Goal: Transaction & Acquisition: Purchase product/service

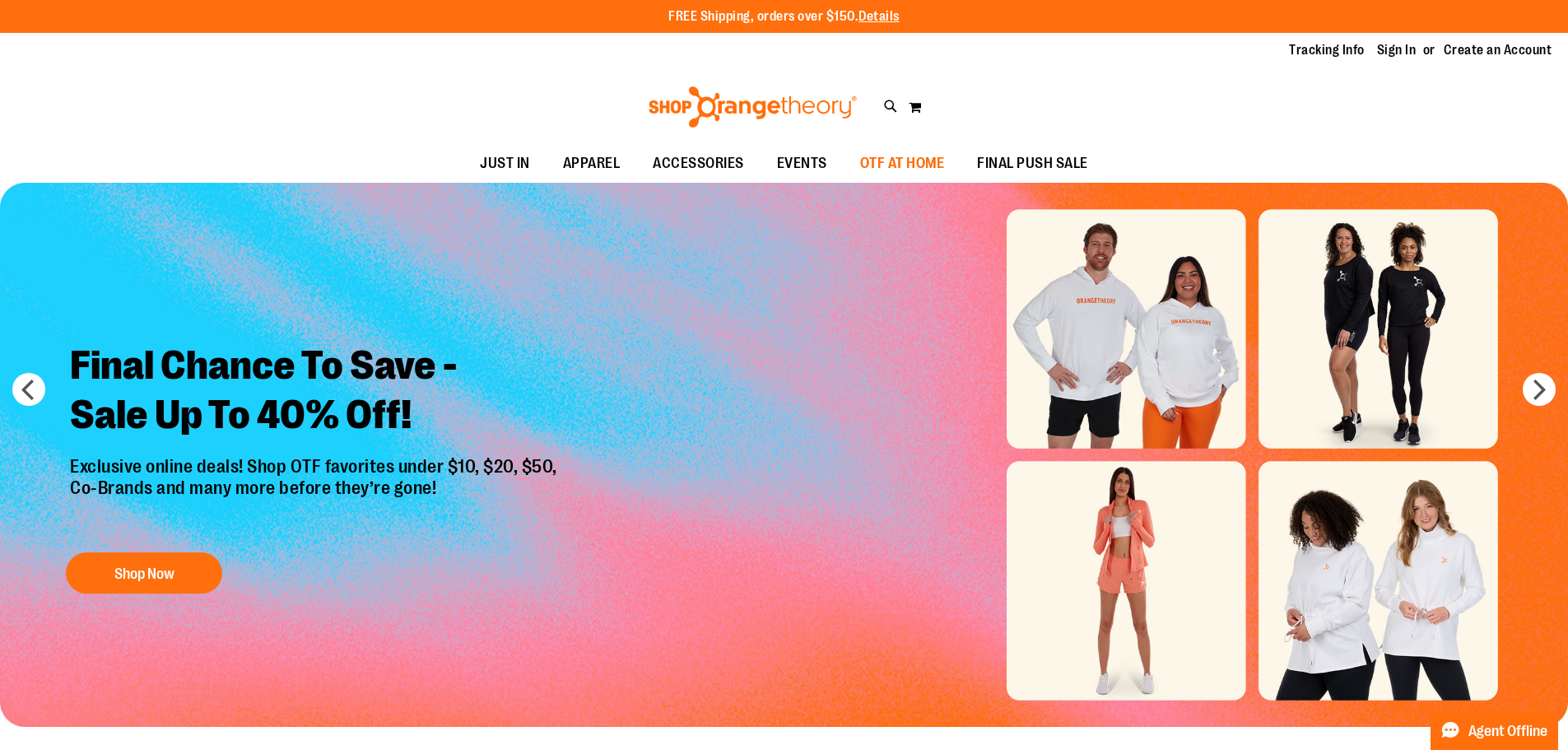
click at [879, 157] on span "OTF AT HOME" at bounding box center [902, 164] width 85 height 37
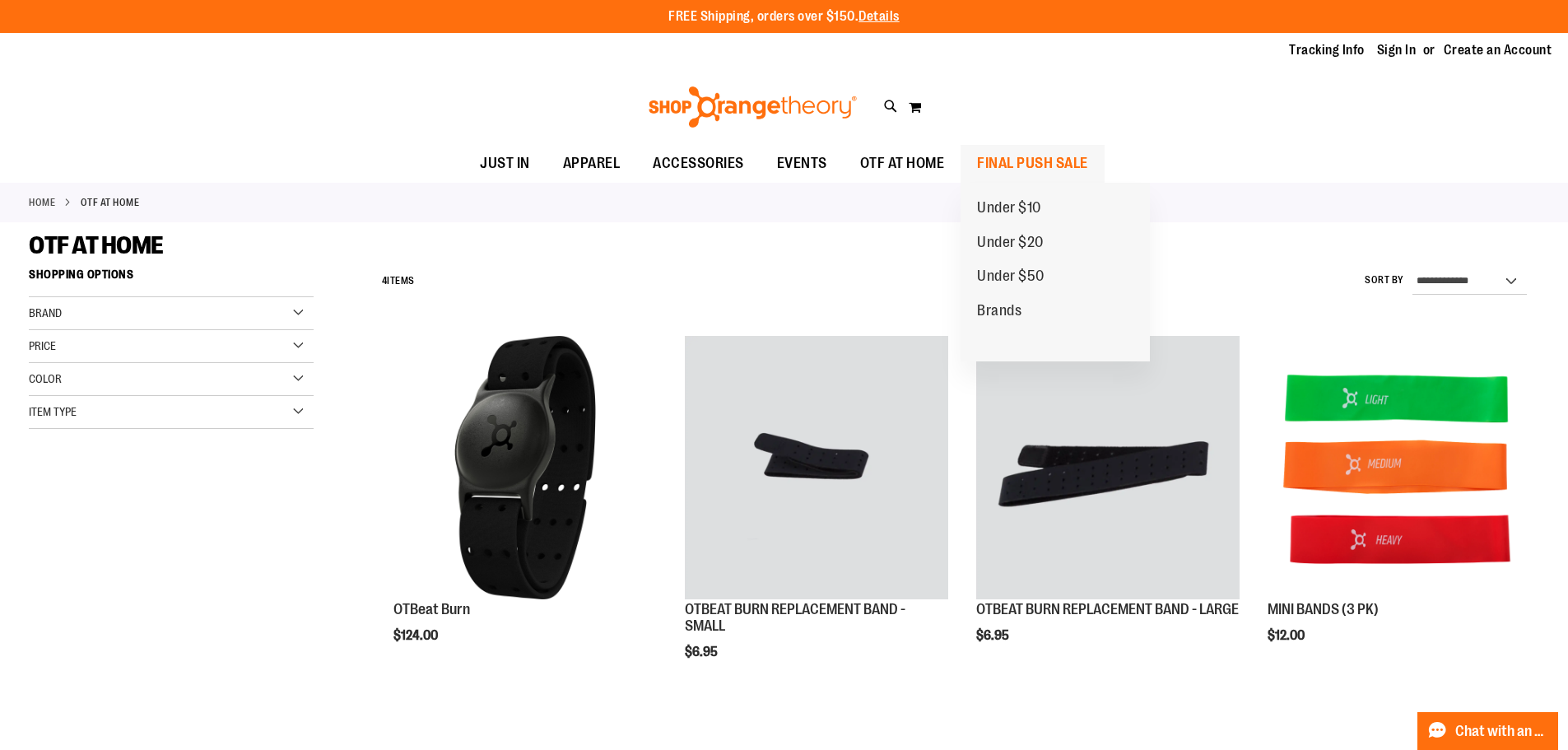
click at [1034, 168] on span "FINAL PUSH SALE" at bounding box center [1032, 164] width 111 height 37
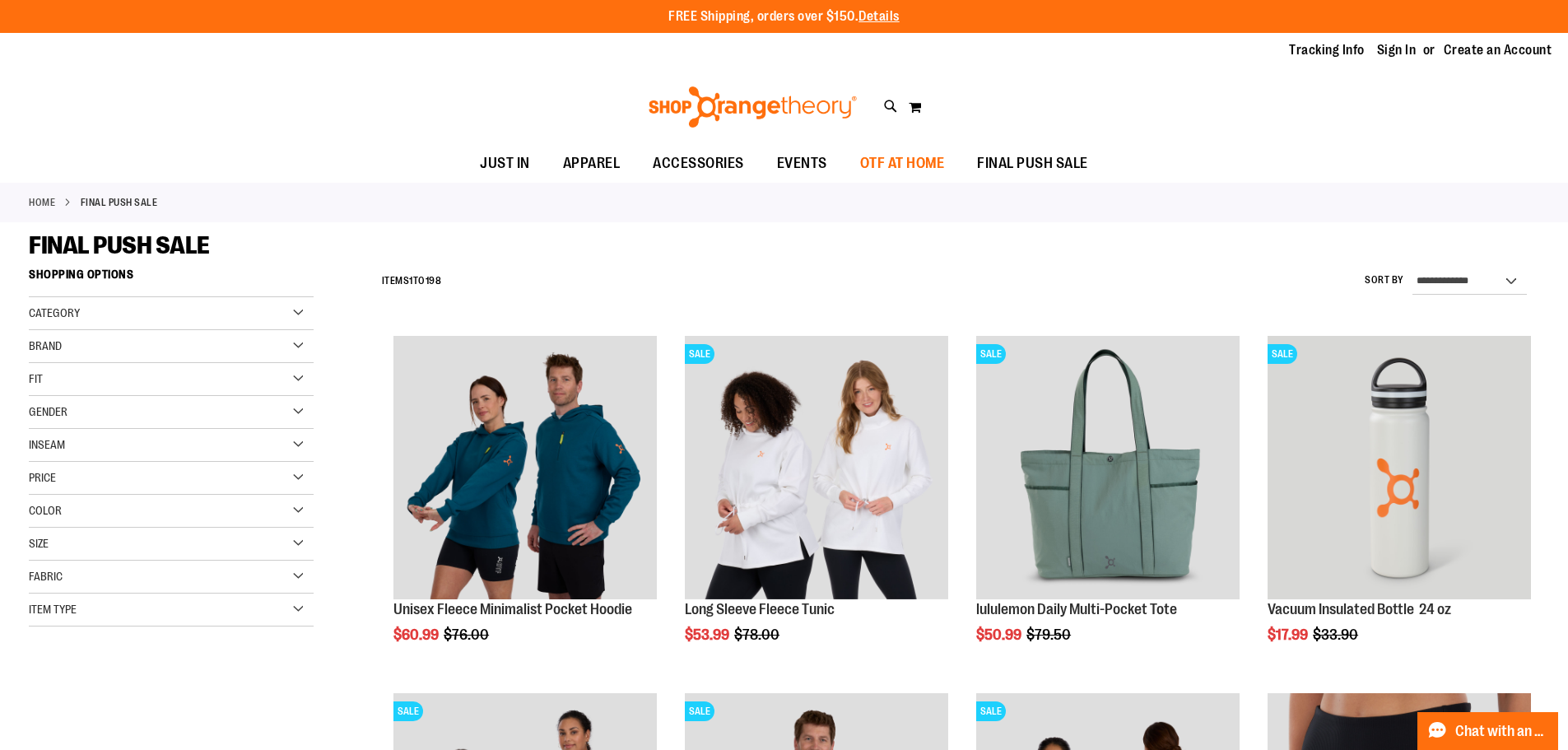
click at [917, 175] on span "OTF AT HOME" at bounding box center [902, 164] width 85 height 37
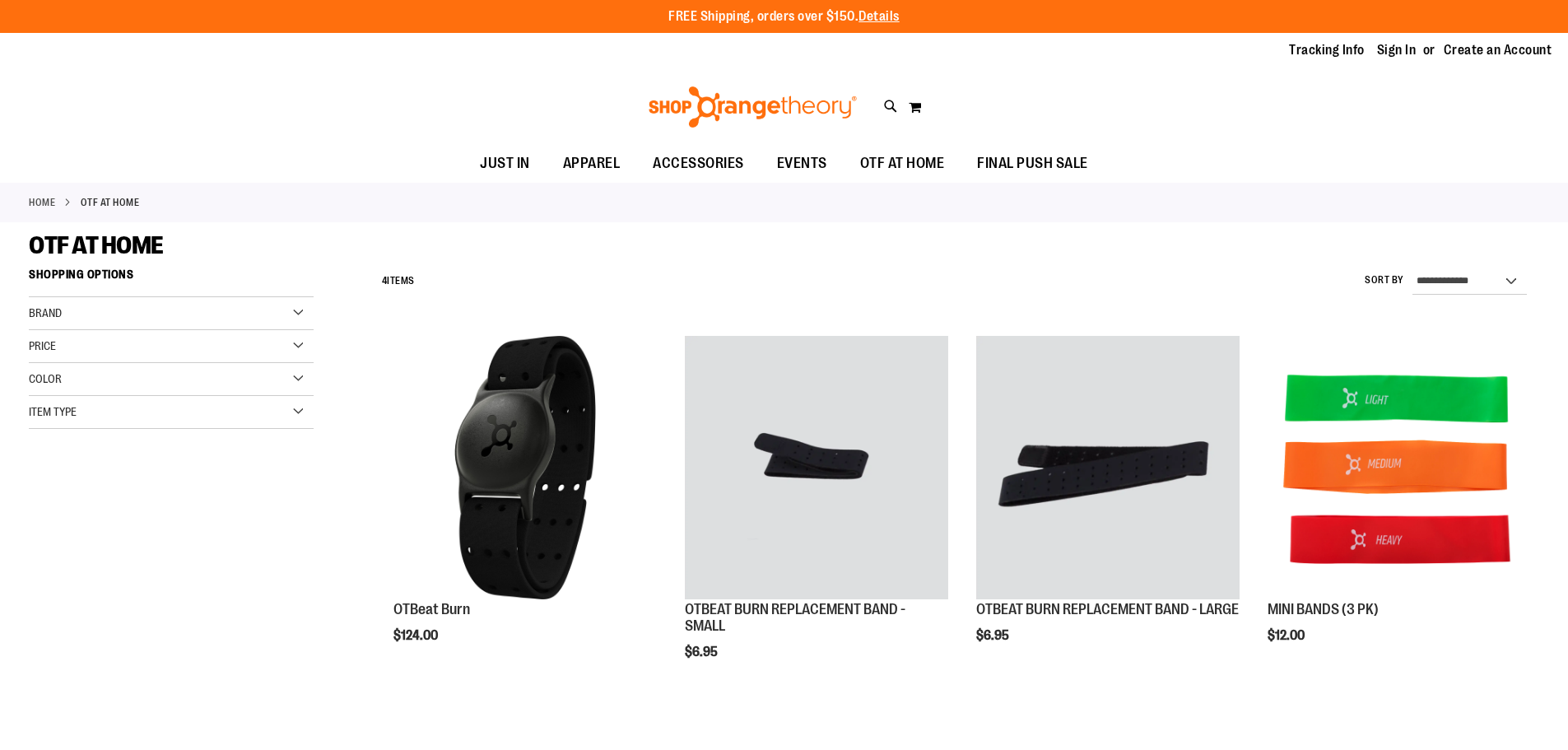
click at [822, 157] on span "EVENTS" at bounding box center [803, 164] width 51 height 37
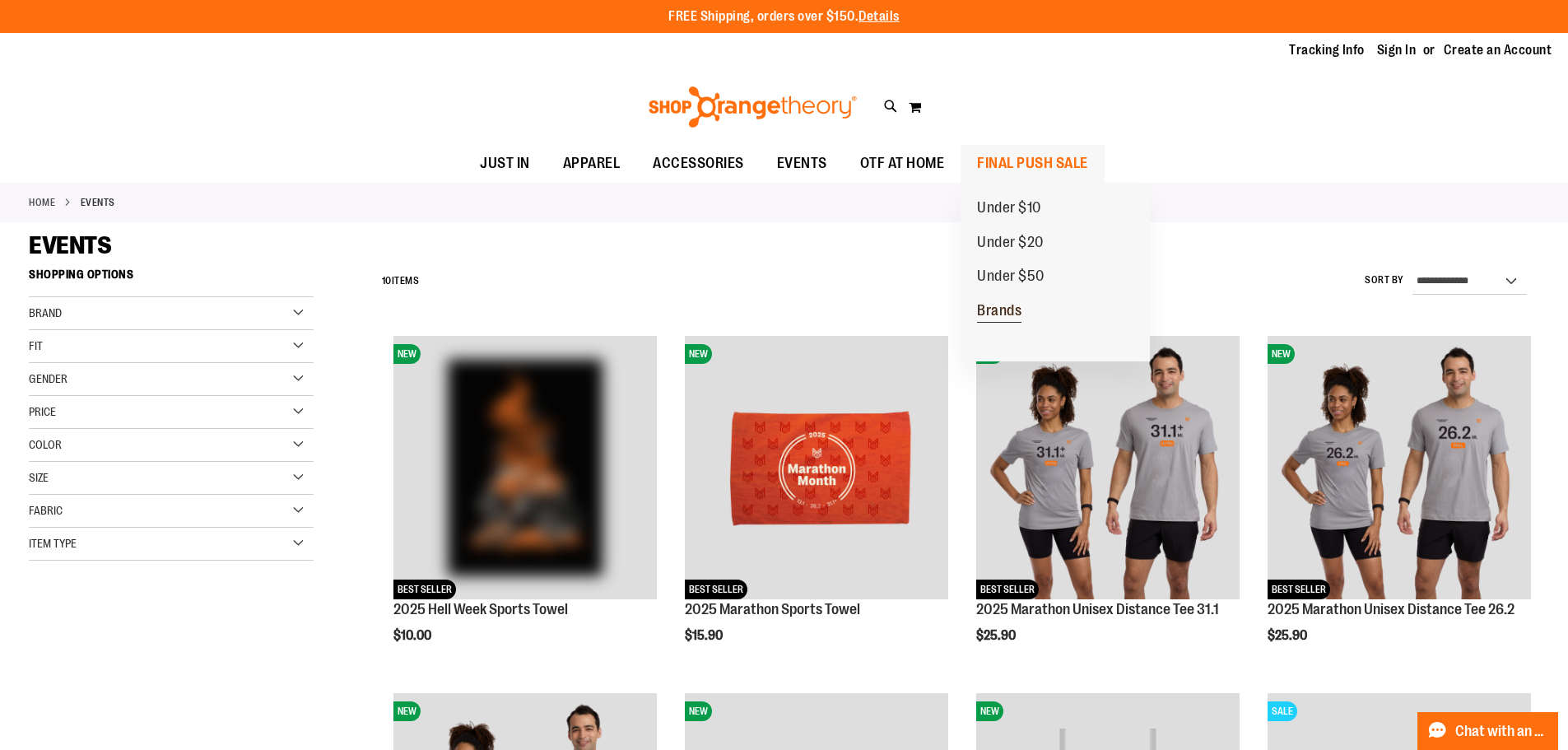
click at [1011, 312] on span "Brands" at bounding box center [999, 312] width 45 height 20
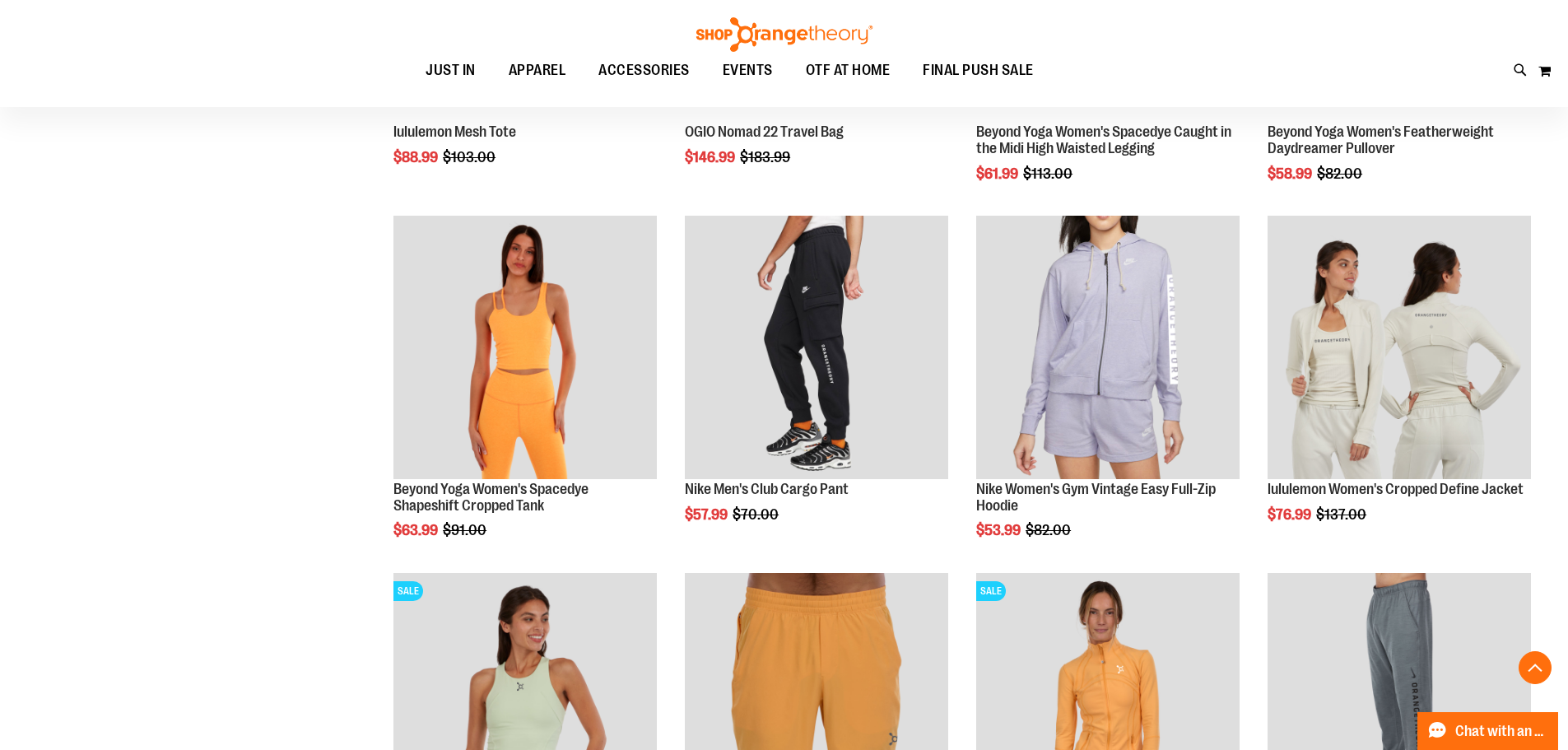
scroll to position [1563, 0]
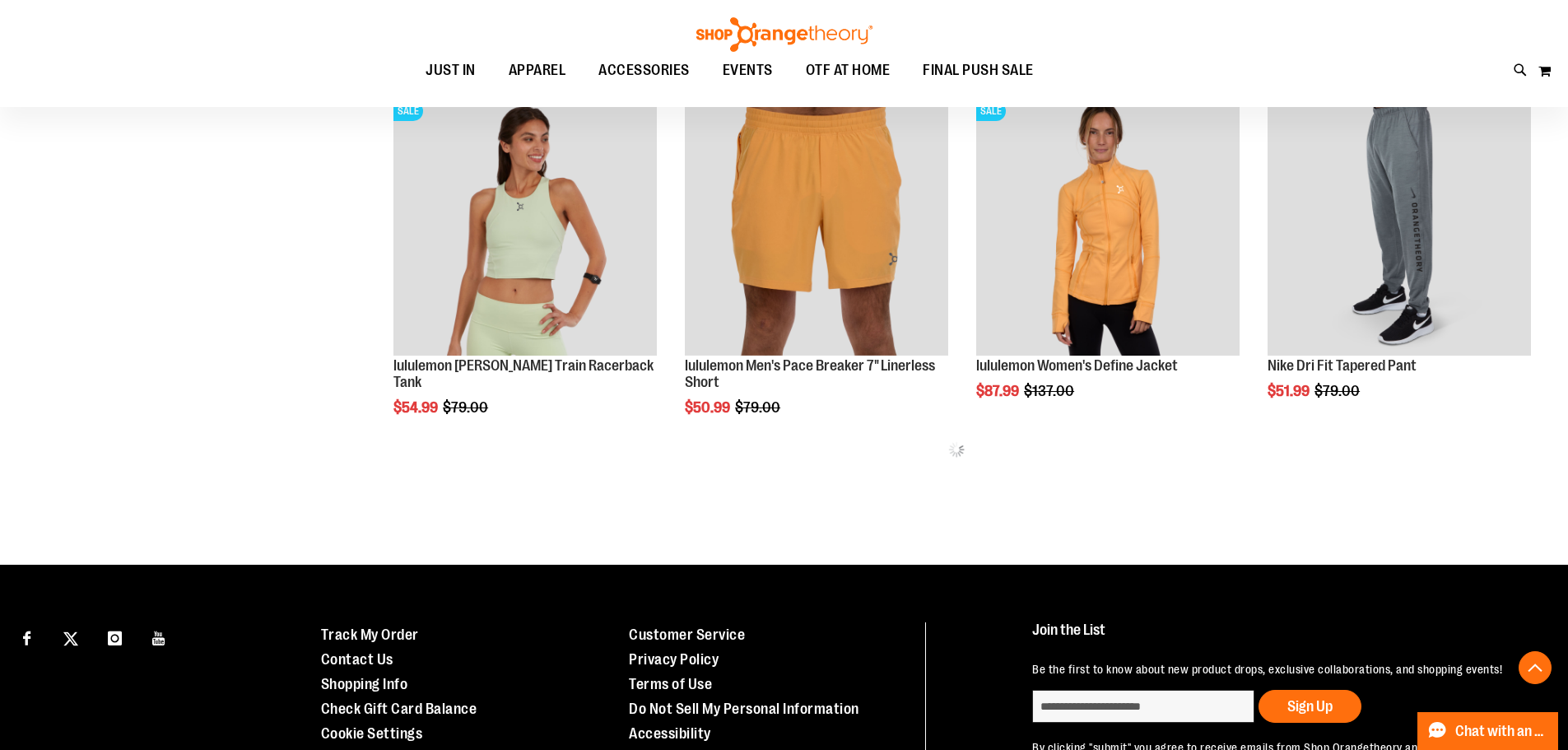
scroll to position [2057, 0]
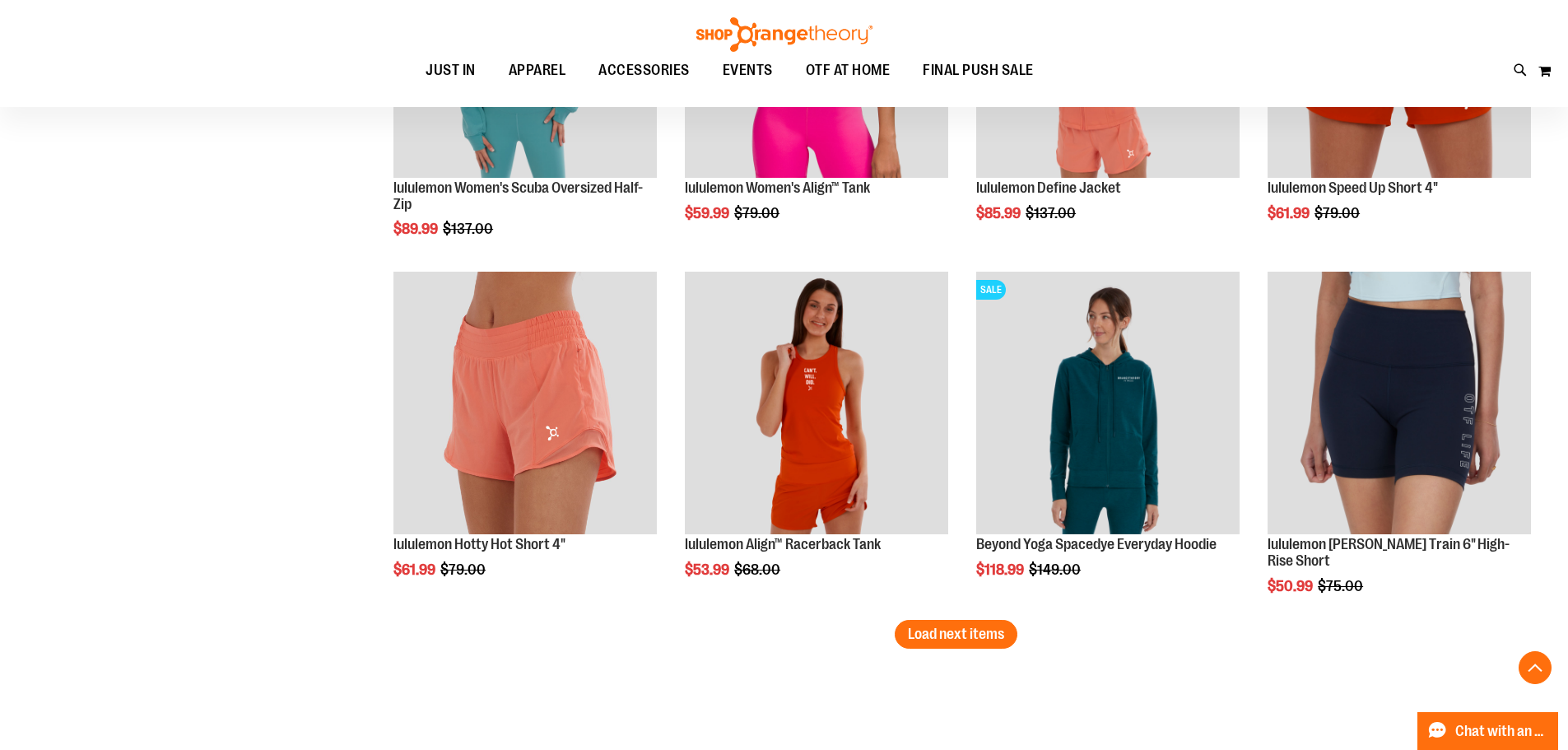
scroll to position [2963, 0]
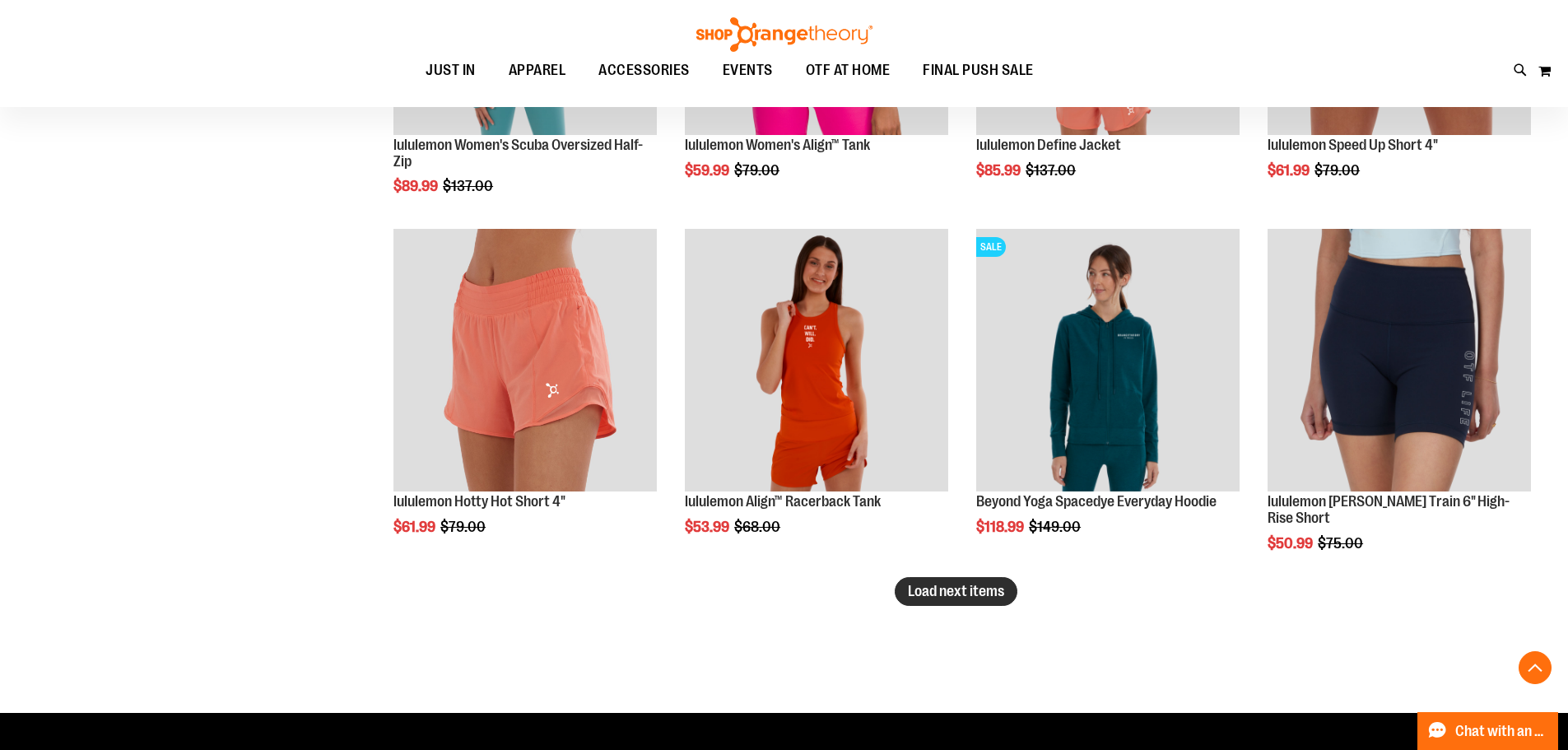
click at [960, 593] on span "Load next items" at bounding box center [955, 590] width 96 height 17
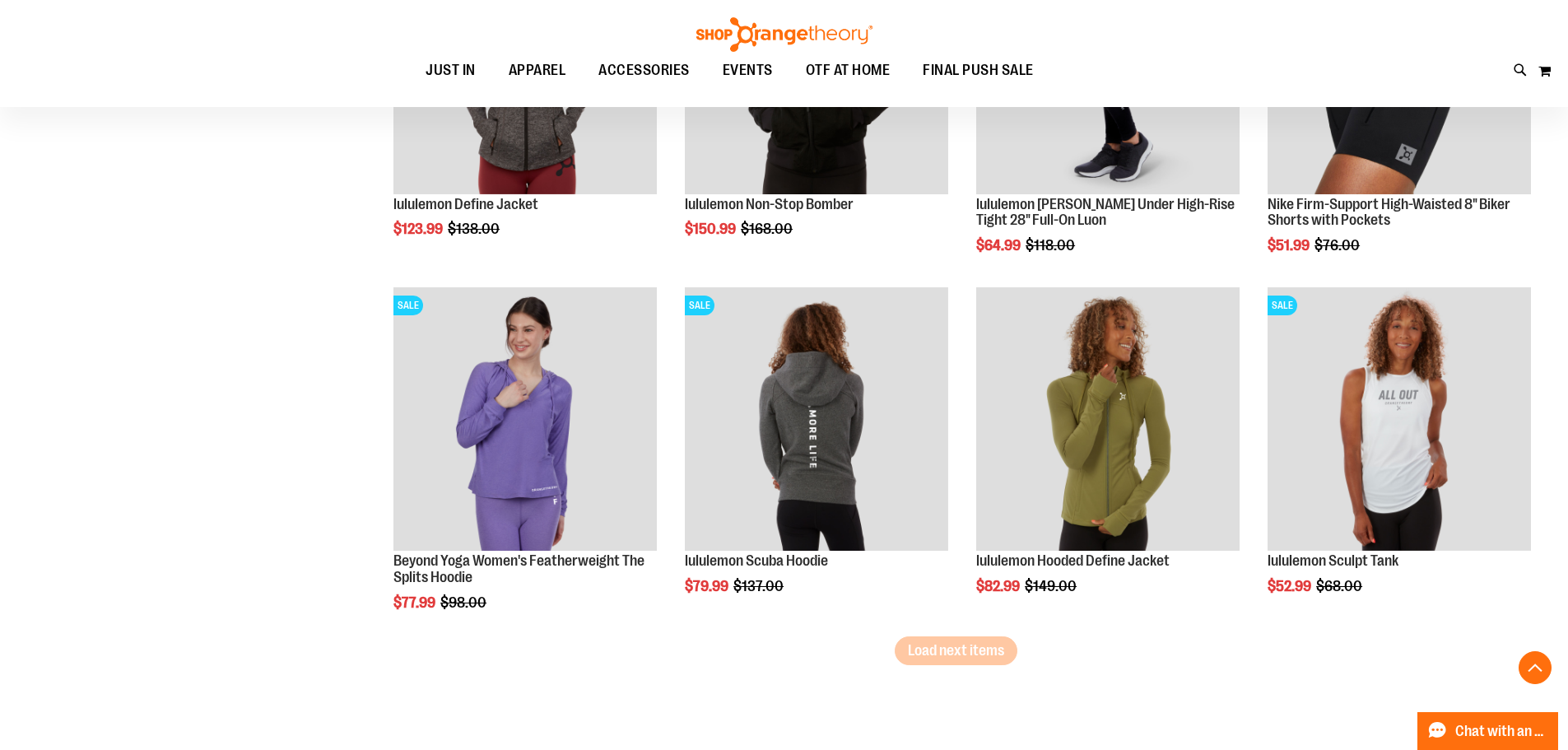
scroll to position [4033, 0]
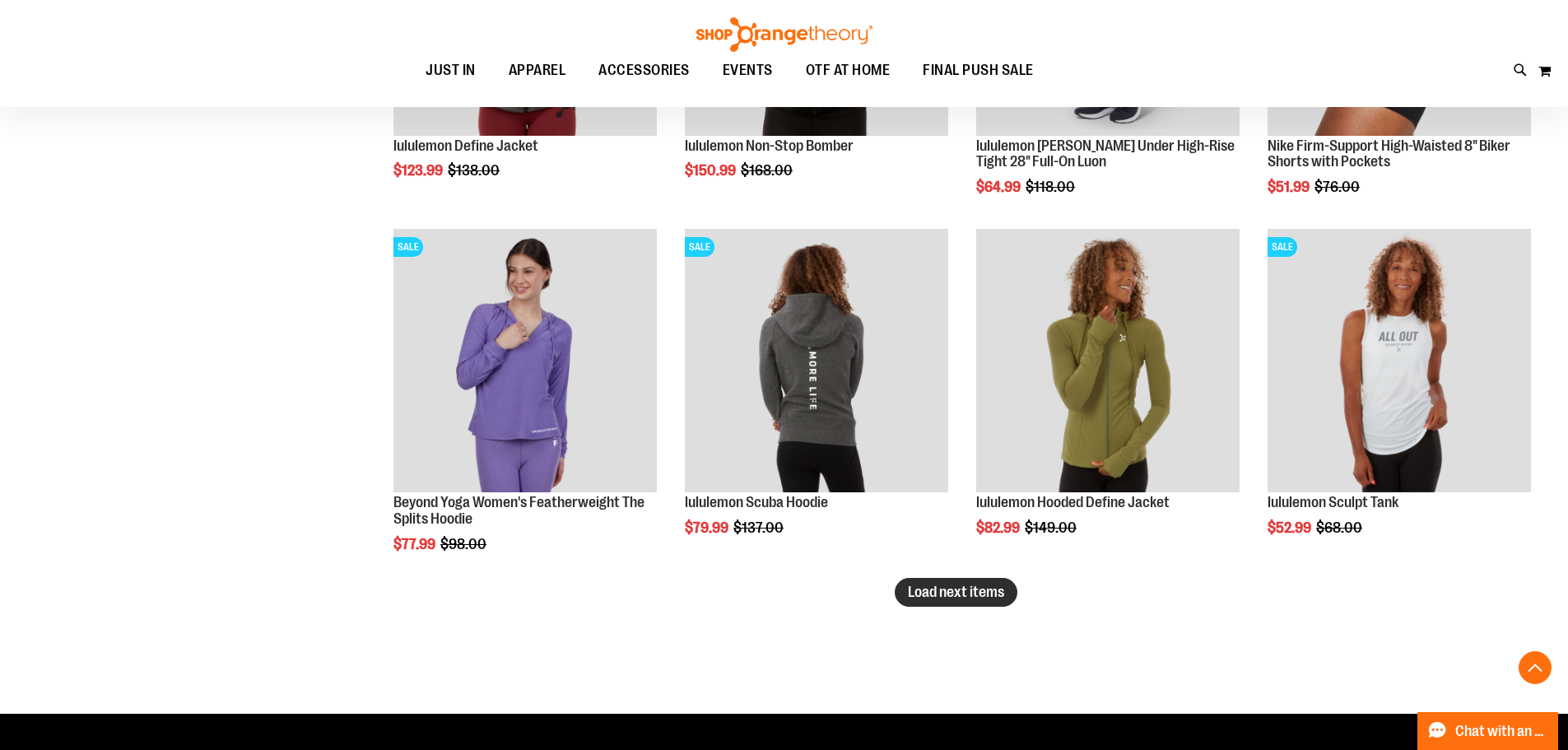
click at [981, 600] on span "Load next items" at bounding box center [955, 591] width 96 height 17
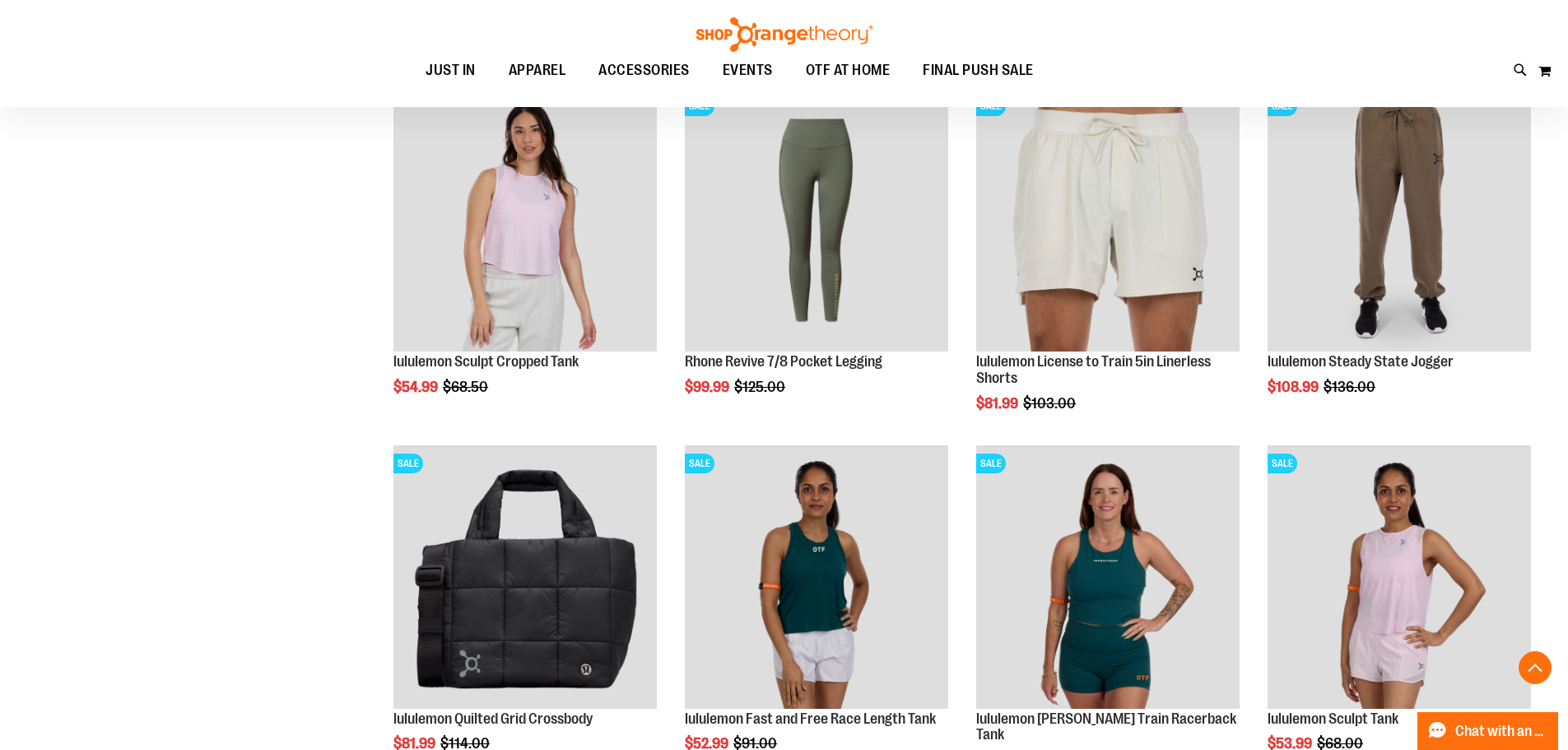
scroll to position [493, 0]
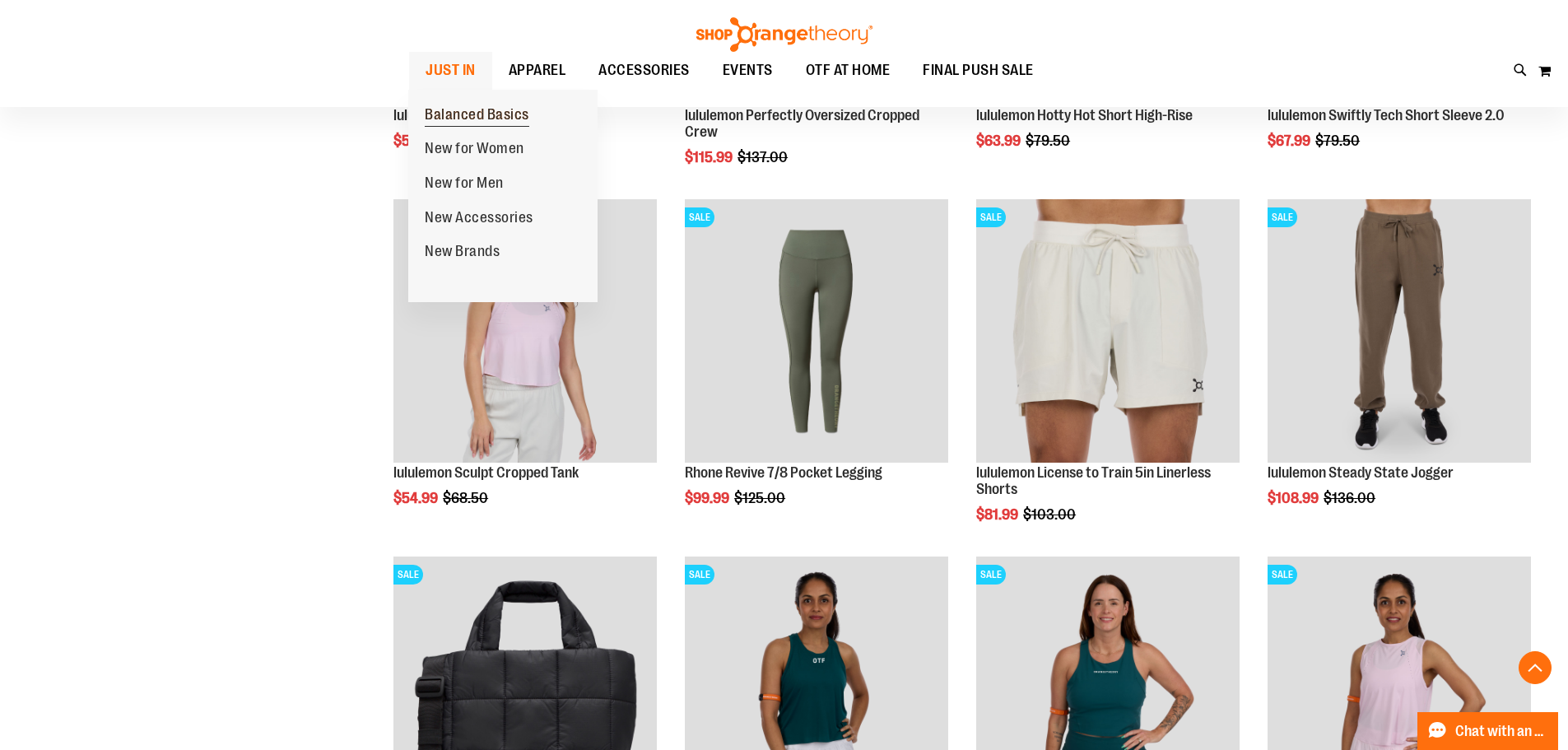
click at [433, 110] on span "Balanced Basics" at bounding box center [476, 116] width 104 height 20
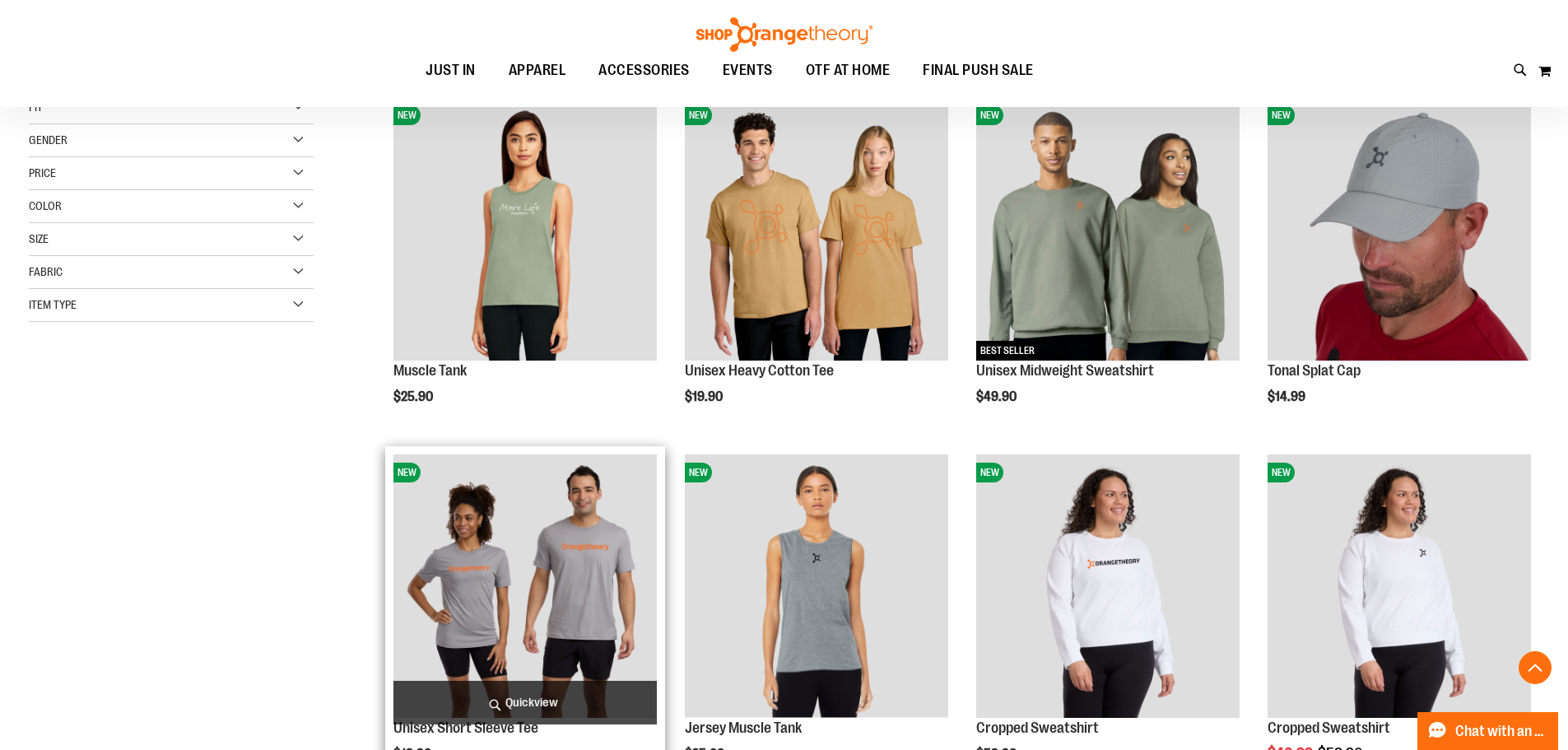
scroll to position [328, 0]
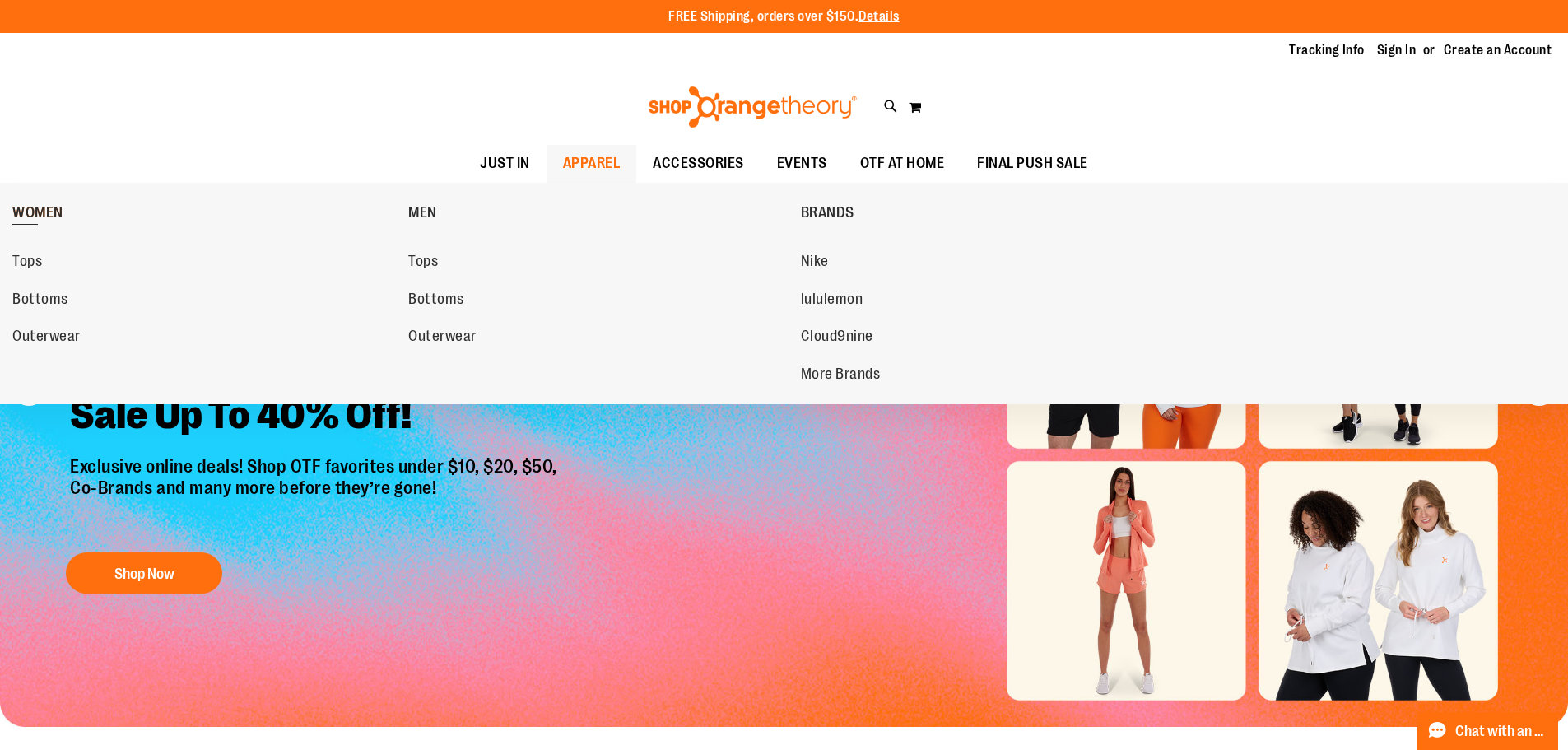
click at [33, 213] on span "WOMEN" at bounding box center [38, 214] width 51 height 20
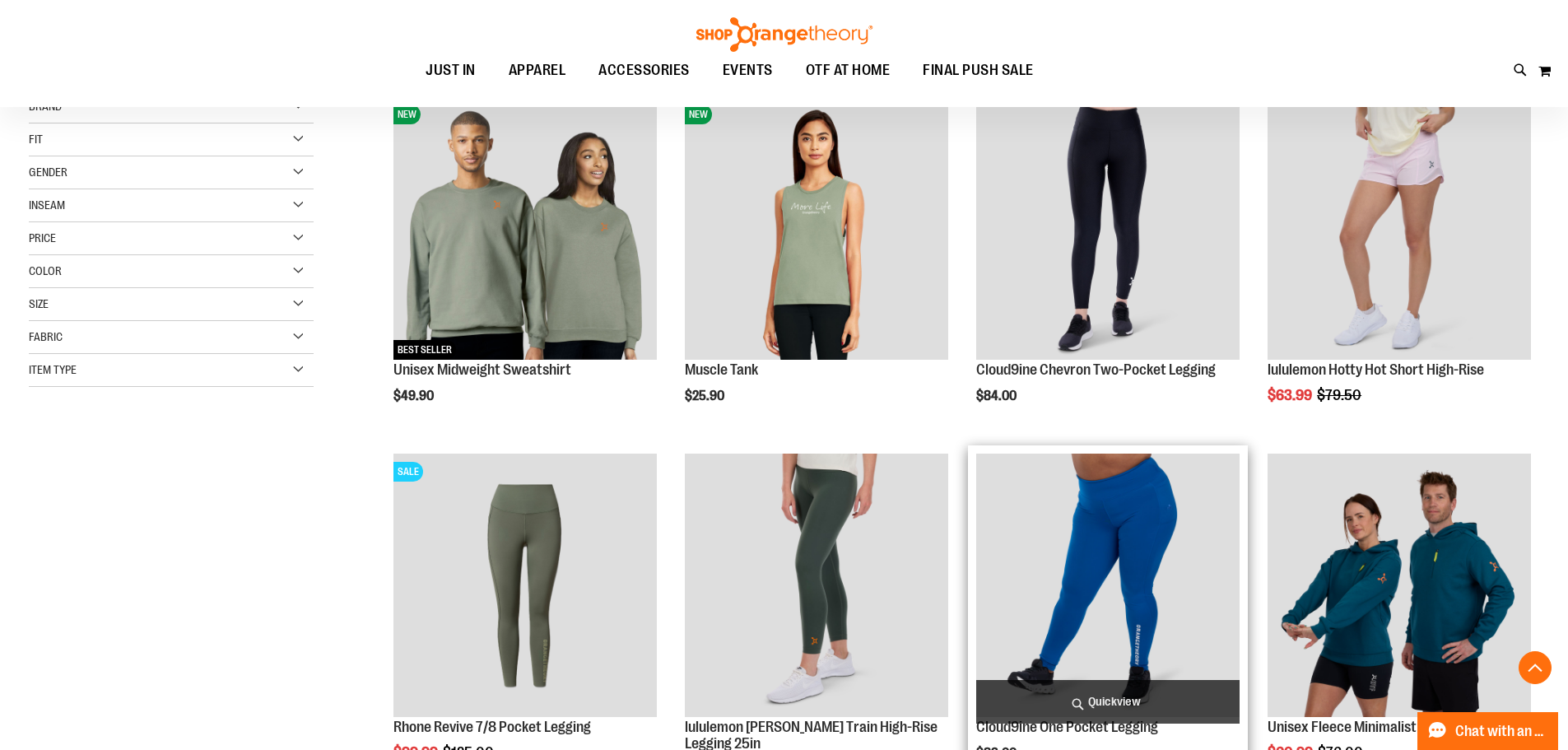
scroll to position [493, 0]
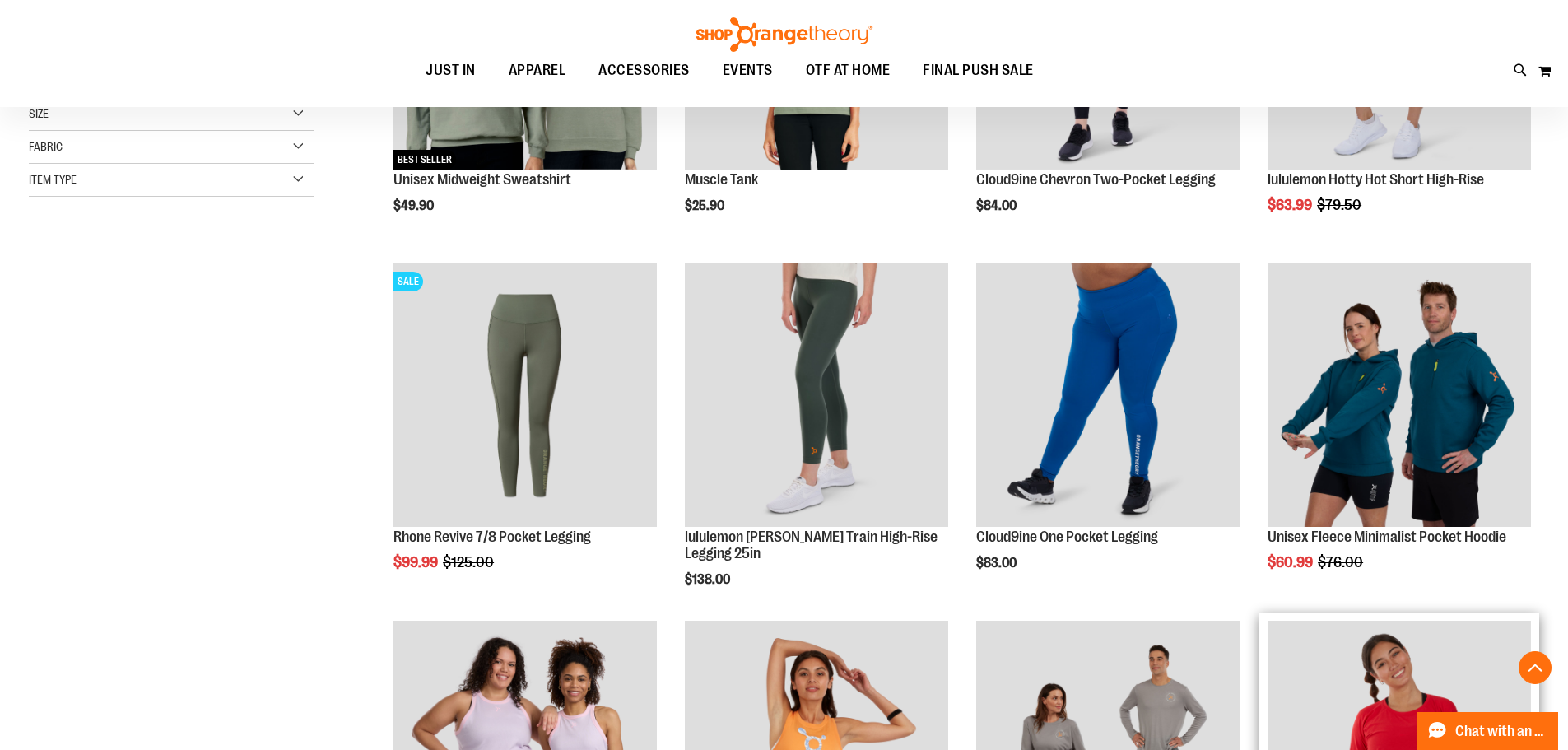
scroll to position [411, 0]
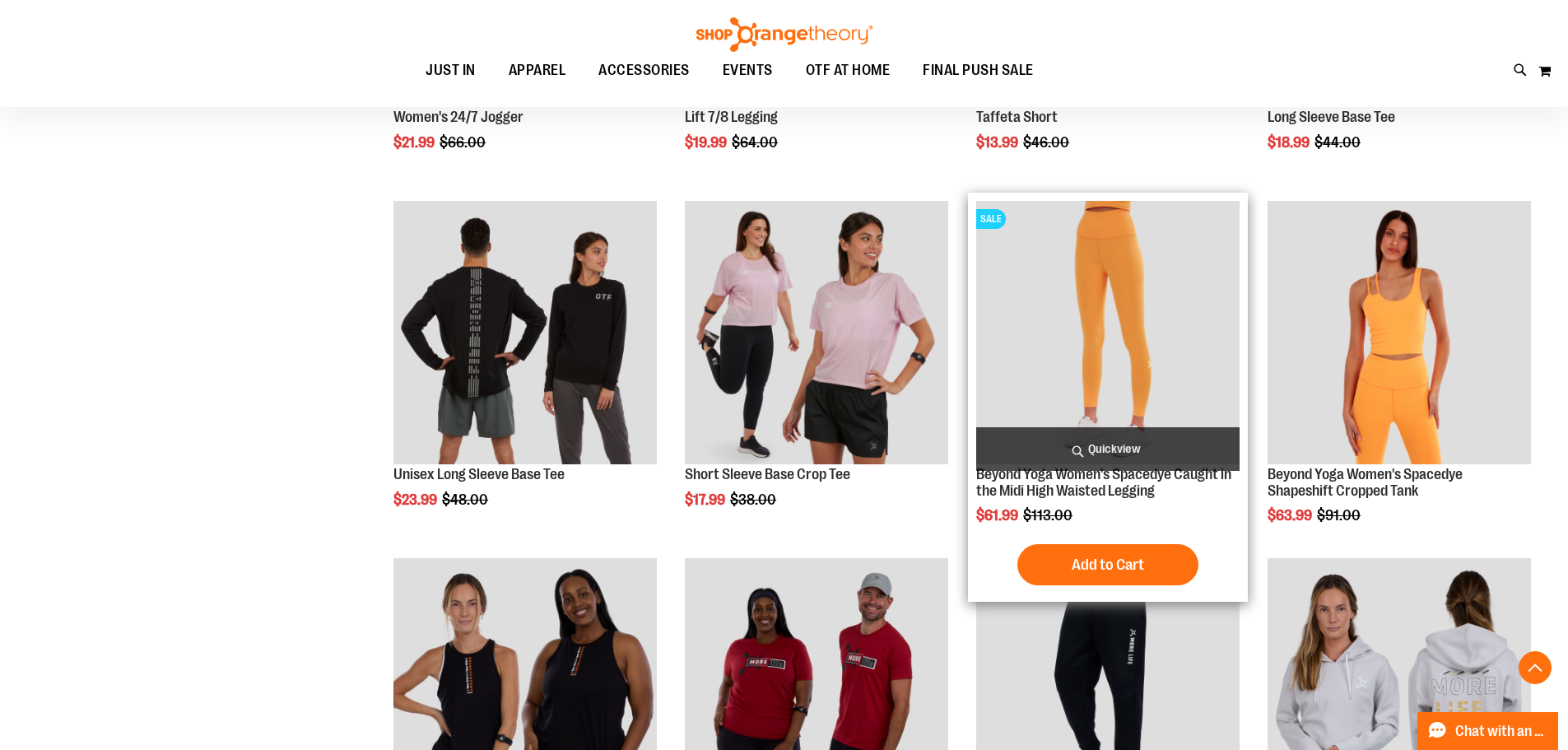
scroll to position [1563, 0]
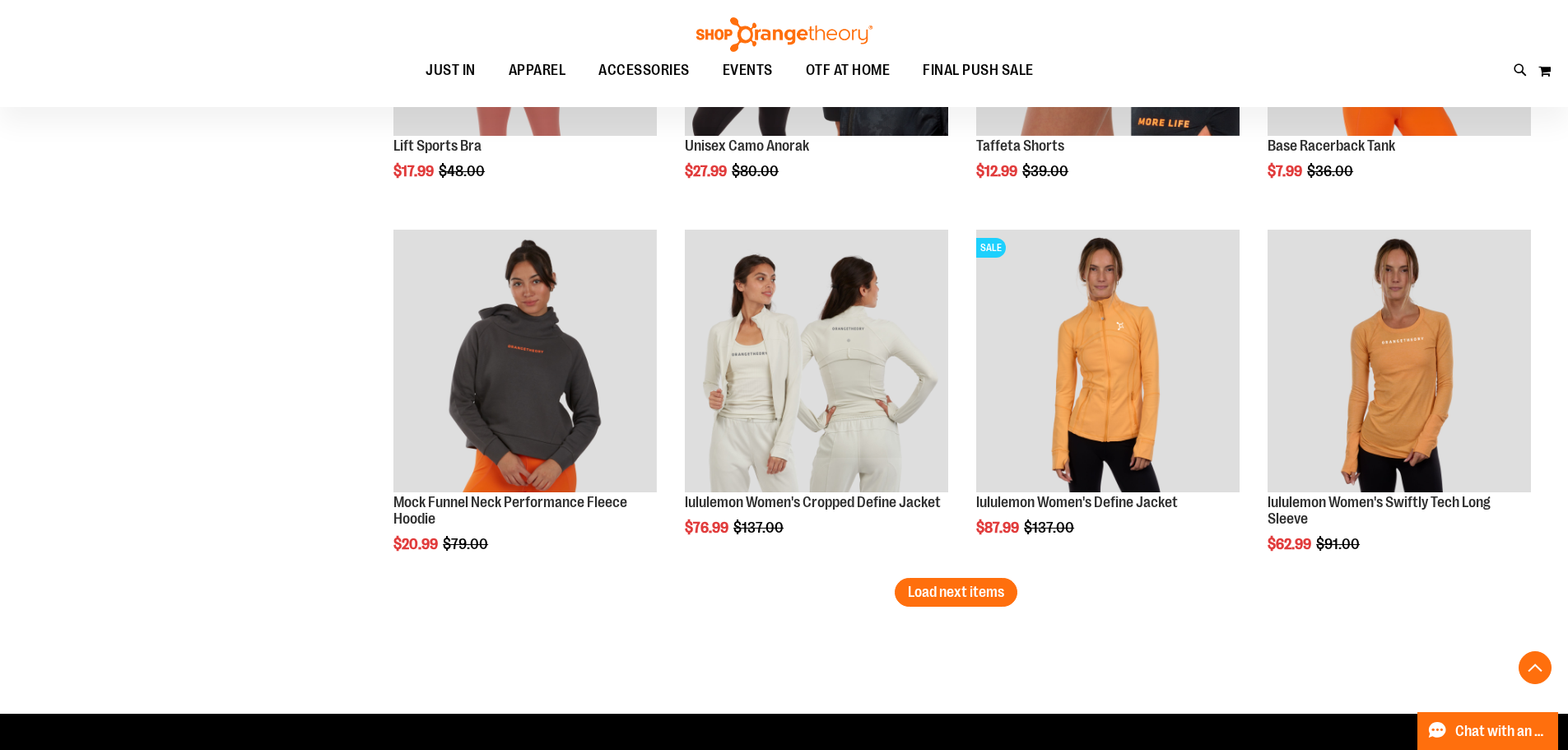
scroll to position [2963, 0]
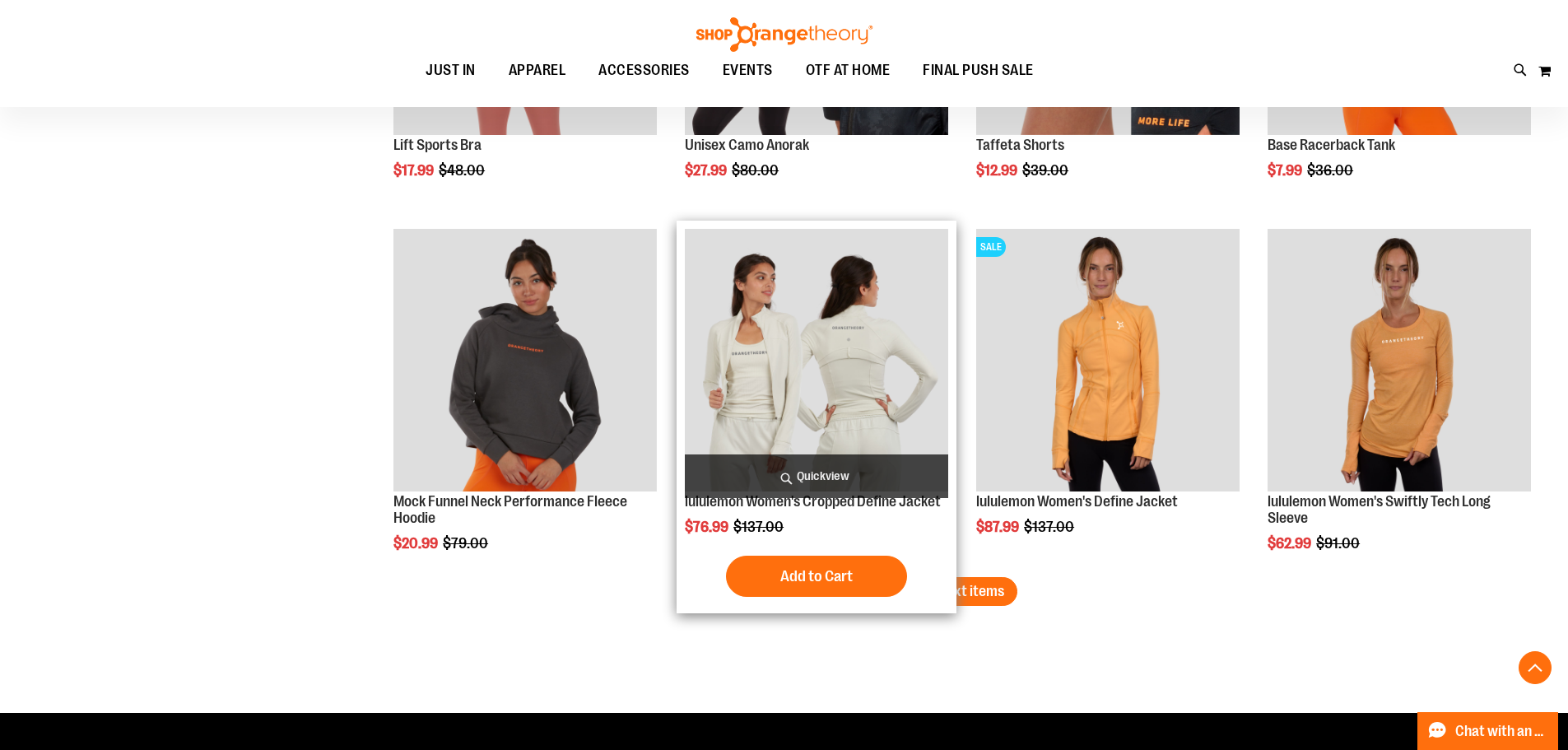
click at [884, 430] on img "product" at bounding box center [816, 360] width 263 height 263
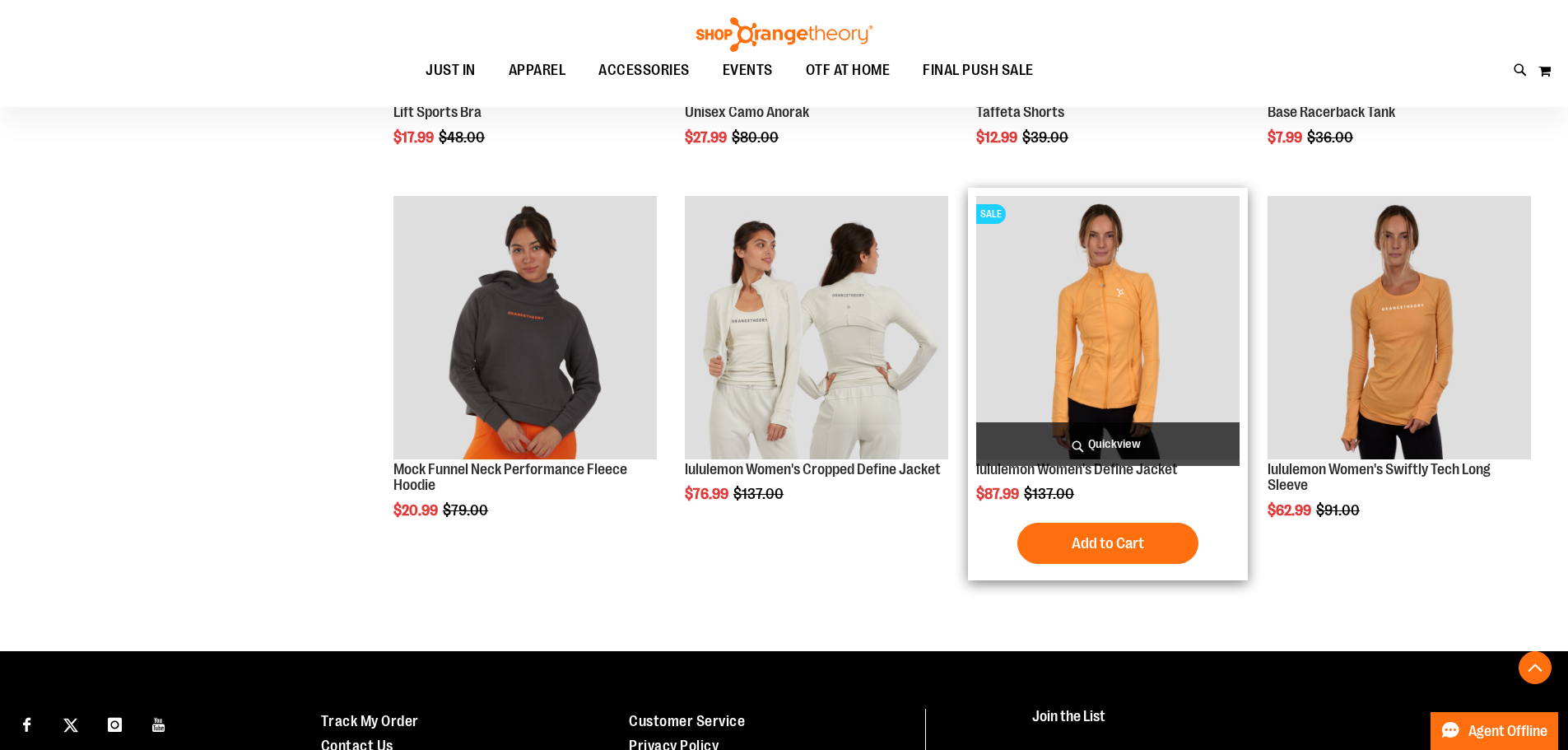
scroll to position [905, 0]
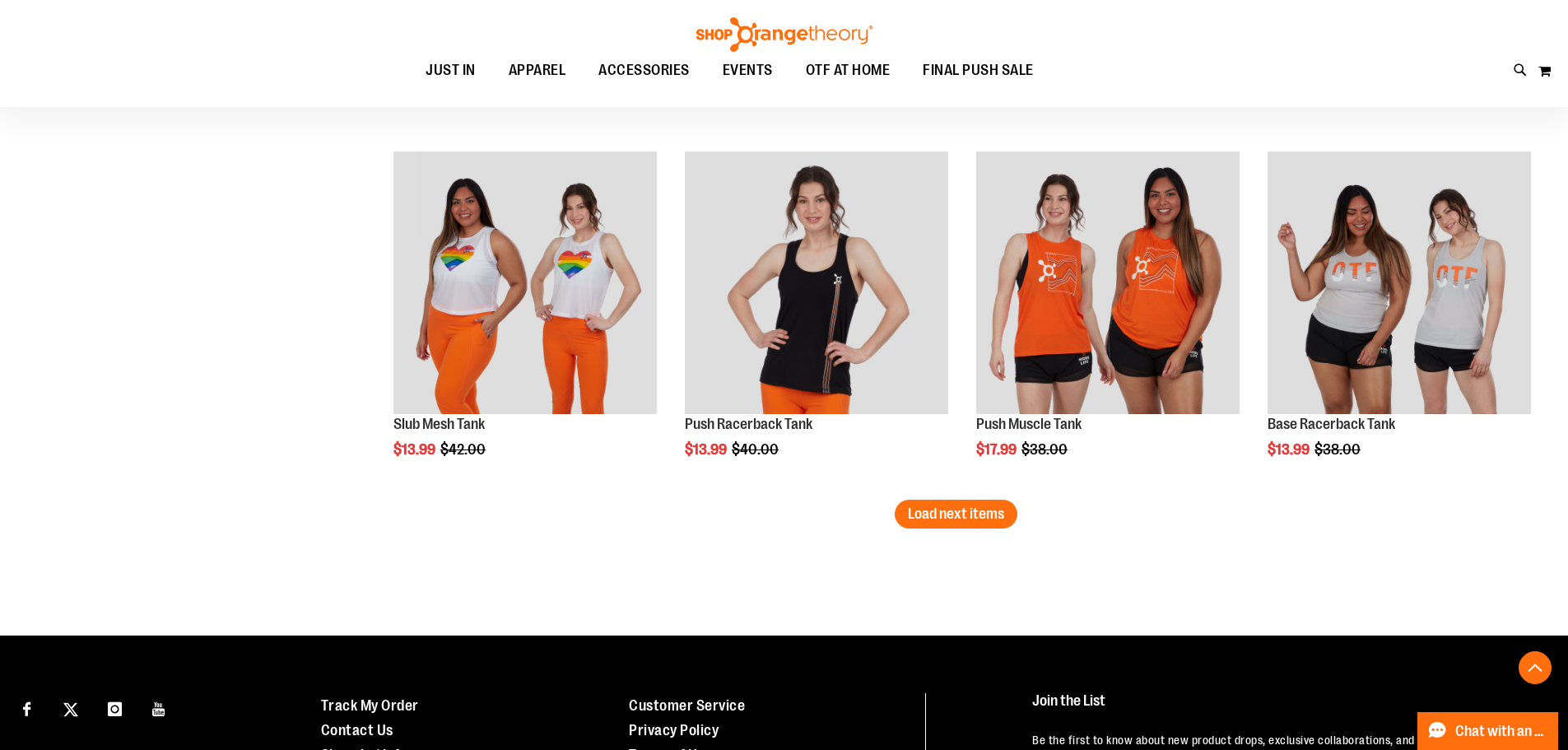
scroll to position [3210, 0]
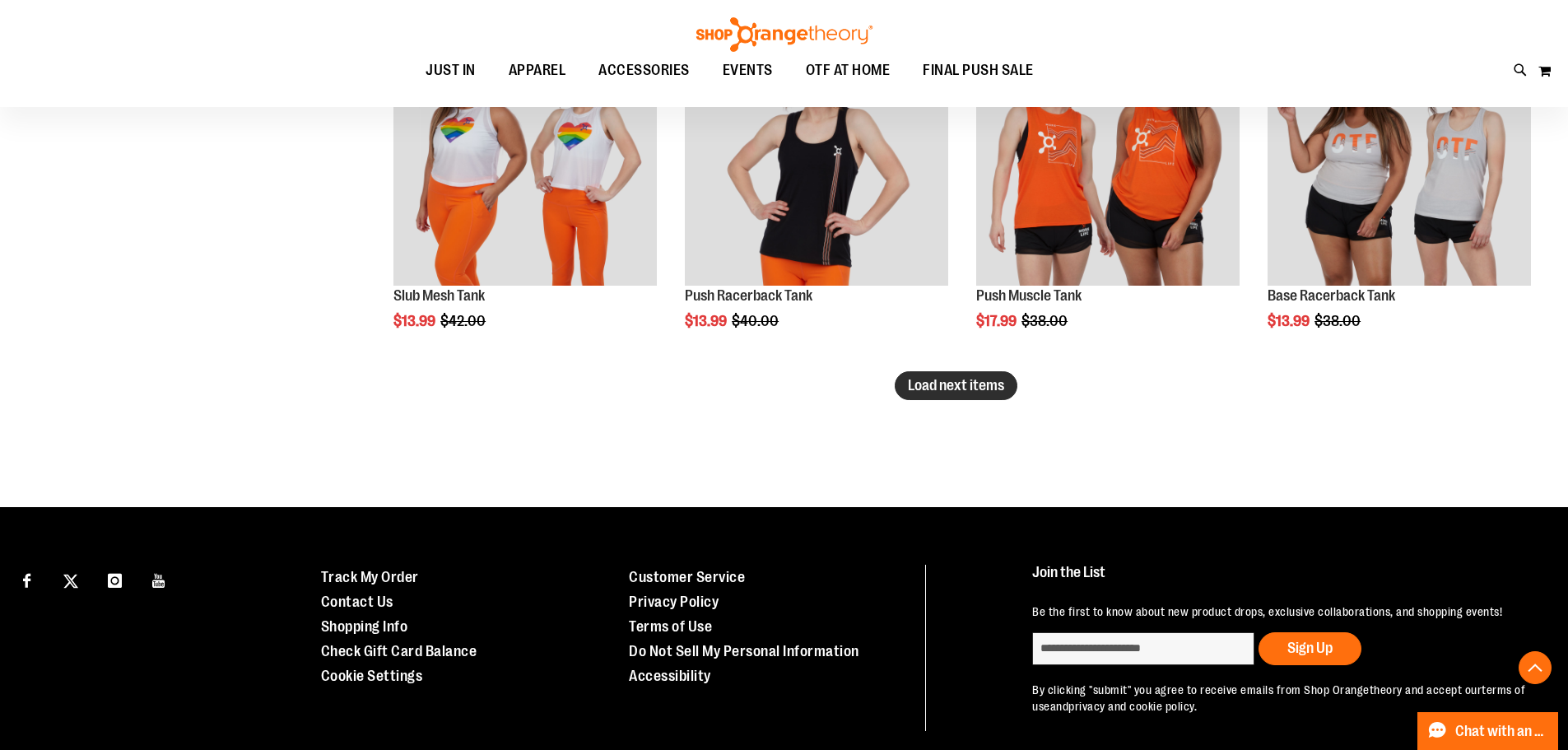
click at [949, 382] on span "Load next items" at bounding box center [955, 385] width 96 height 17
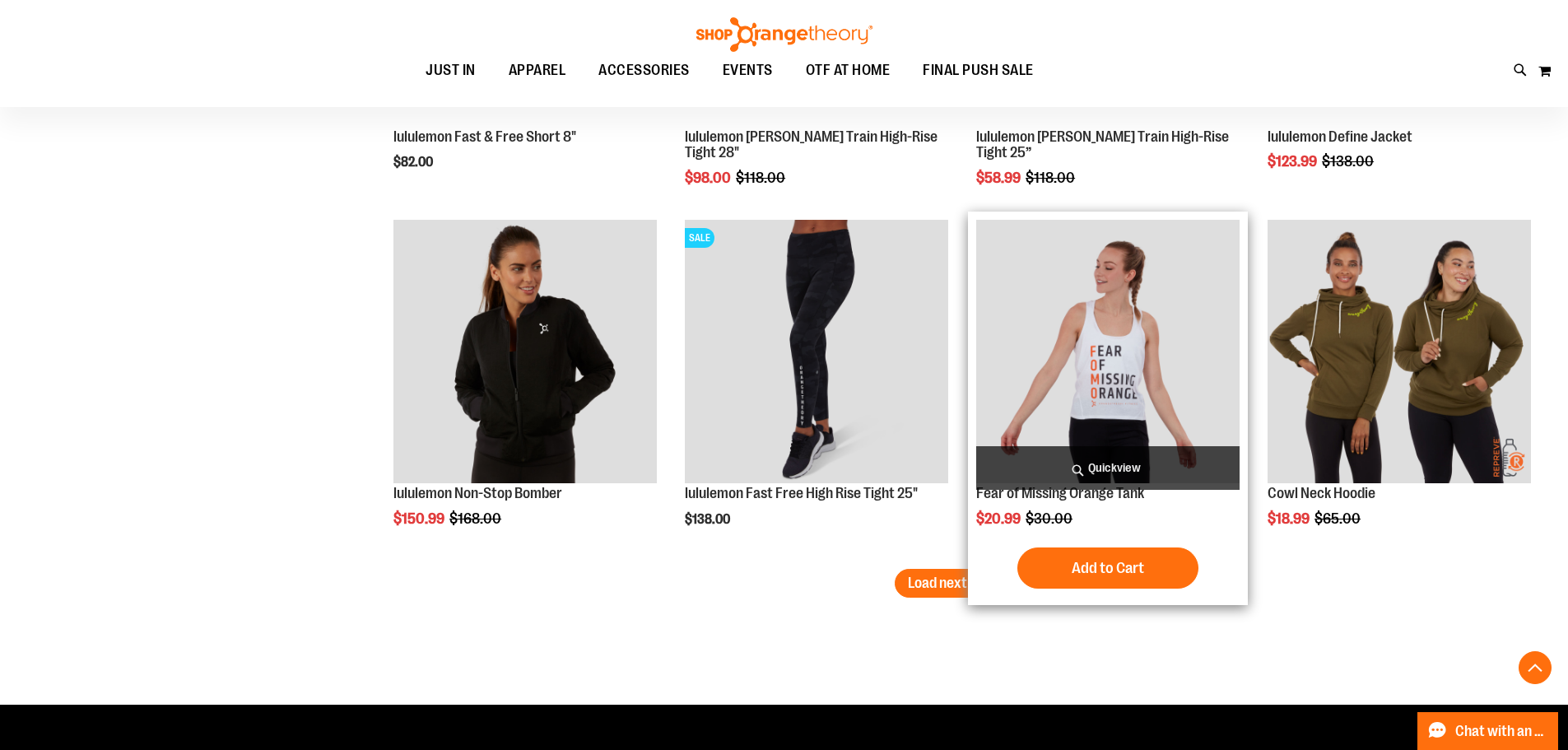
scroll to position [4033, 0]
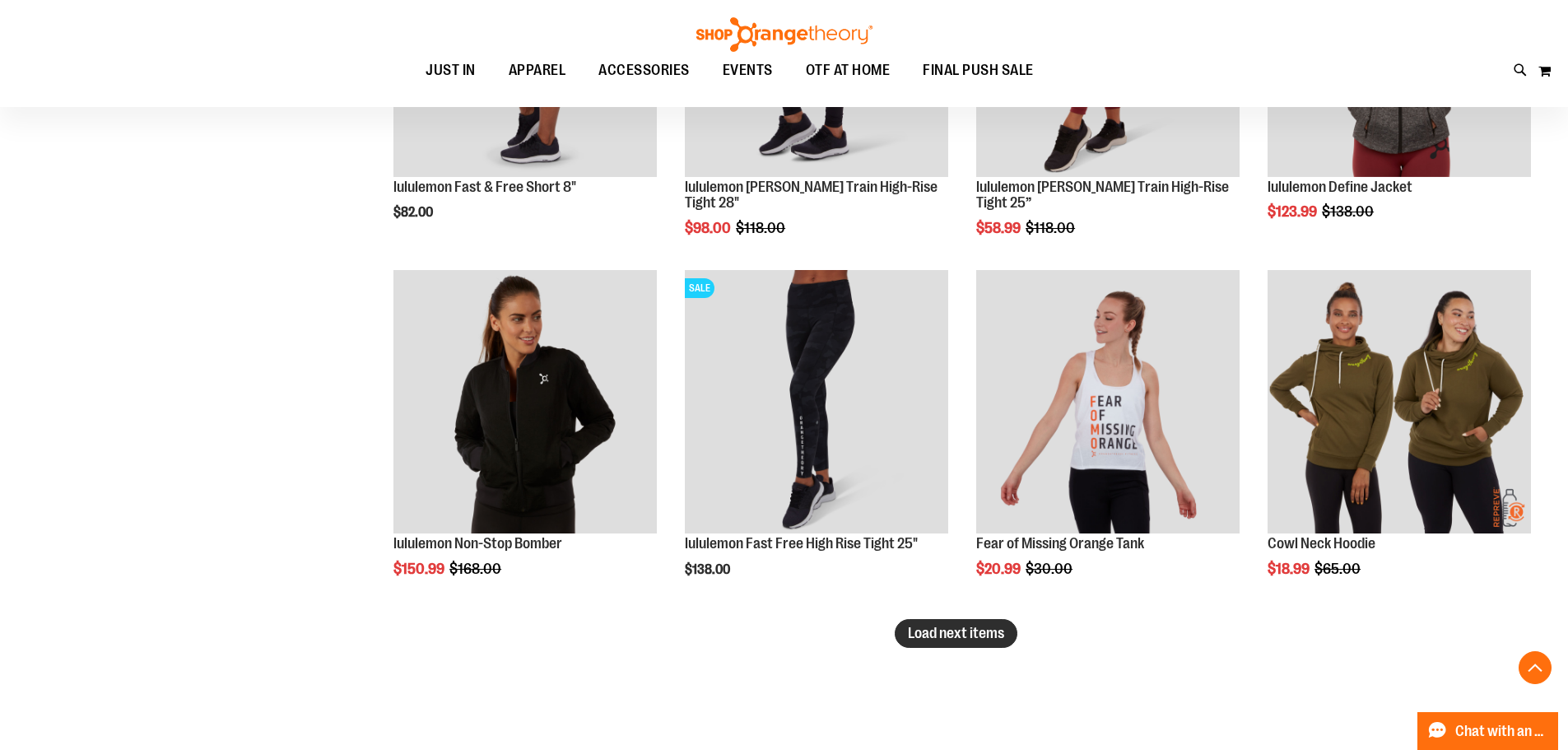
click at [978, 630] on span "Load next items" at bounding box center [955, 633] width 96 height 17
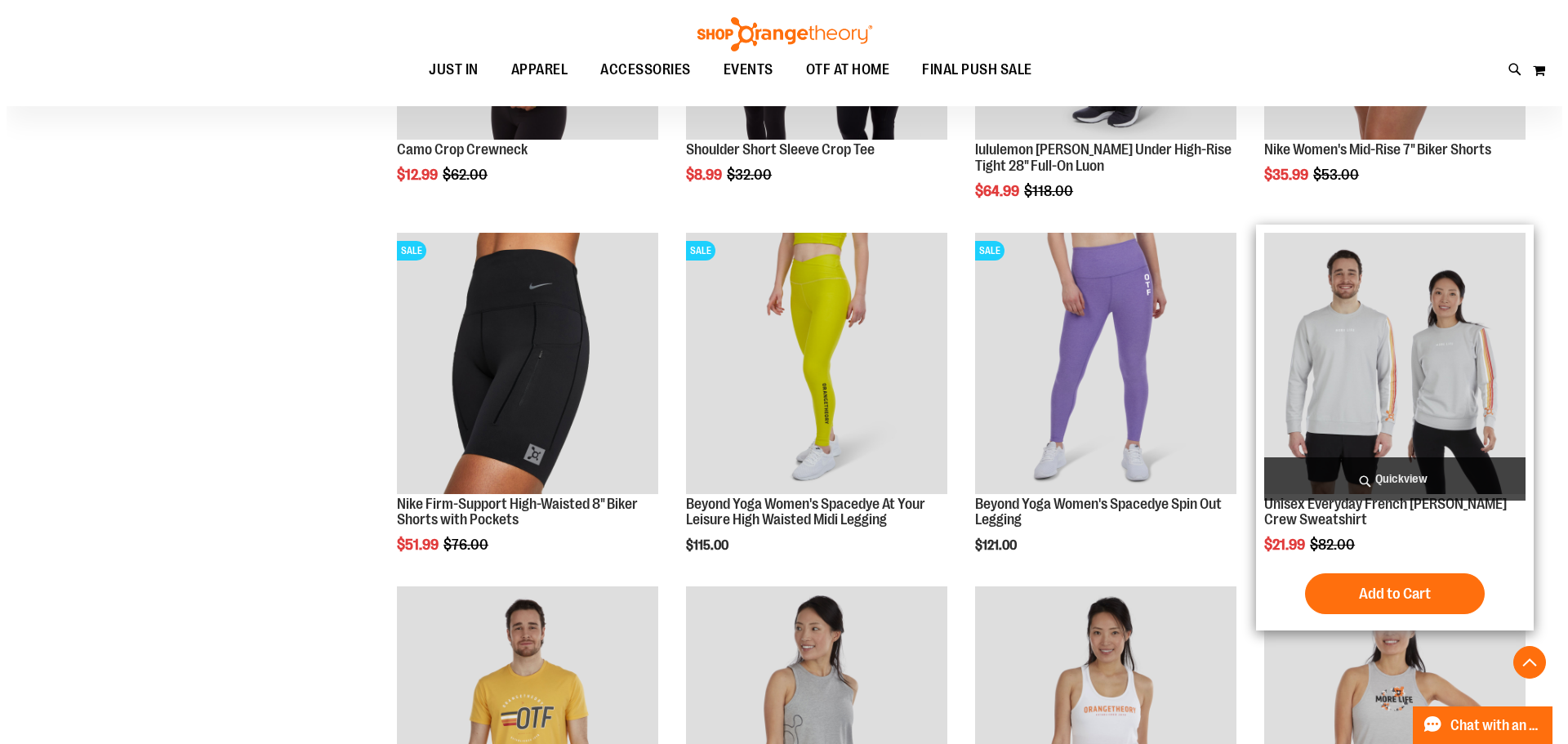
scroll to position [4736, 0]
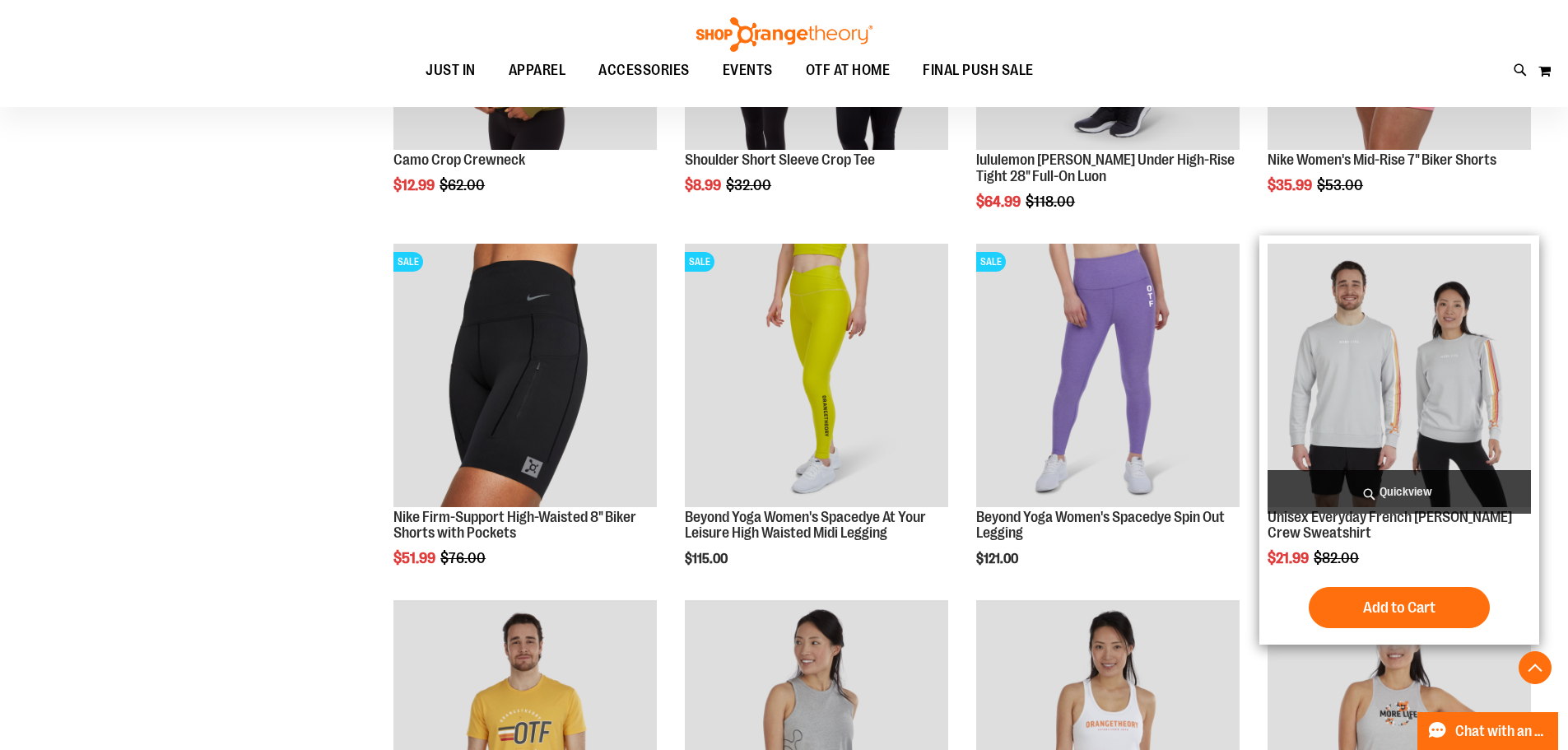
click at [1421, 492] on span "Quickview" at bounding box center [1400, 492] width 263 height 44
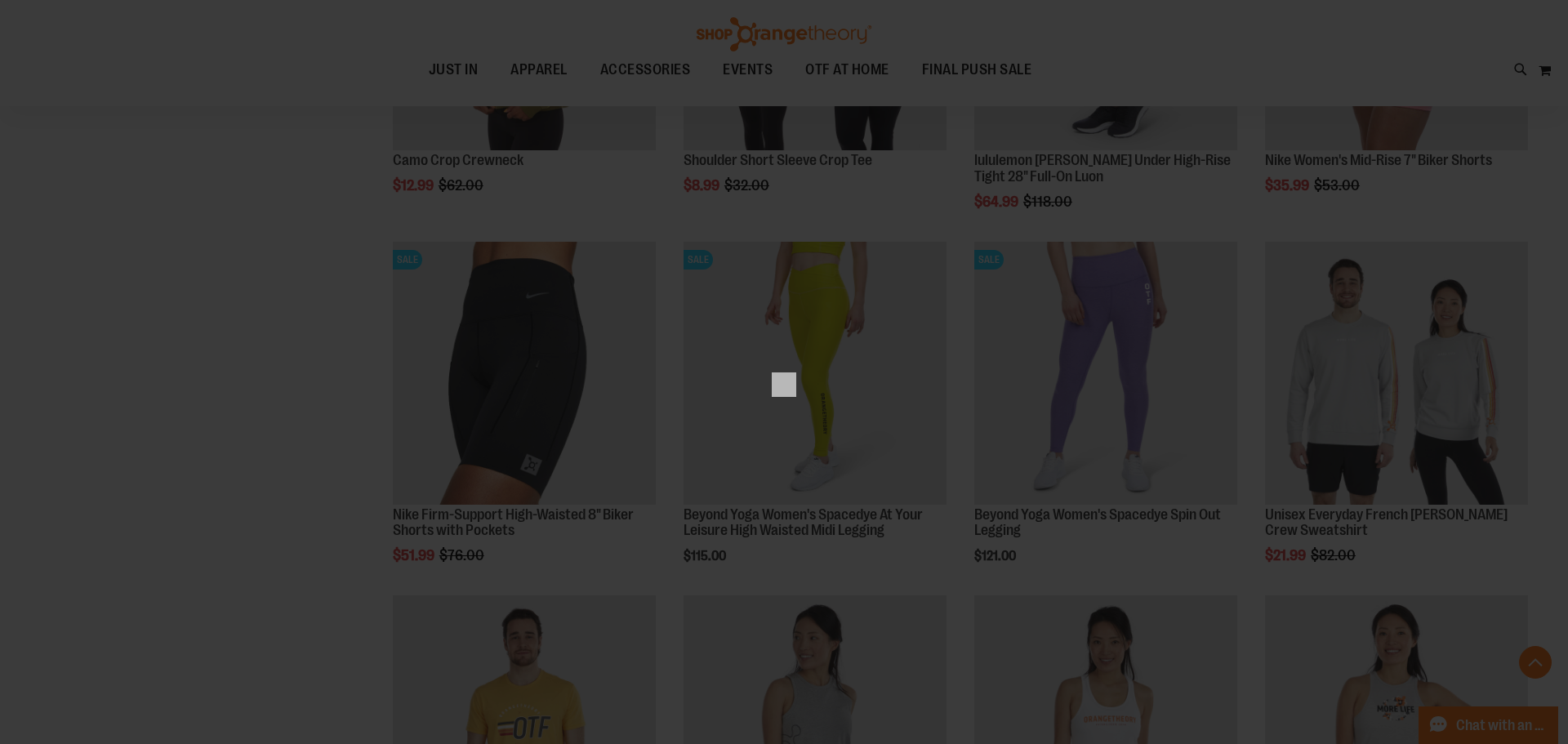
scroll to position [0, 0]
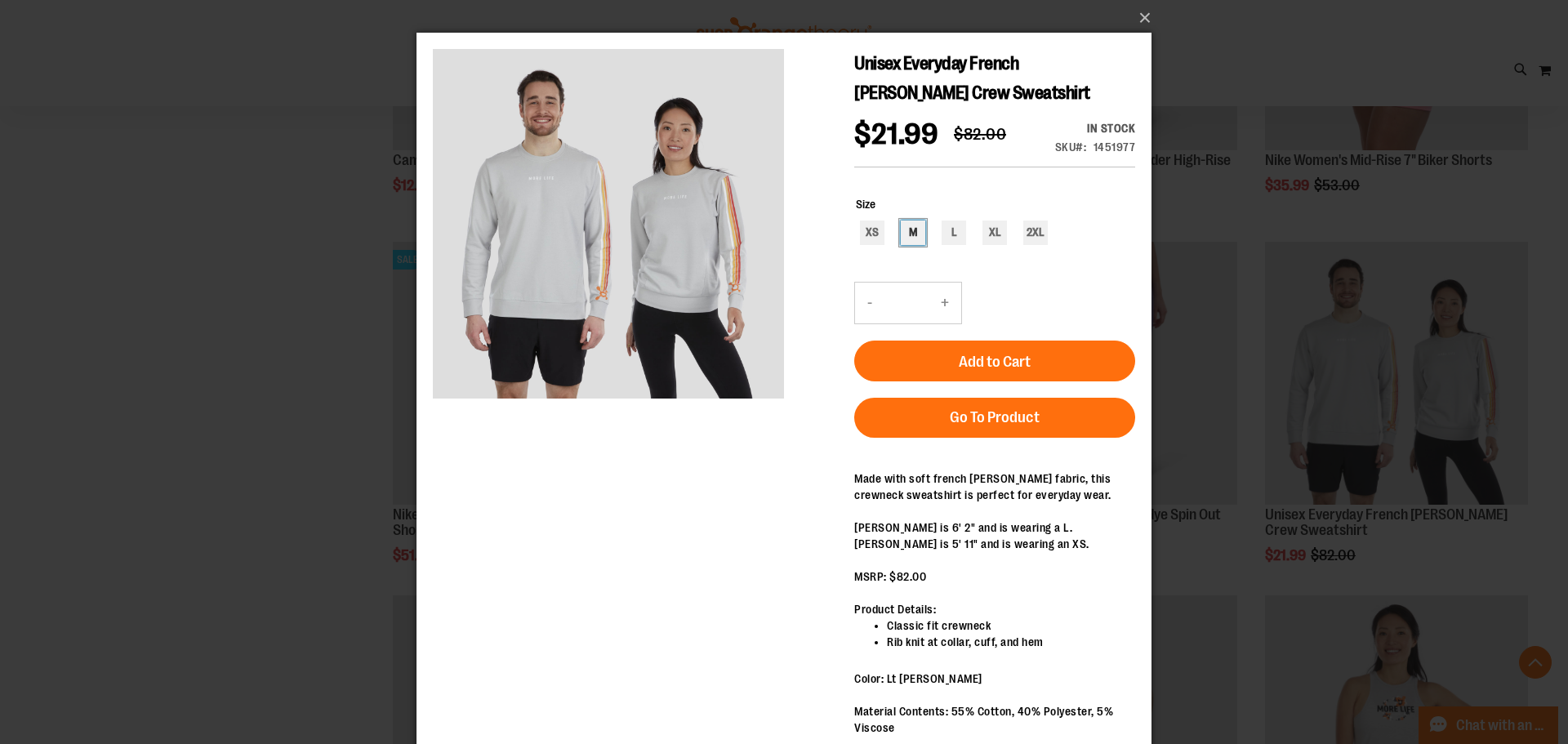
click at [911, 228] on div "M" at bounding box center [912, 232] width 24 height 24
type input "***"
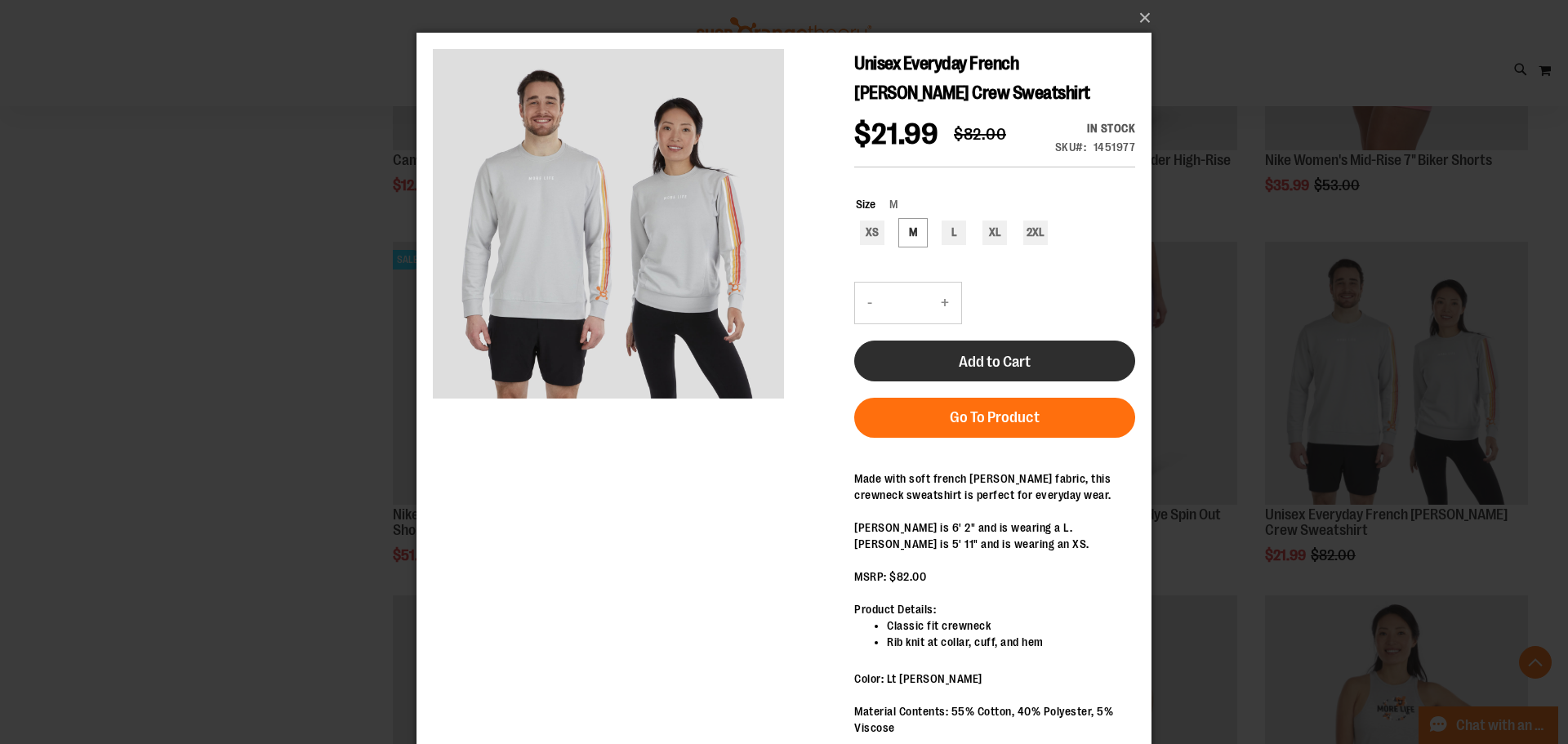
click at [995, 344] on button "Add to Cart" at bounding box center [994, 360] width 281 height 41
click at [995, 344] on div "Add to Cart" at bounding box center [994, 331] width 281 height 100
click at [957, 370] on button "Add to Cart" at bounding box center [994, 360] width 281 height 41
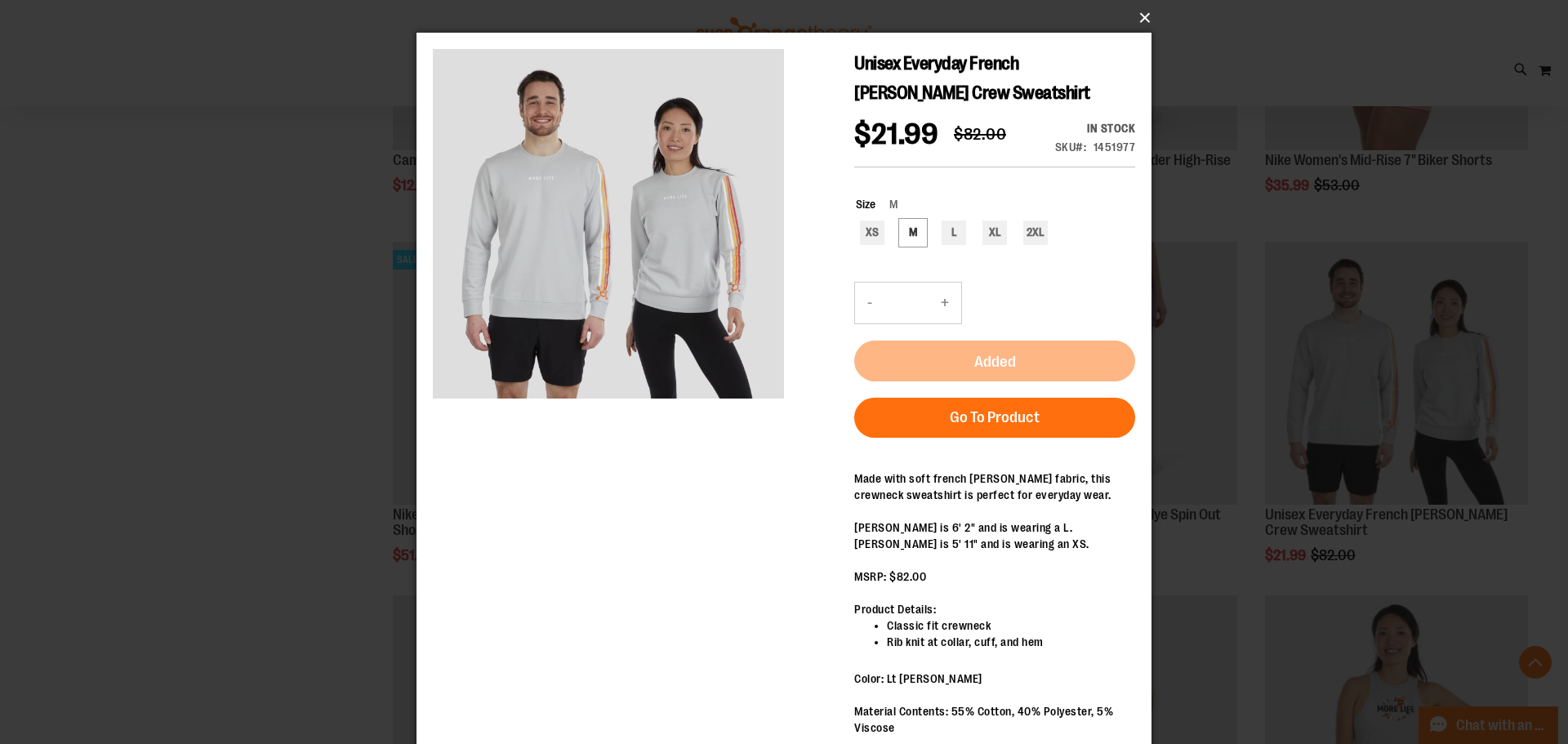
click at [1143, 17] on button "×" at bounding box center [788, 17] width 735 height 36
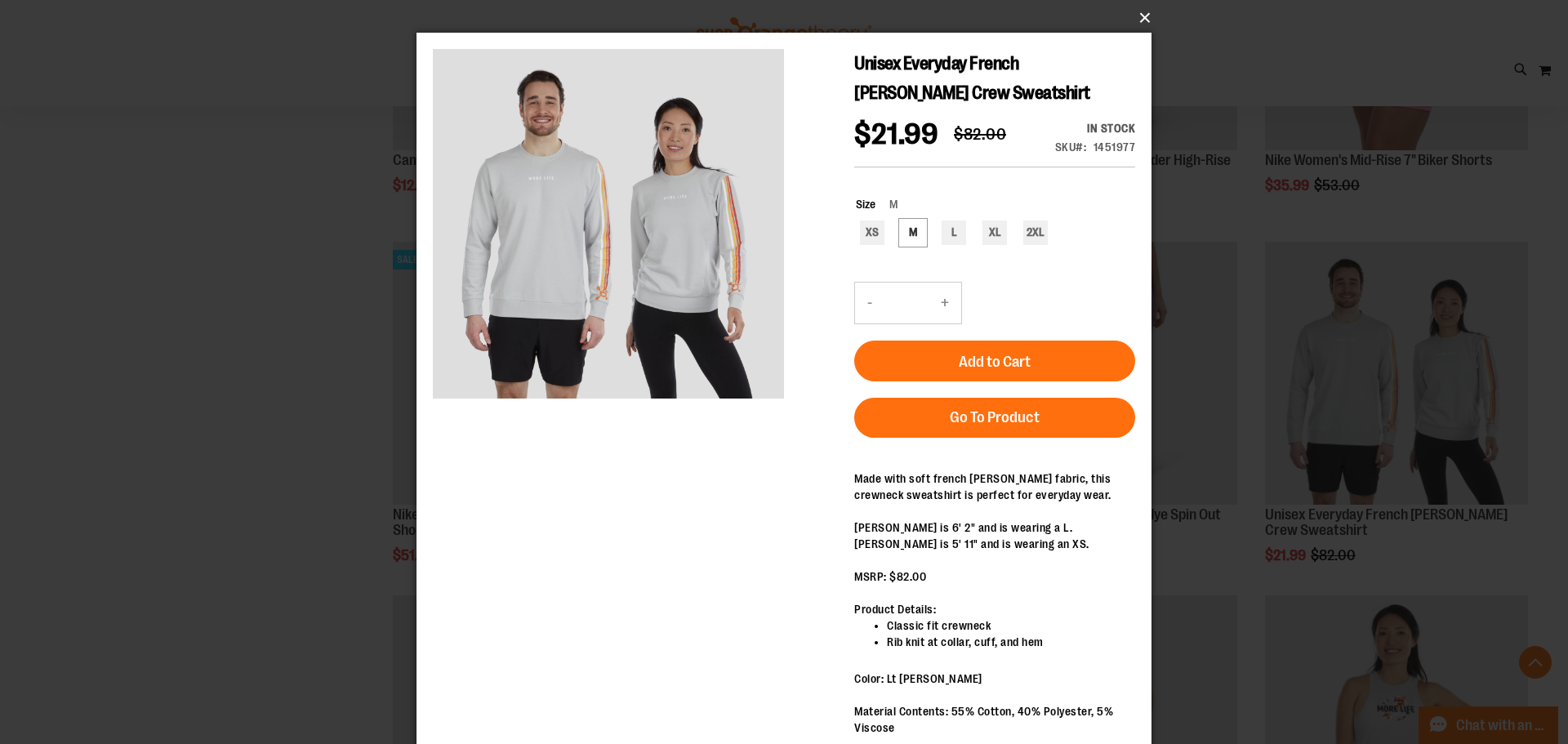
click at [1152, 14] on button "×" at bounding box center [788, 17] width 735 height 36
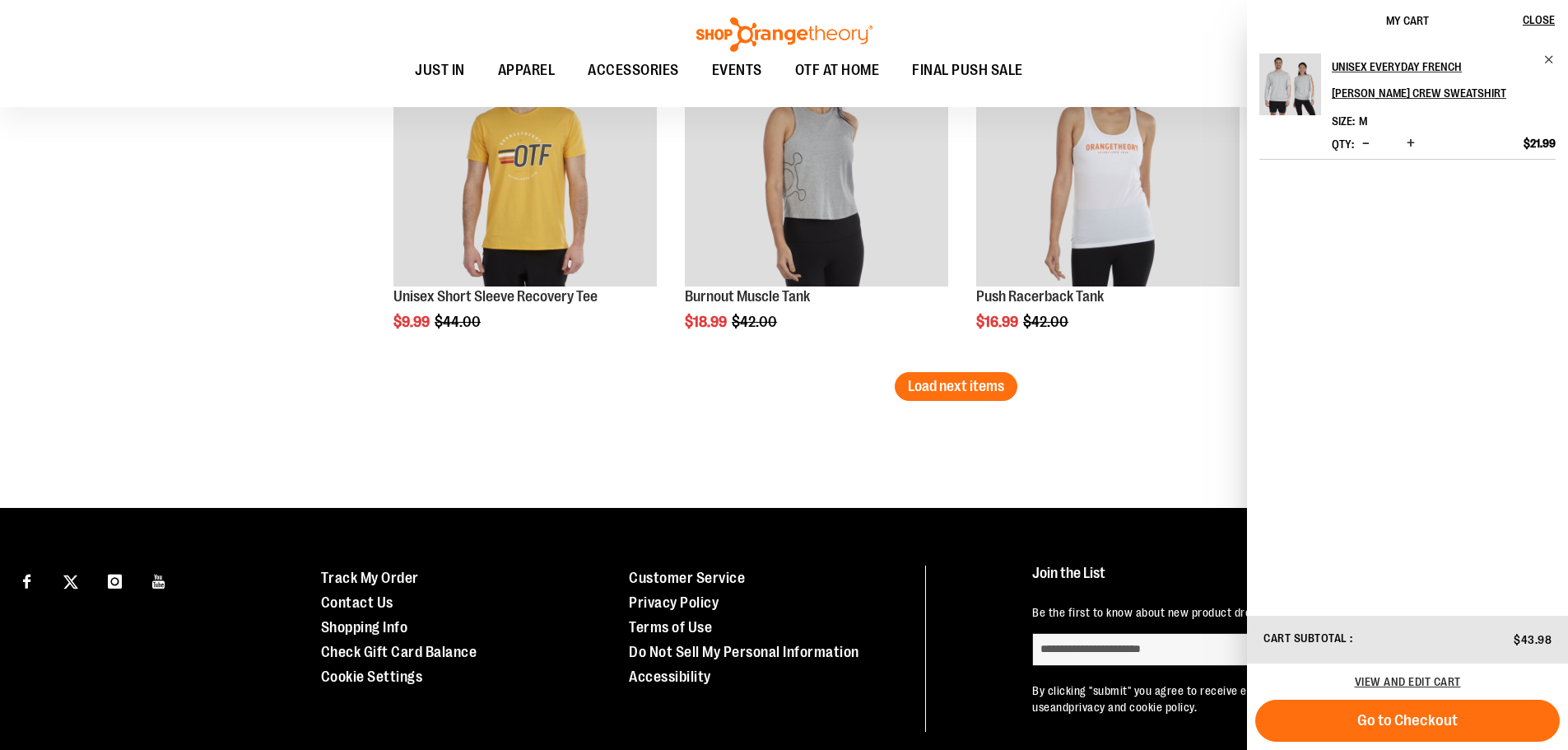
scroll to position [5252, 0]
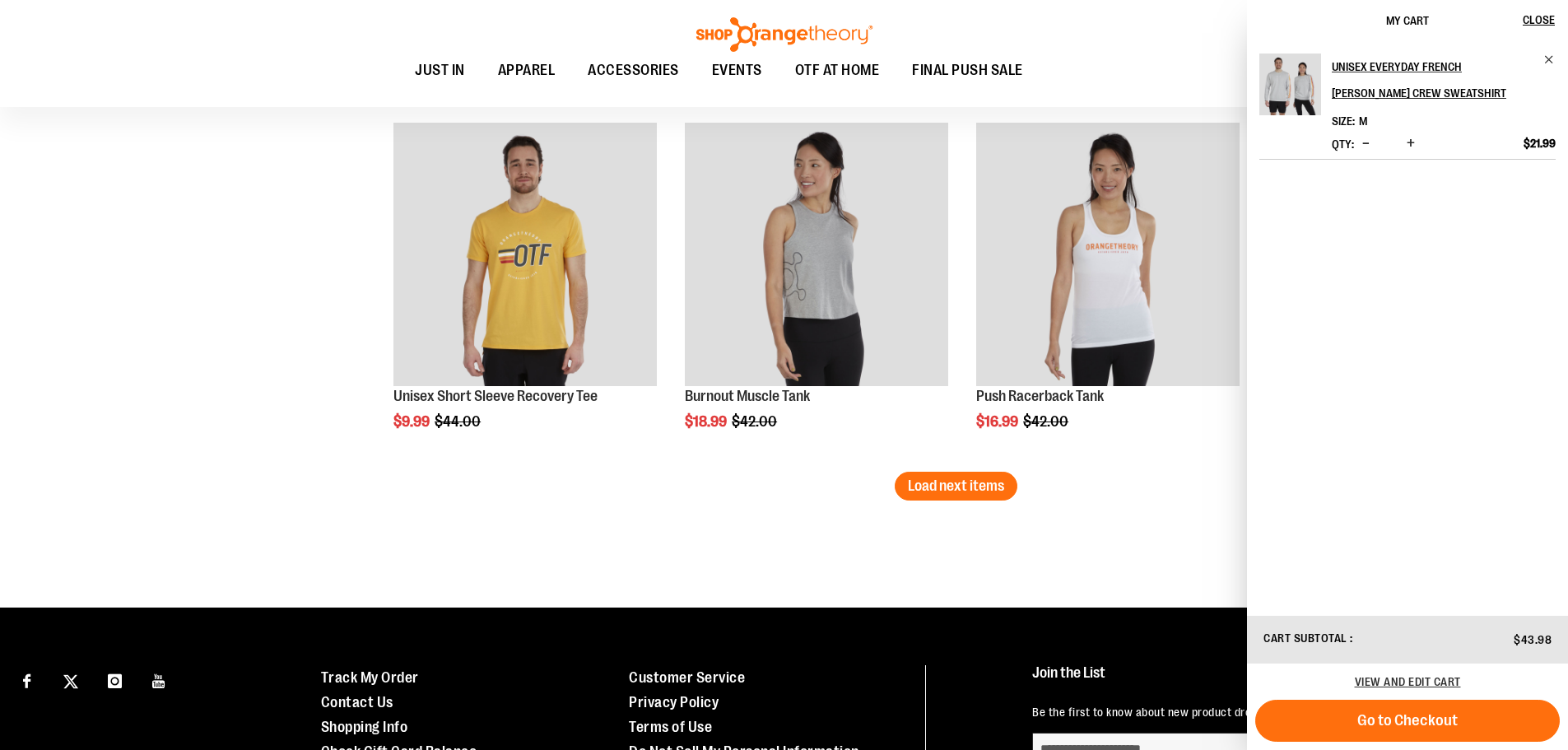
click at [1364, 137] on span "Decrease product quantity" at bounding box center [1366, 143] width 8 height 17
click at [1540, 19] on span "Close" at bounding box center [1539, 20] width 32 height 14
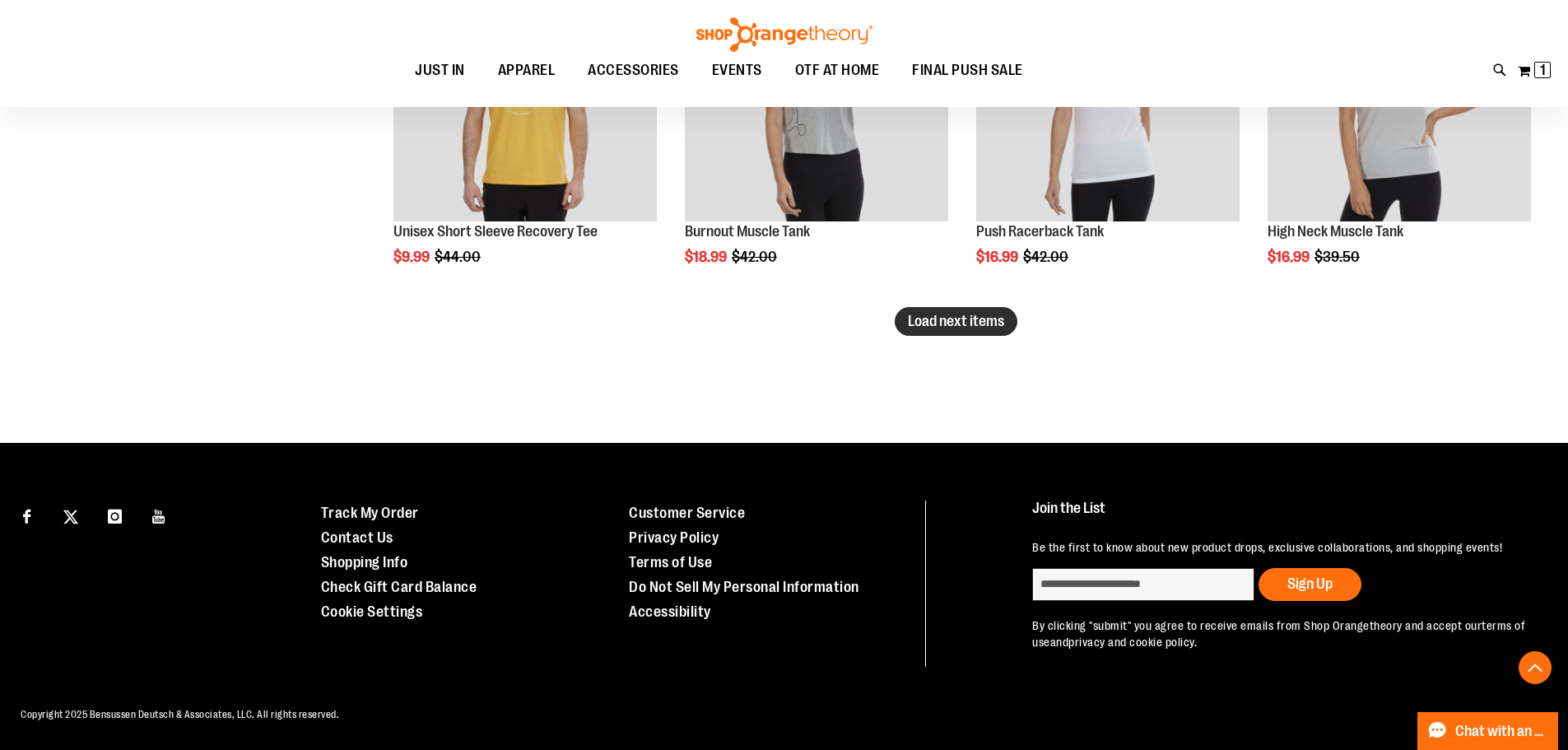
click at [952, 313] on span "Load next items" at bounding box center [955, 320] width 96 height 17
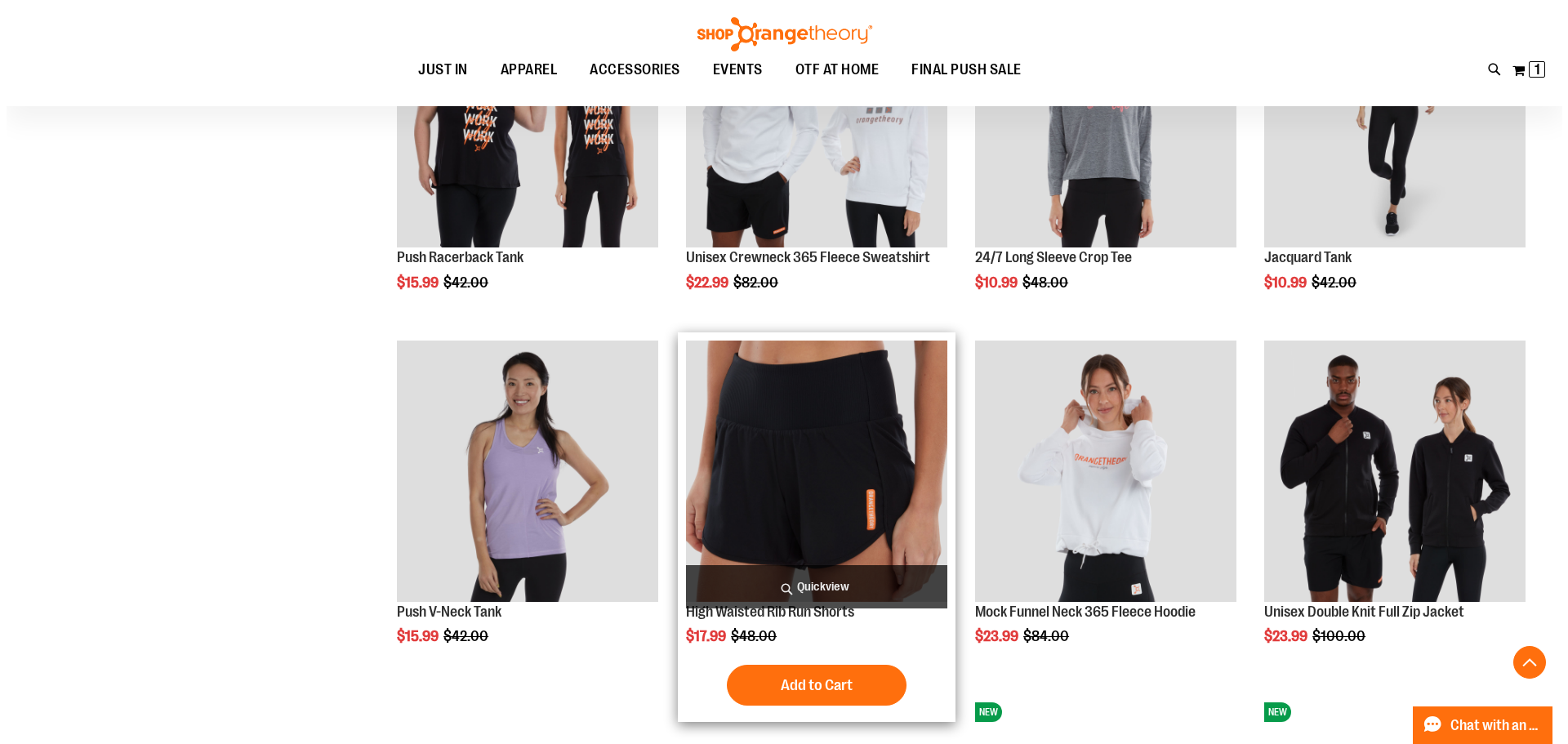
scroll to position [5782, 0]
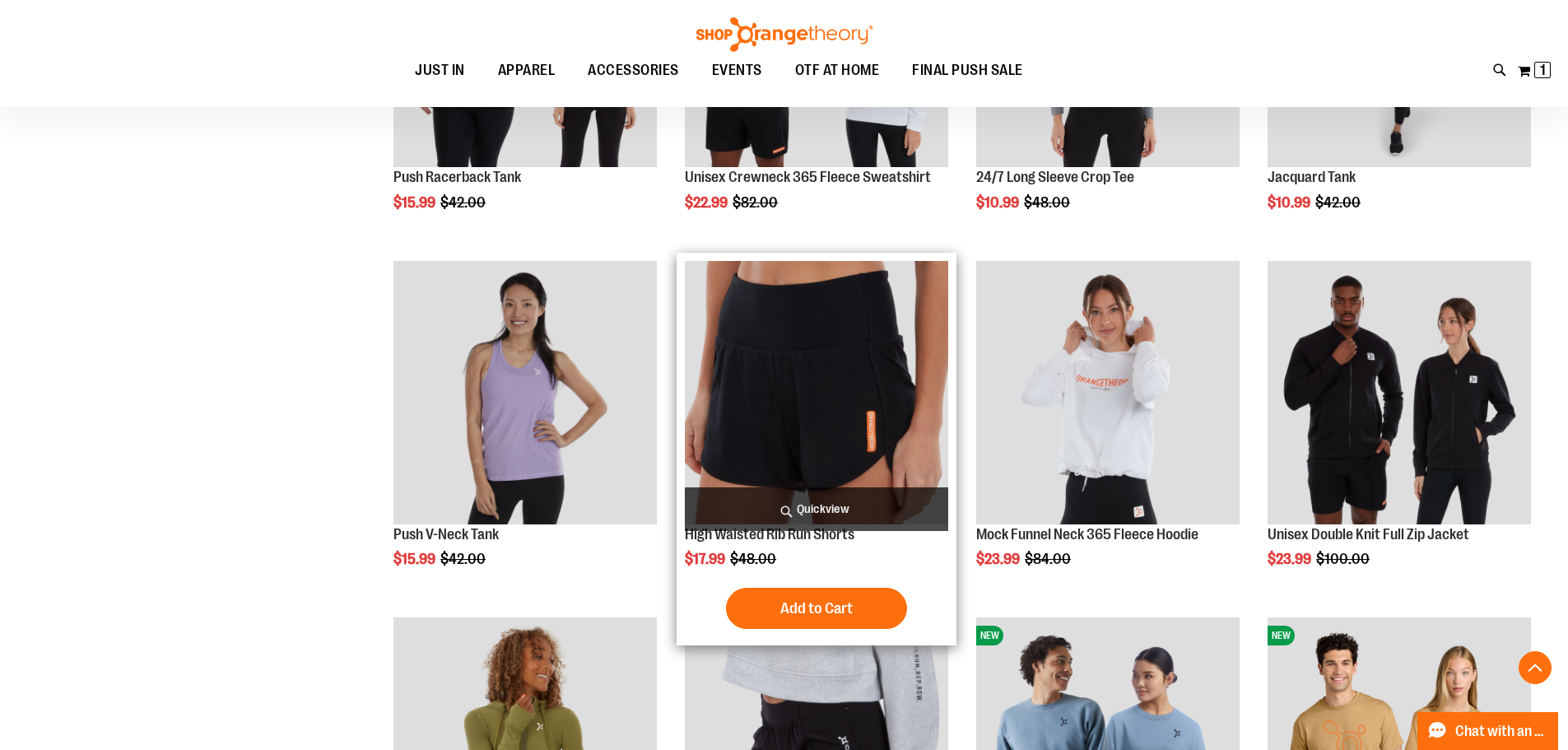
click at [843, 501] on span "Quickview" at bounding box center [816, 508] width 263 height 44
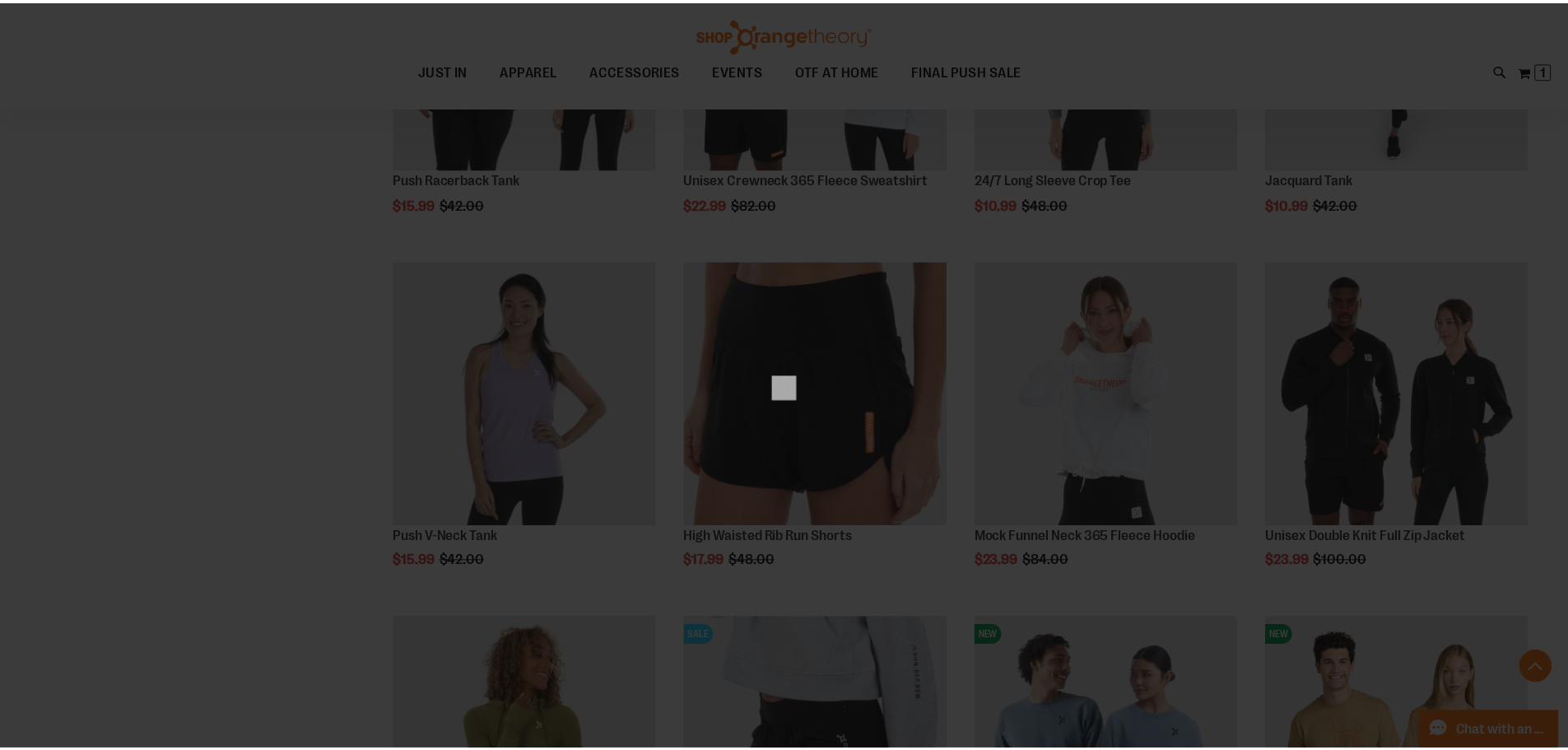
scroll to position [0, 0]
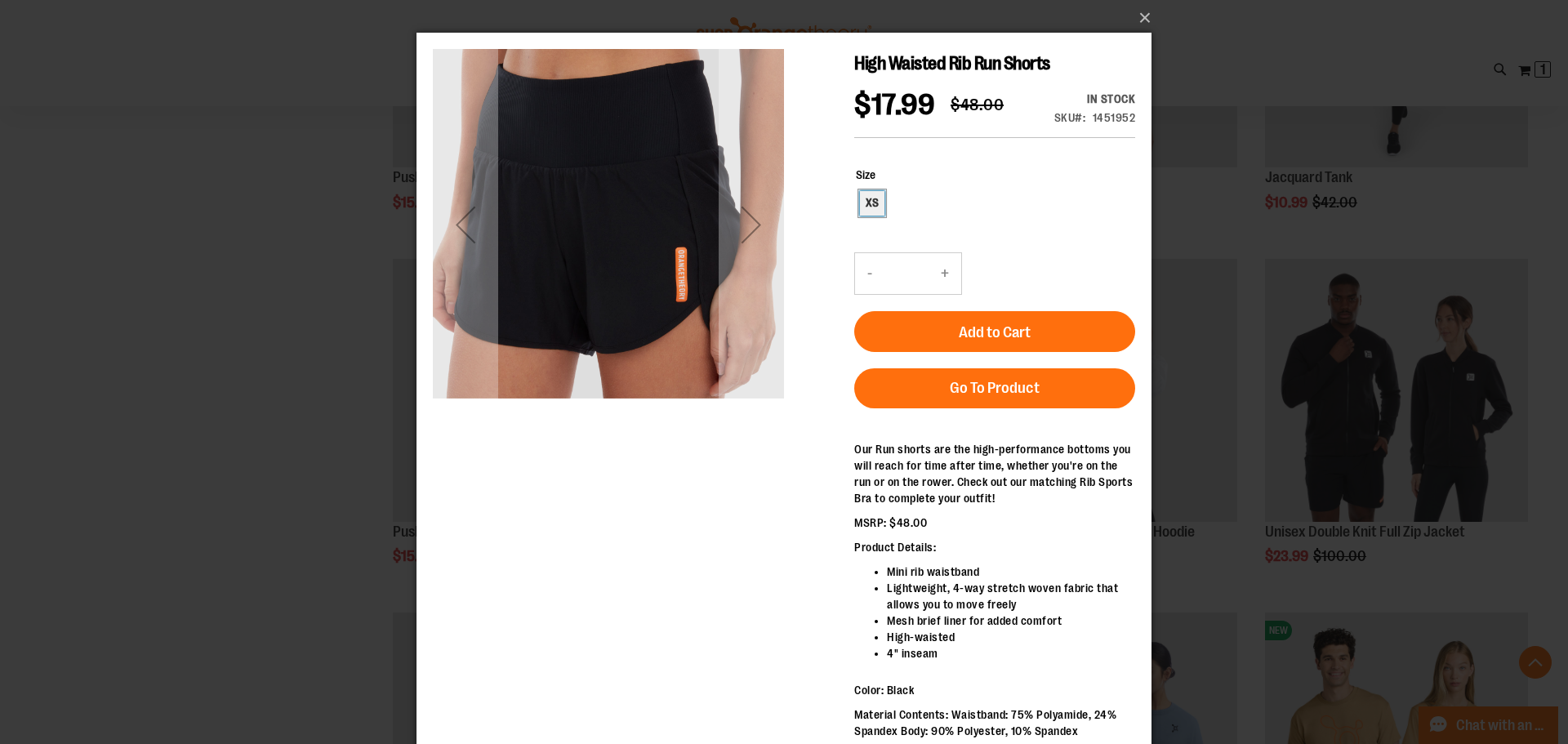
click at [869, 209] on div "XS" at bounding box center [871, 203] width 24 height 24
type input "***"
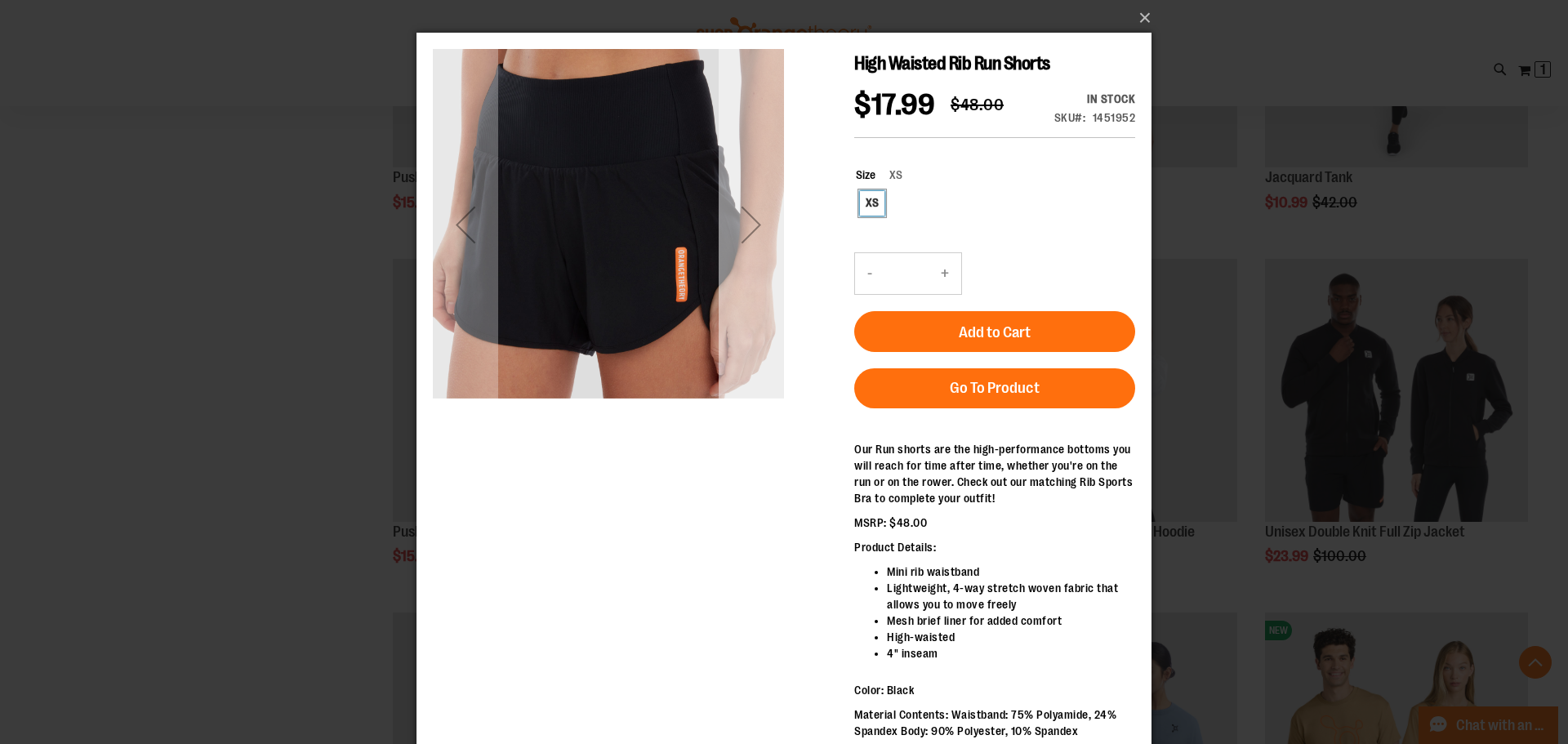
click at [745, 237] on div "Next" at bounding box center [752, 225] width 66 height 66
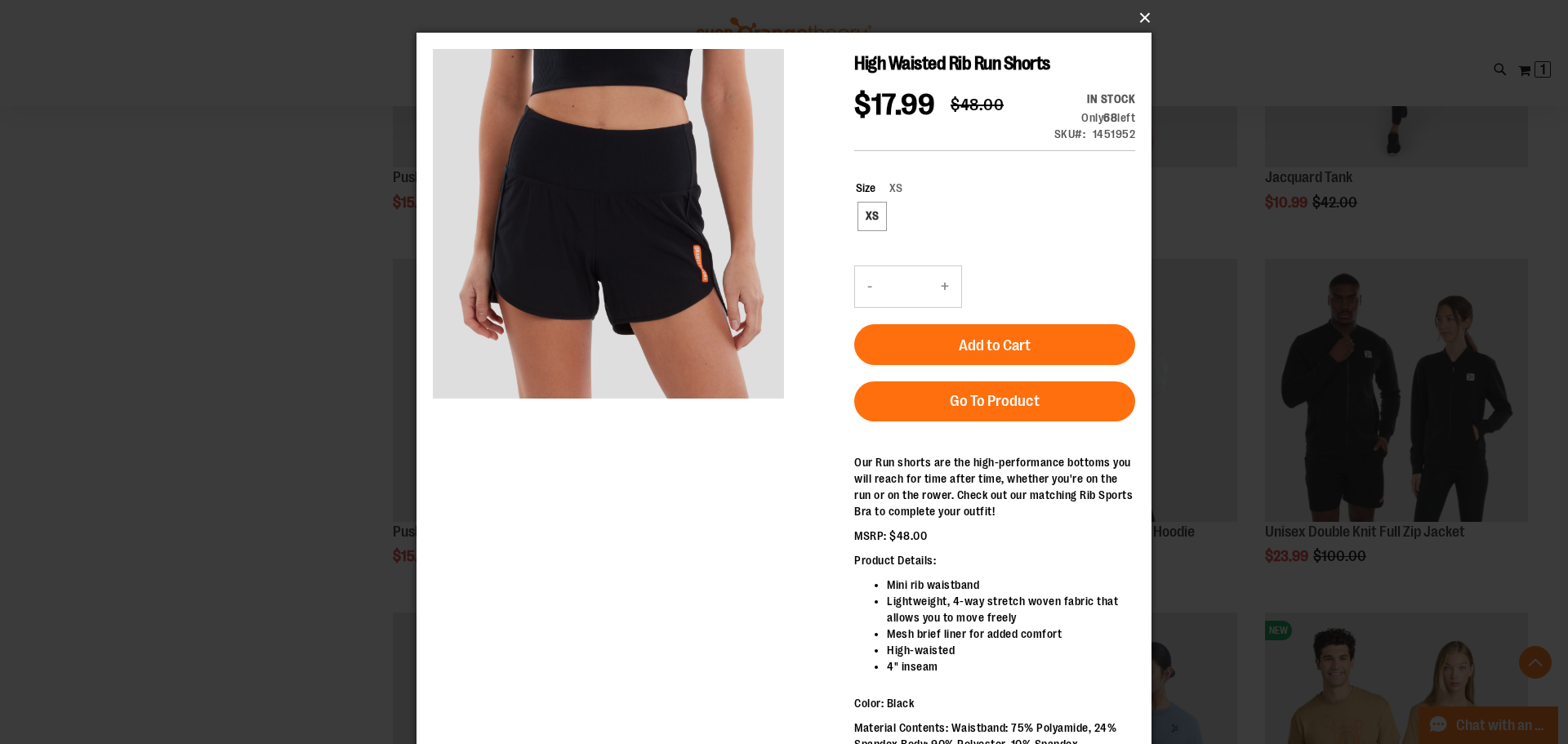
click at [1136, 10] on button "×" at bounding box center [788, 17] width 735 height 36
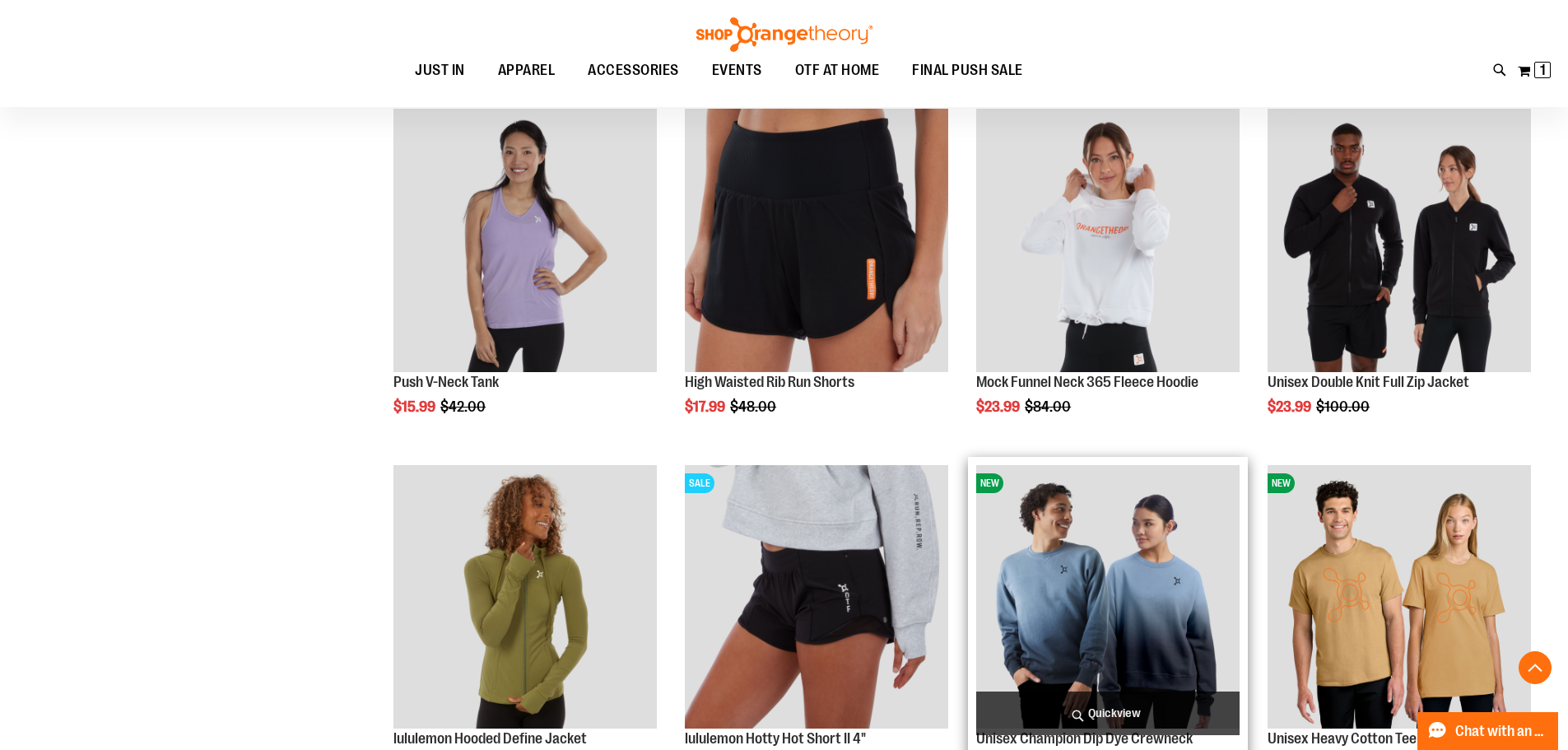
scroll to position [6158, 0]
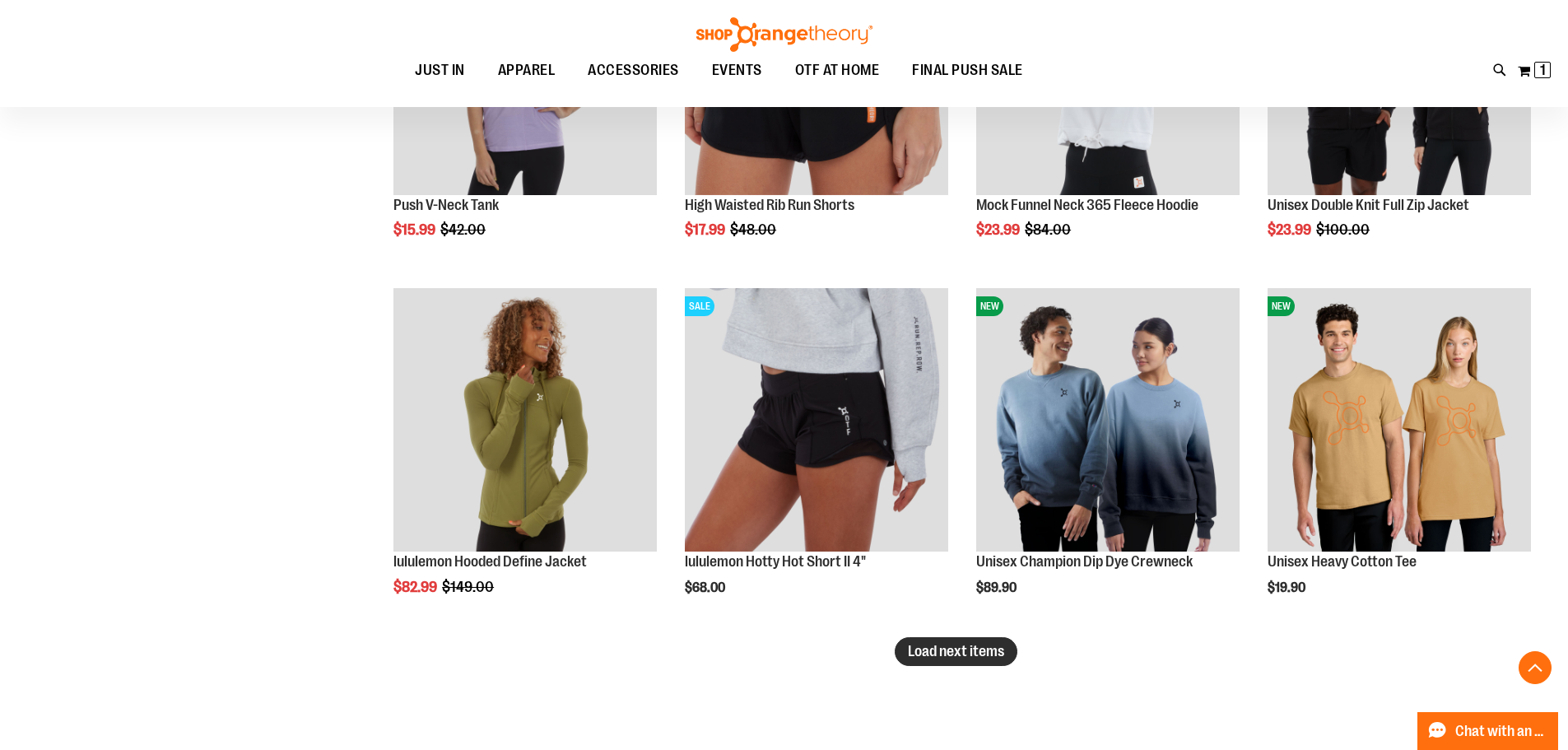
click at [915, 656] on span "Load next items" at bounding box center [955, 651] width 96 height 17
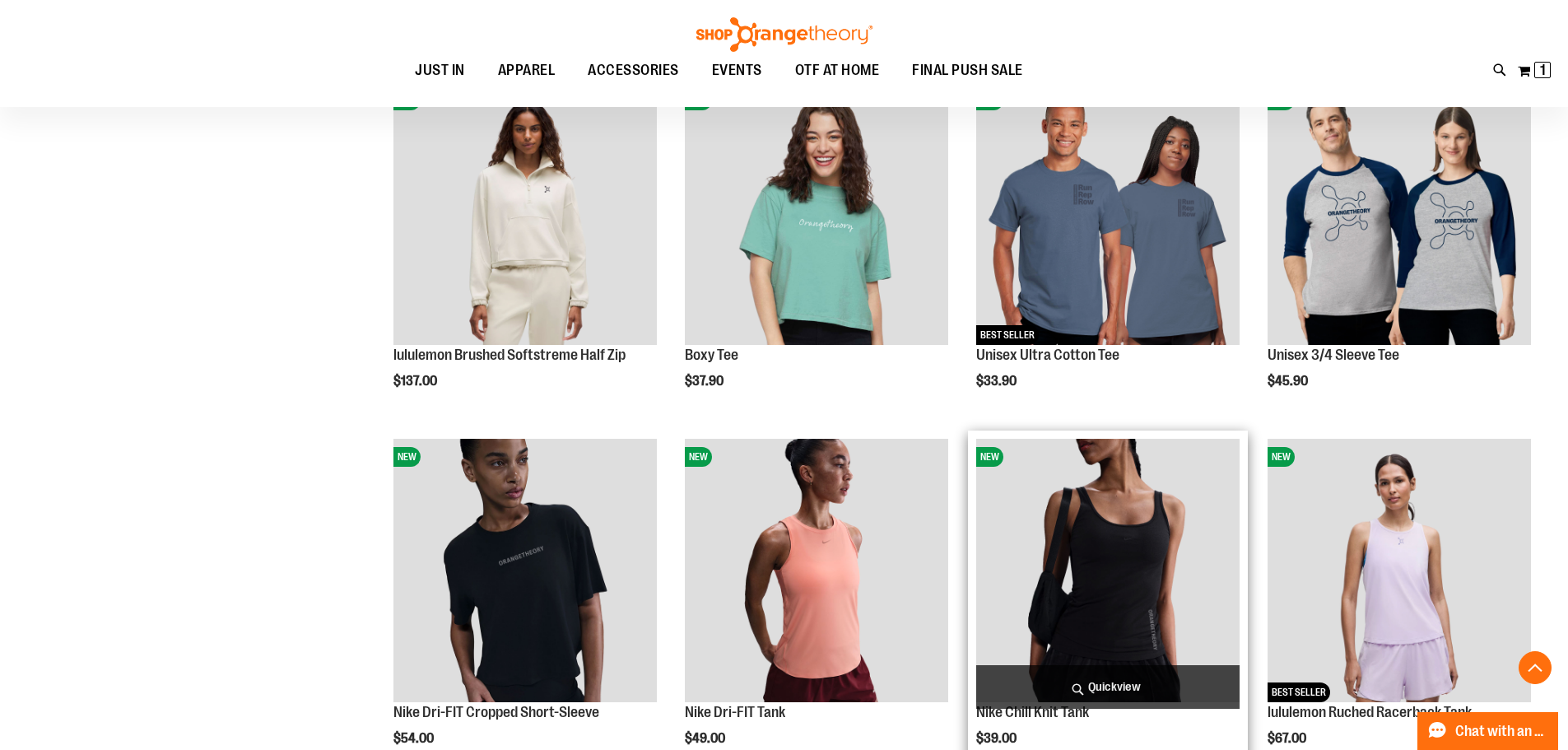
scroll to position [7227, 0]
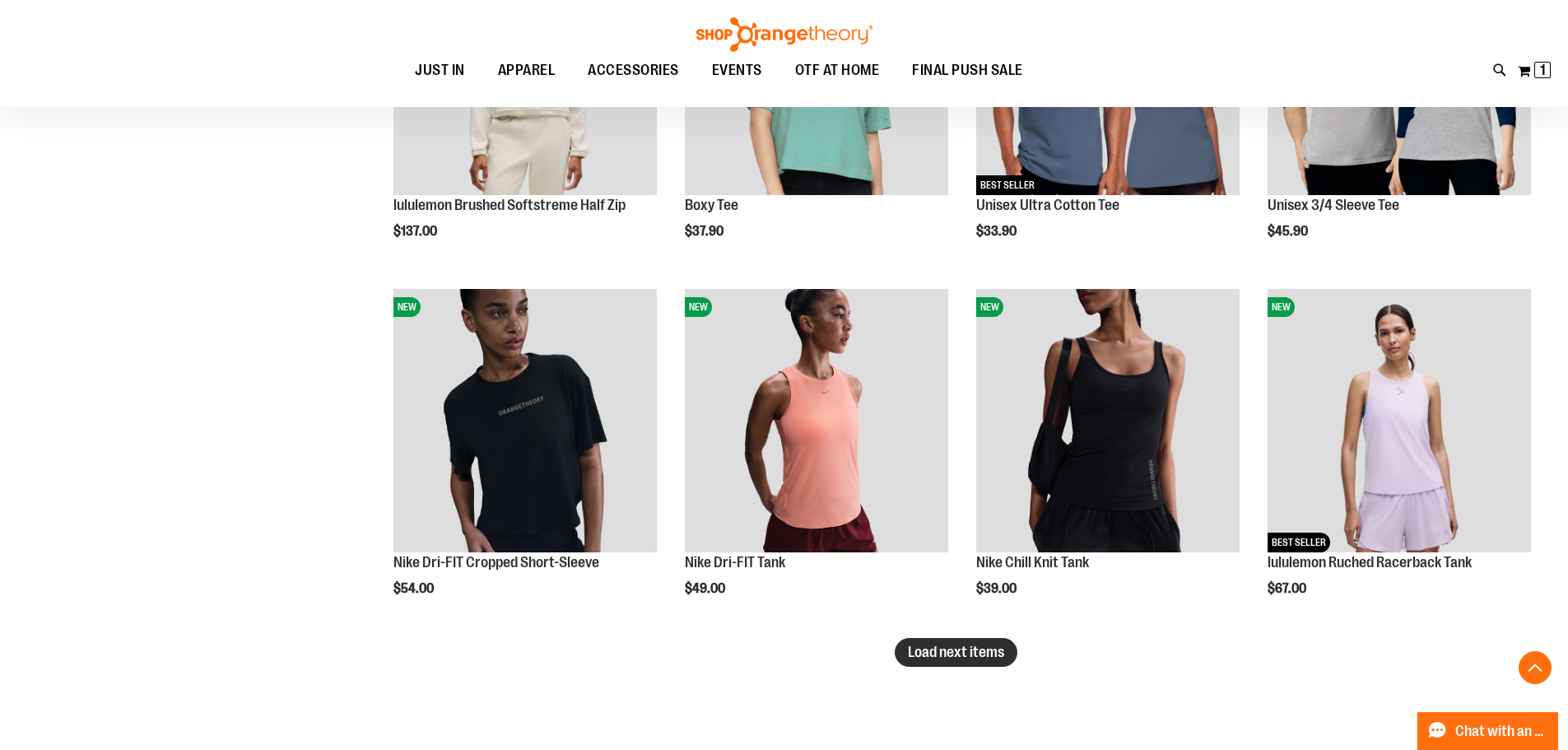
click at [956, 656] on span "Load next items" at bounding box center [955, 652] width 96 height 17
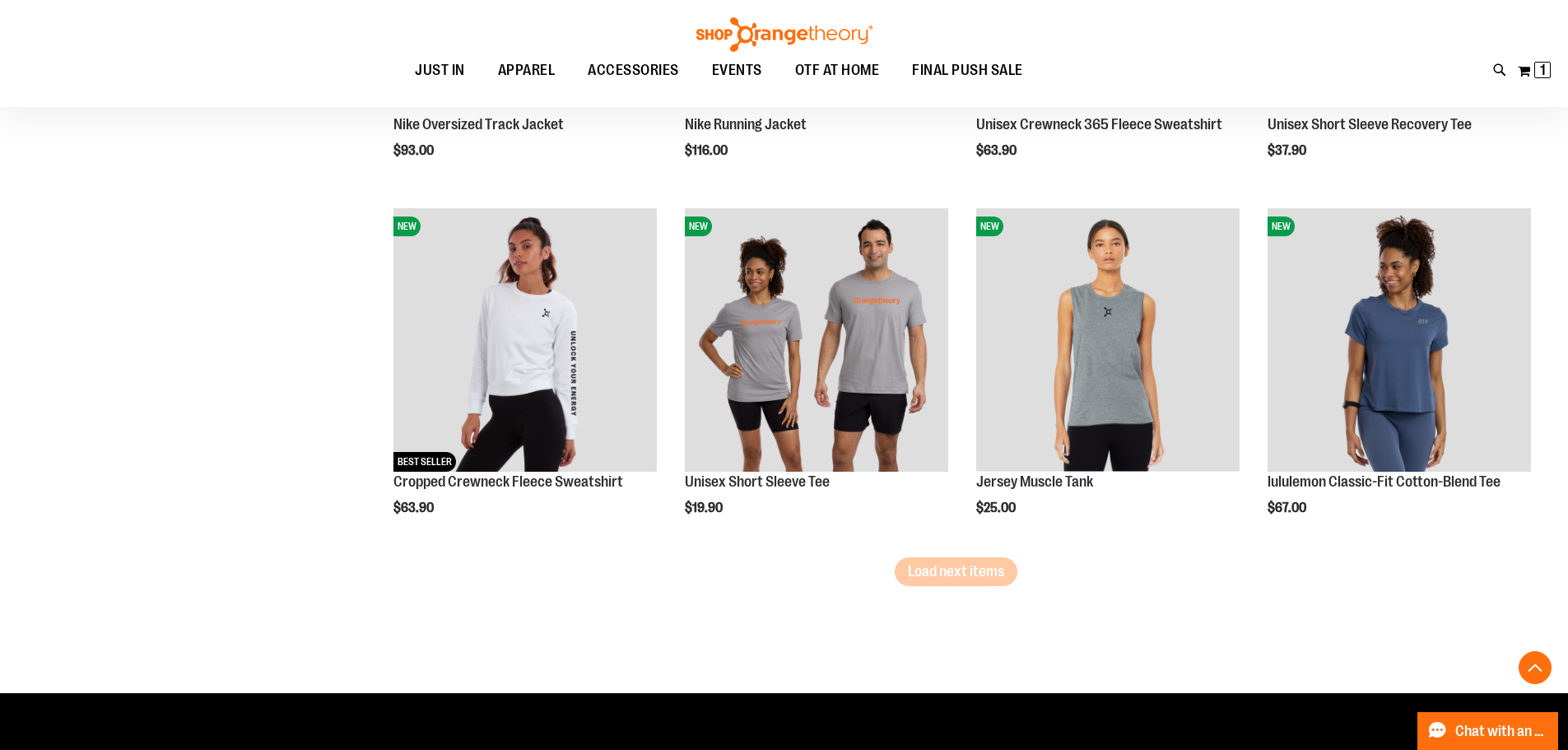
scroll to position [8381, 0]
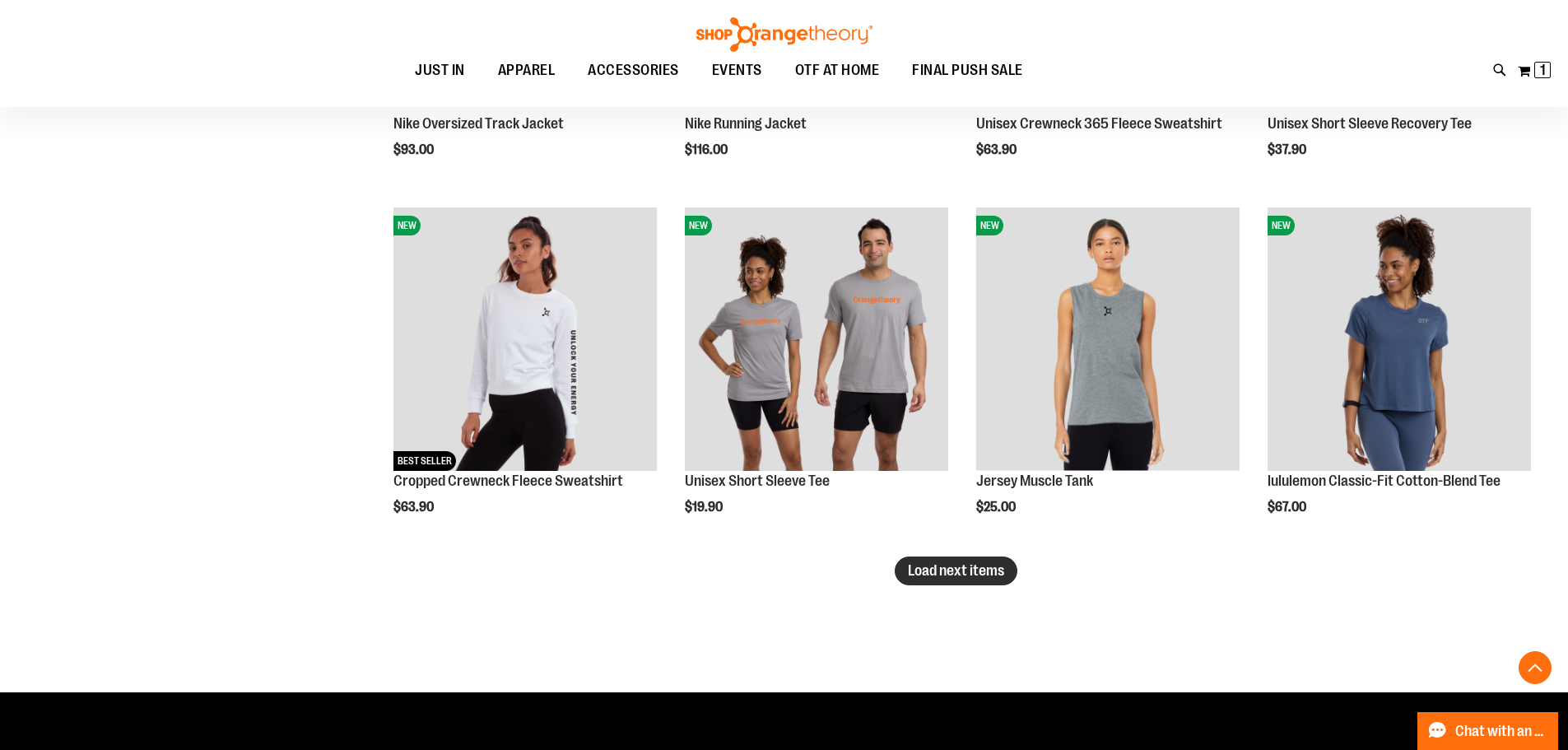
click at [939, 569] on span "Load next items" at bounding box center [955, 570] width 96 height 17
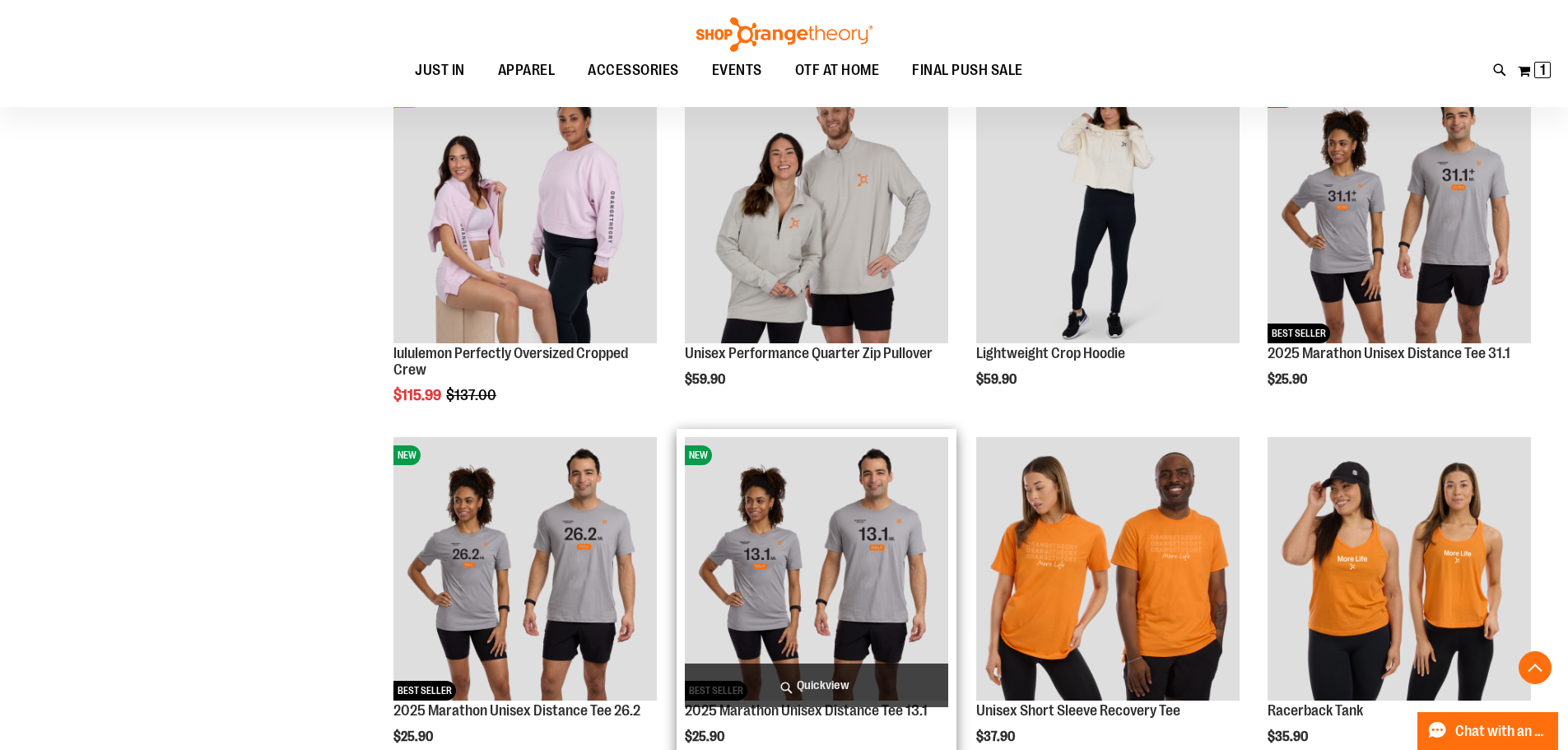
scroll to position [9368, 0]
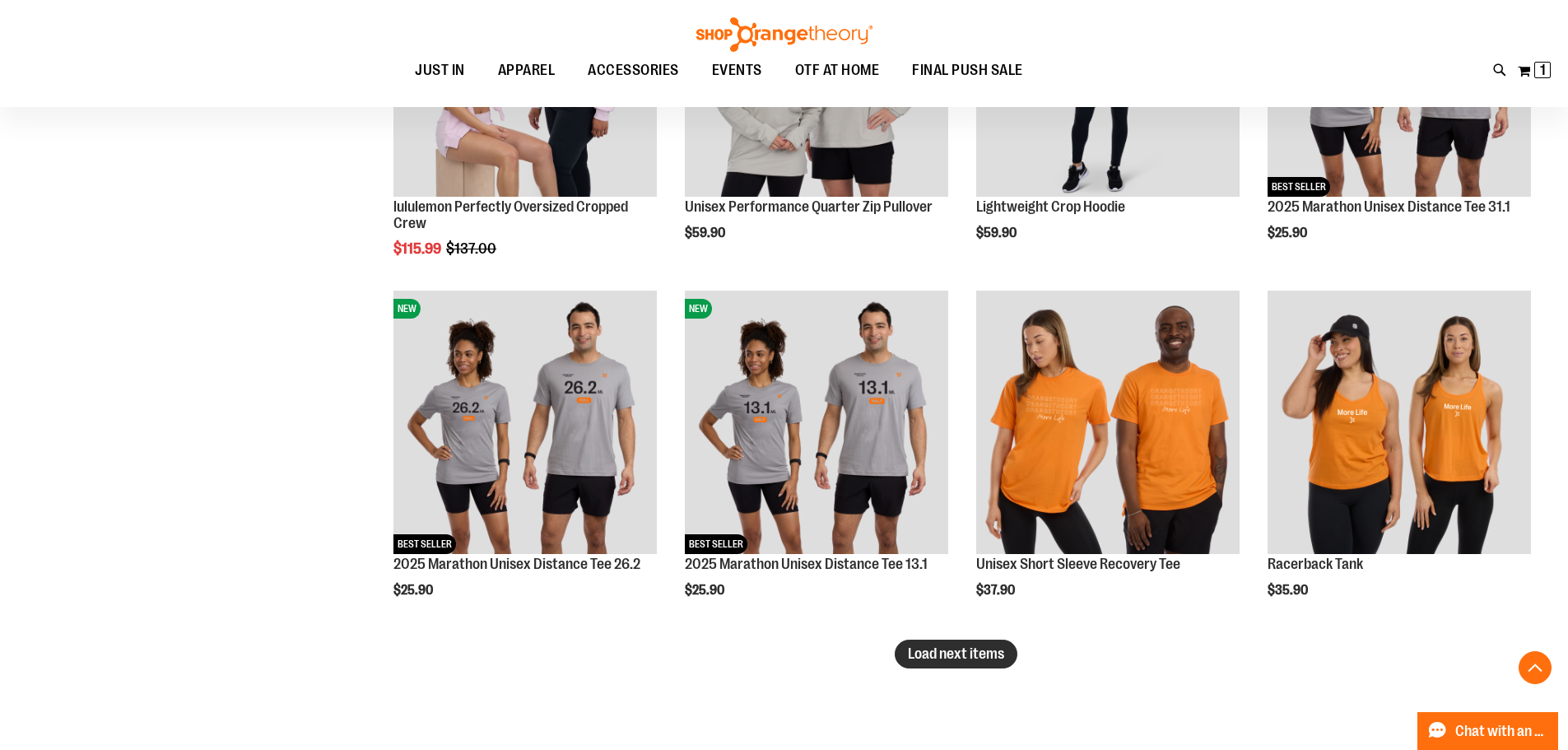
click at [979, 662] on button "Load next items" at bounding box center [956, 655] width 123 height 29
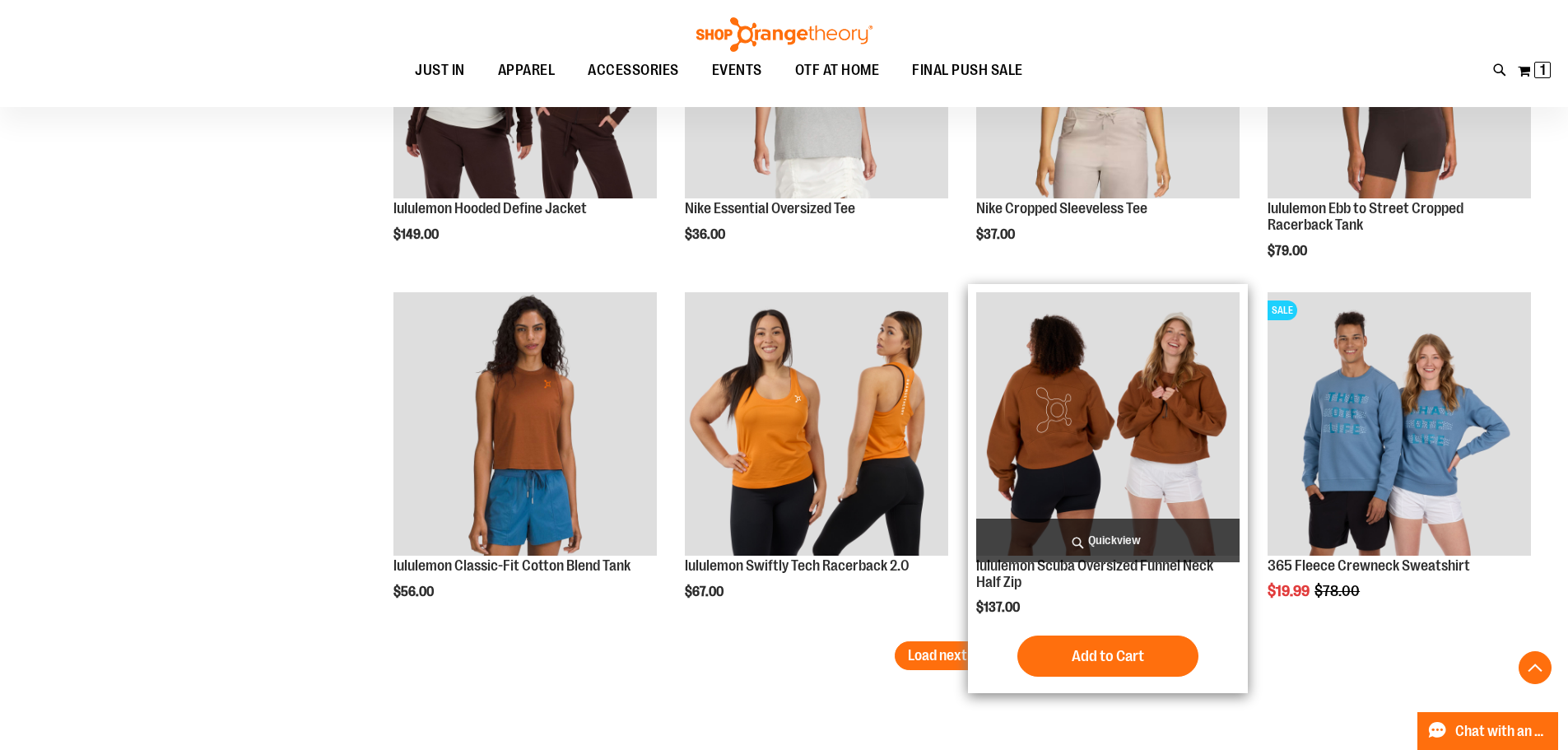
scroll to position [10439, 0]
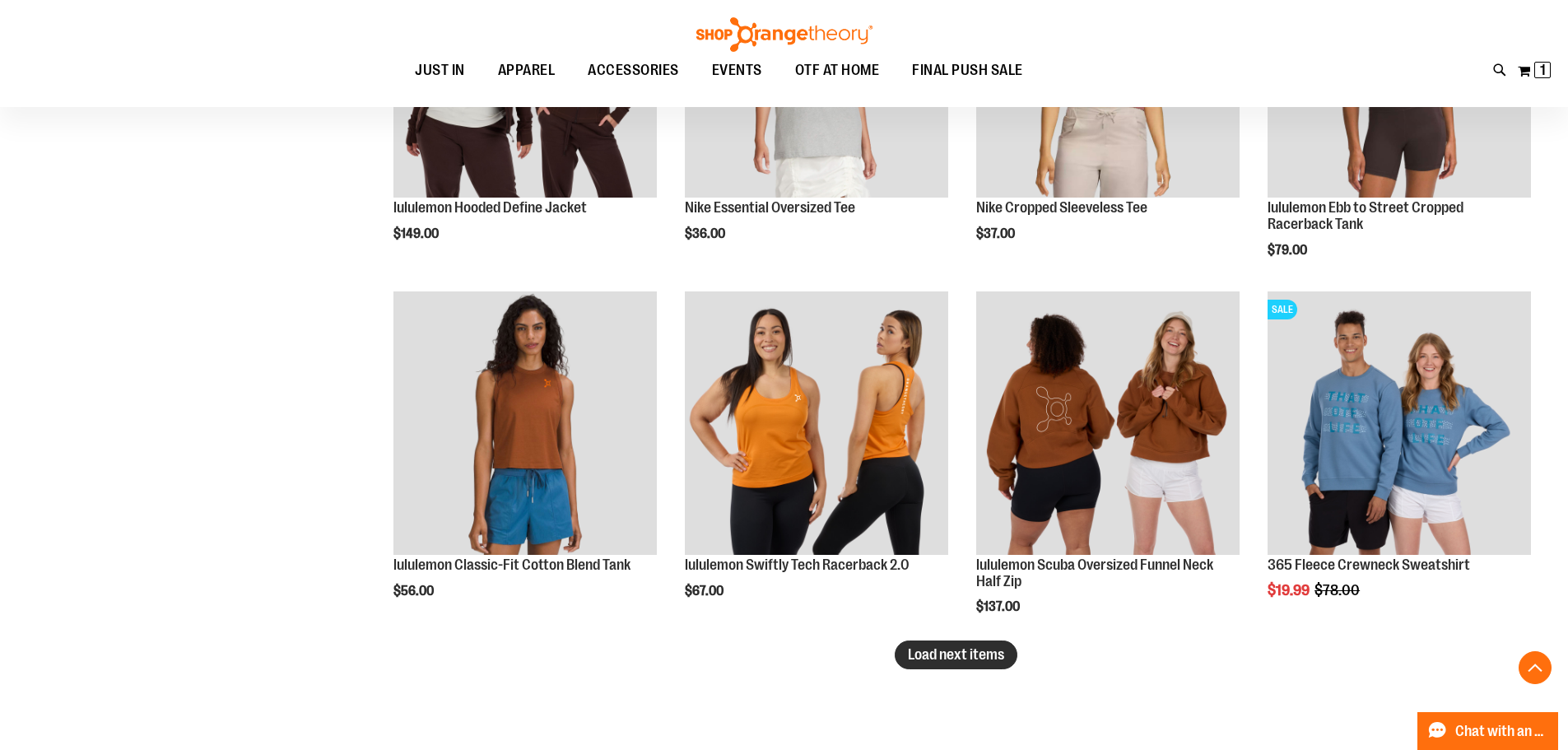
click at [992, 657] on span "Load next items" at bounding box center [955, 655] width 96 height 17
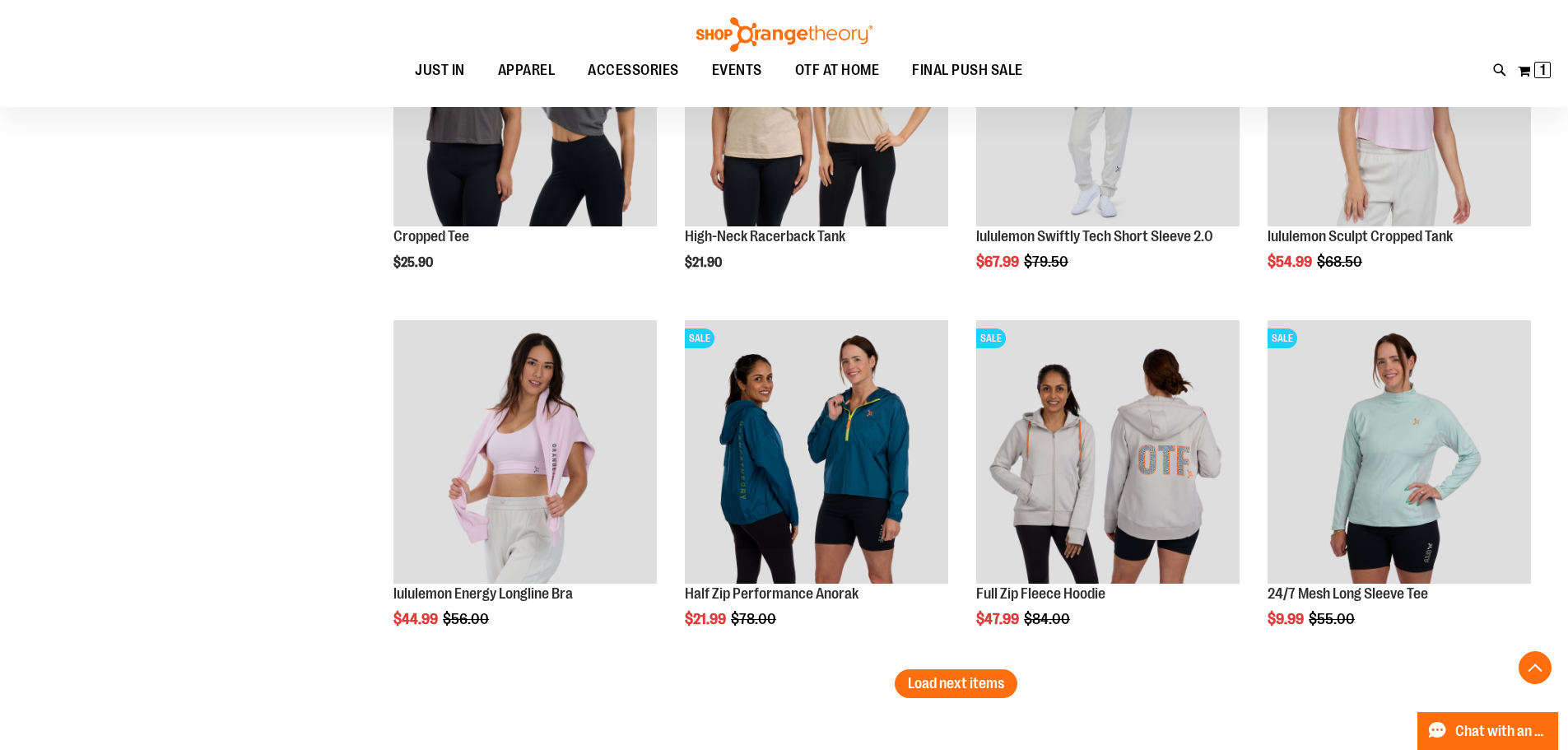
scroll to position [11591, 0]
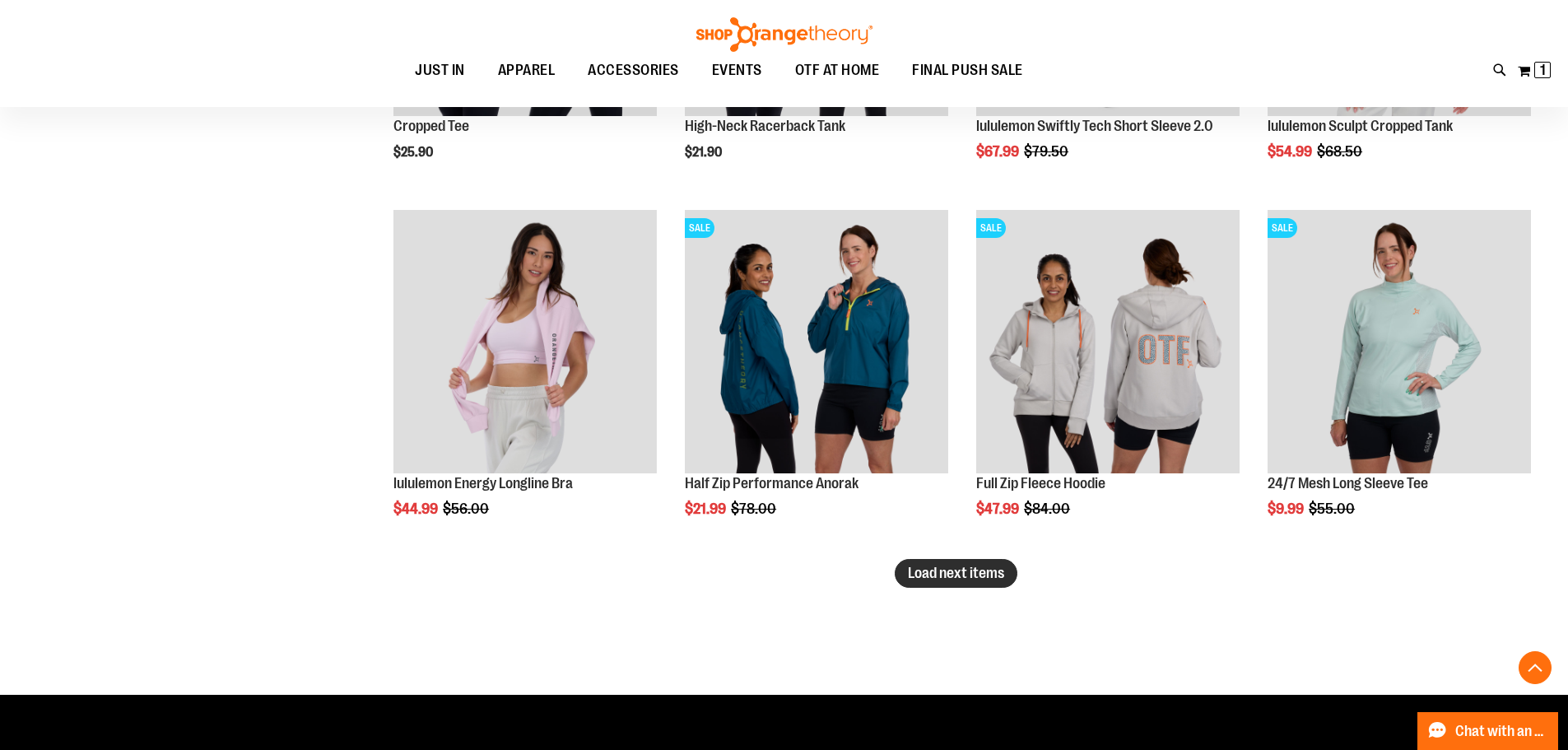
click at [951, 579] on span "Load next items" at bounding box center [955, 573] width 96 height 17
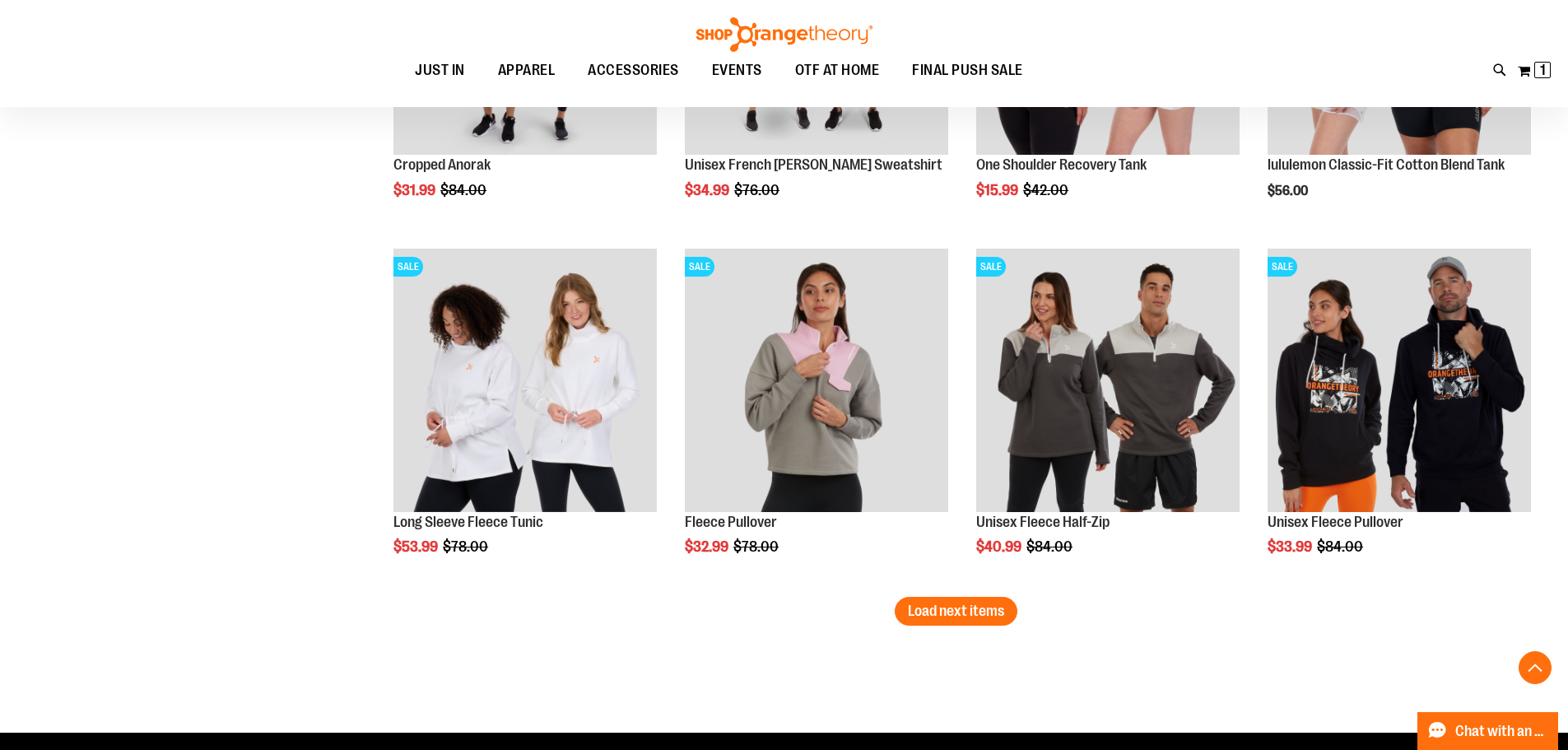
scroll to position [12661, 0]
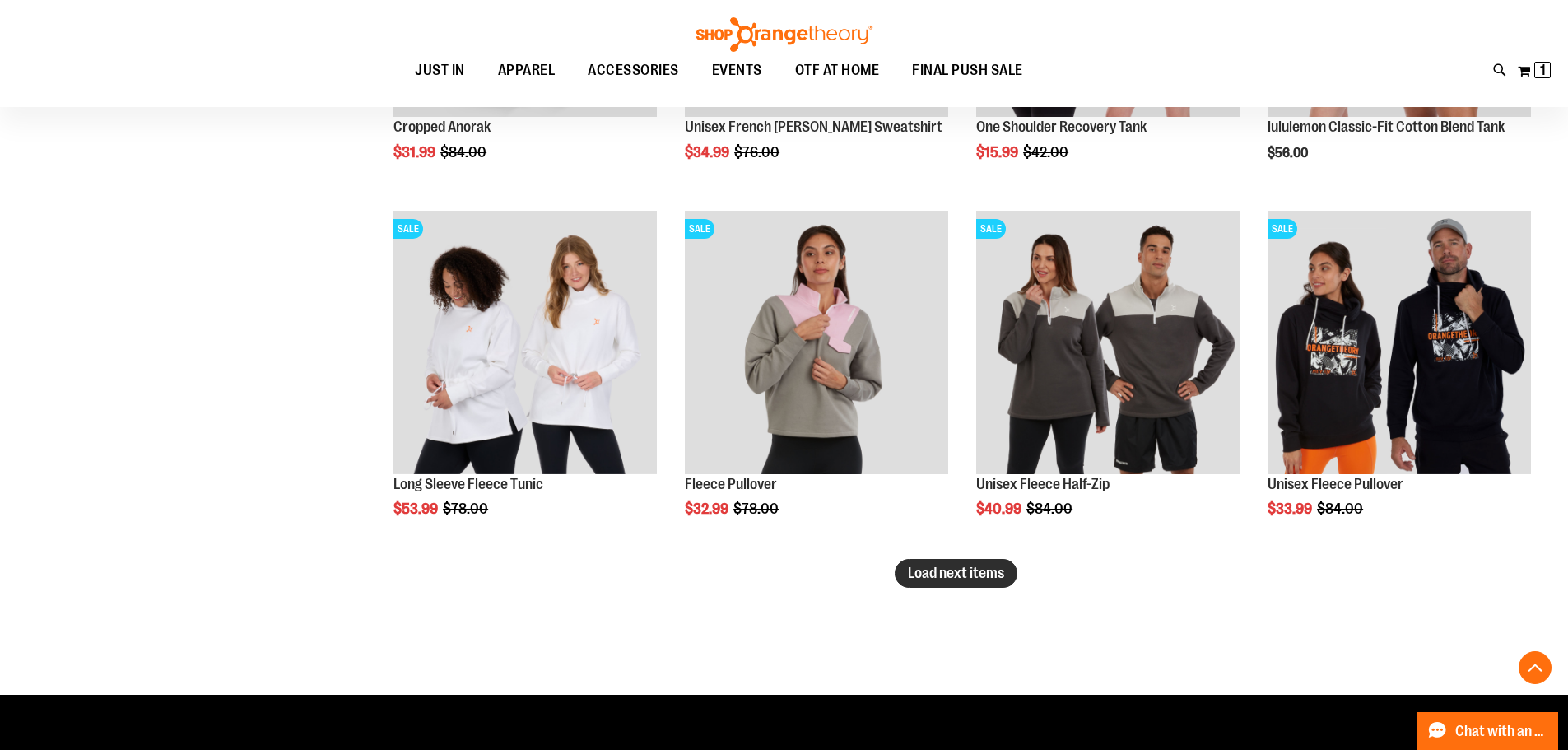
click at [993, 572] on span "Load next items" at bounding box center [955, 573] width 96 height 17
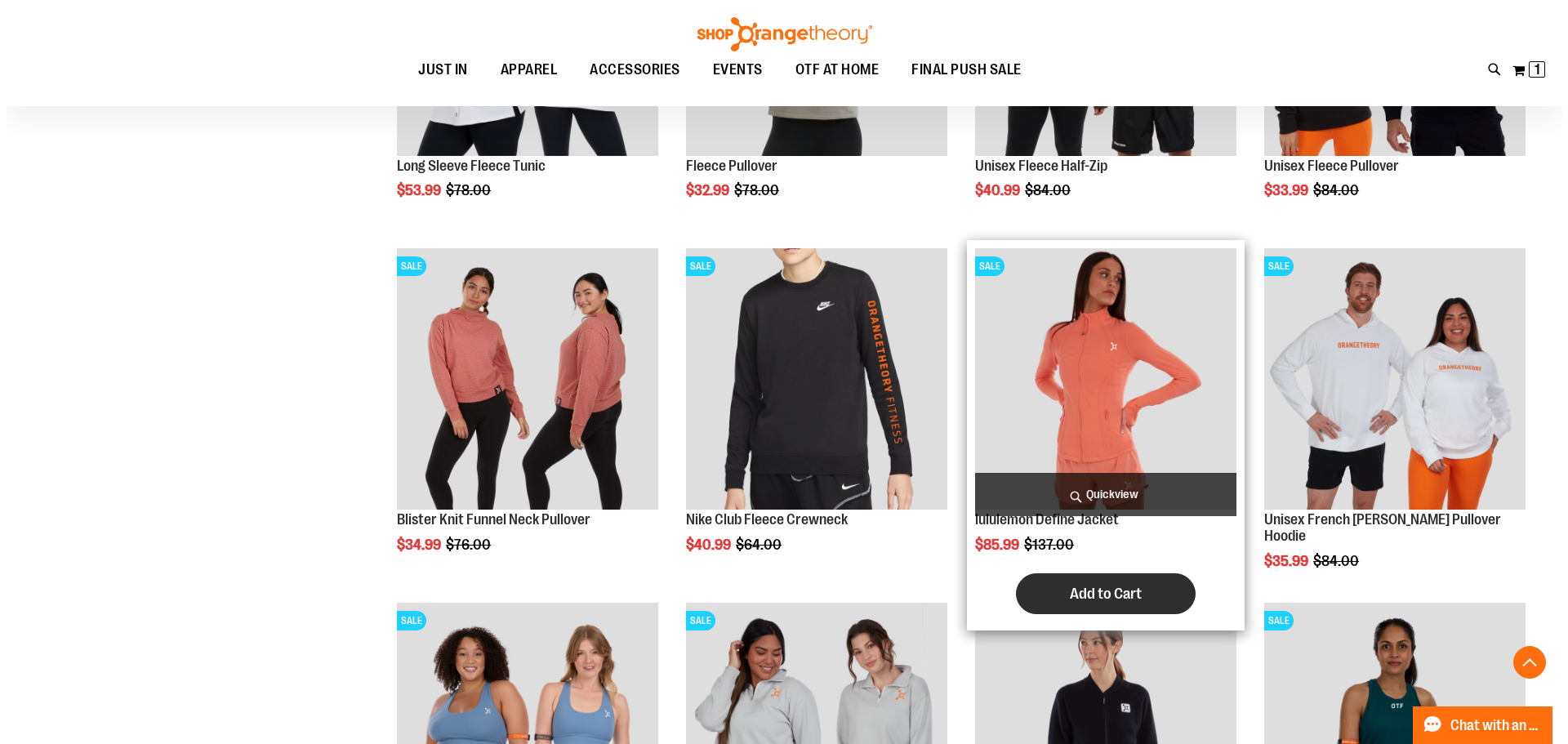
scroll to position [12887, 0]
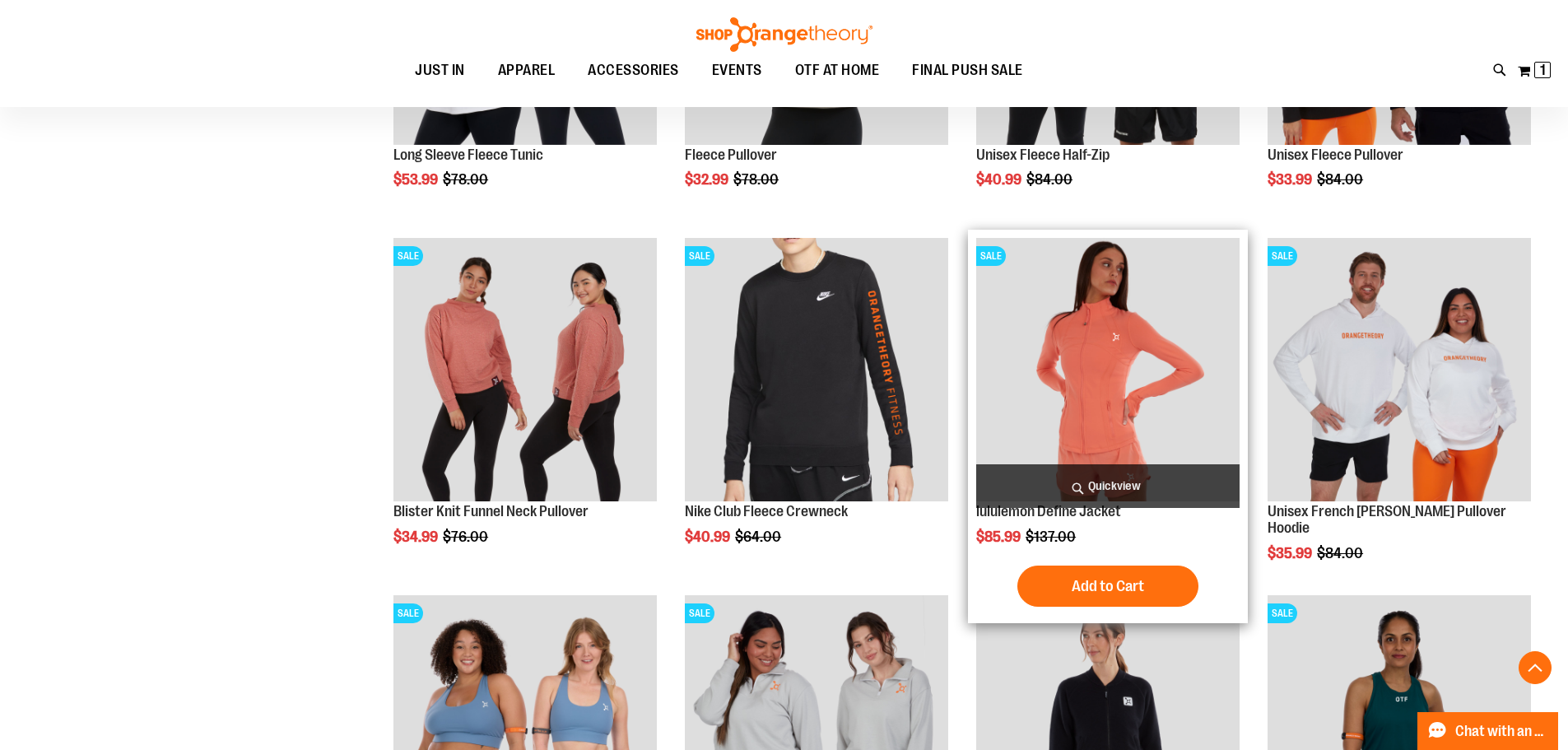
click at [1109, 487] on span "Quickview" at bounding box center [1107, 486] width 263 height 44
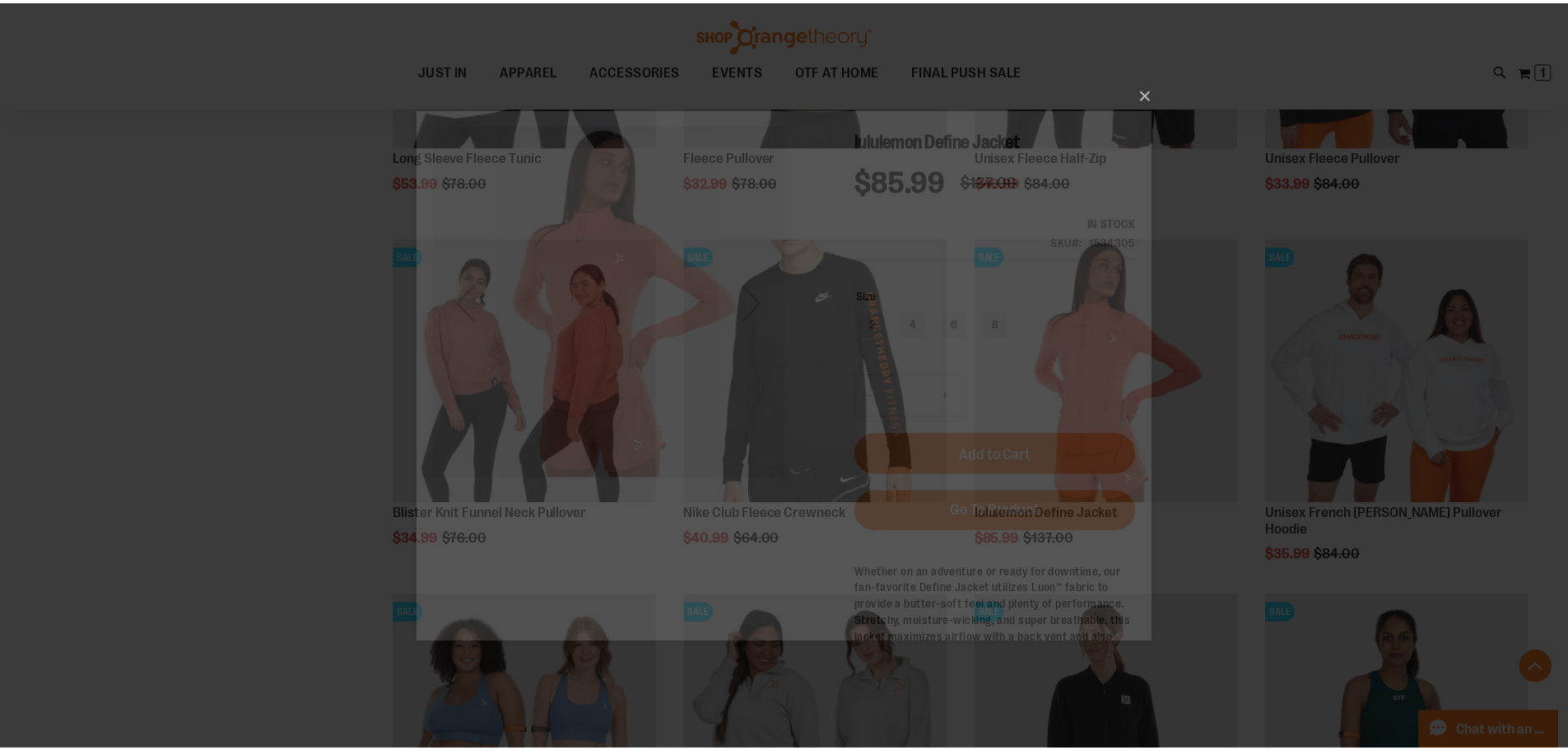
scroll to position [0, 0]
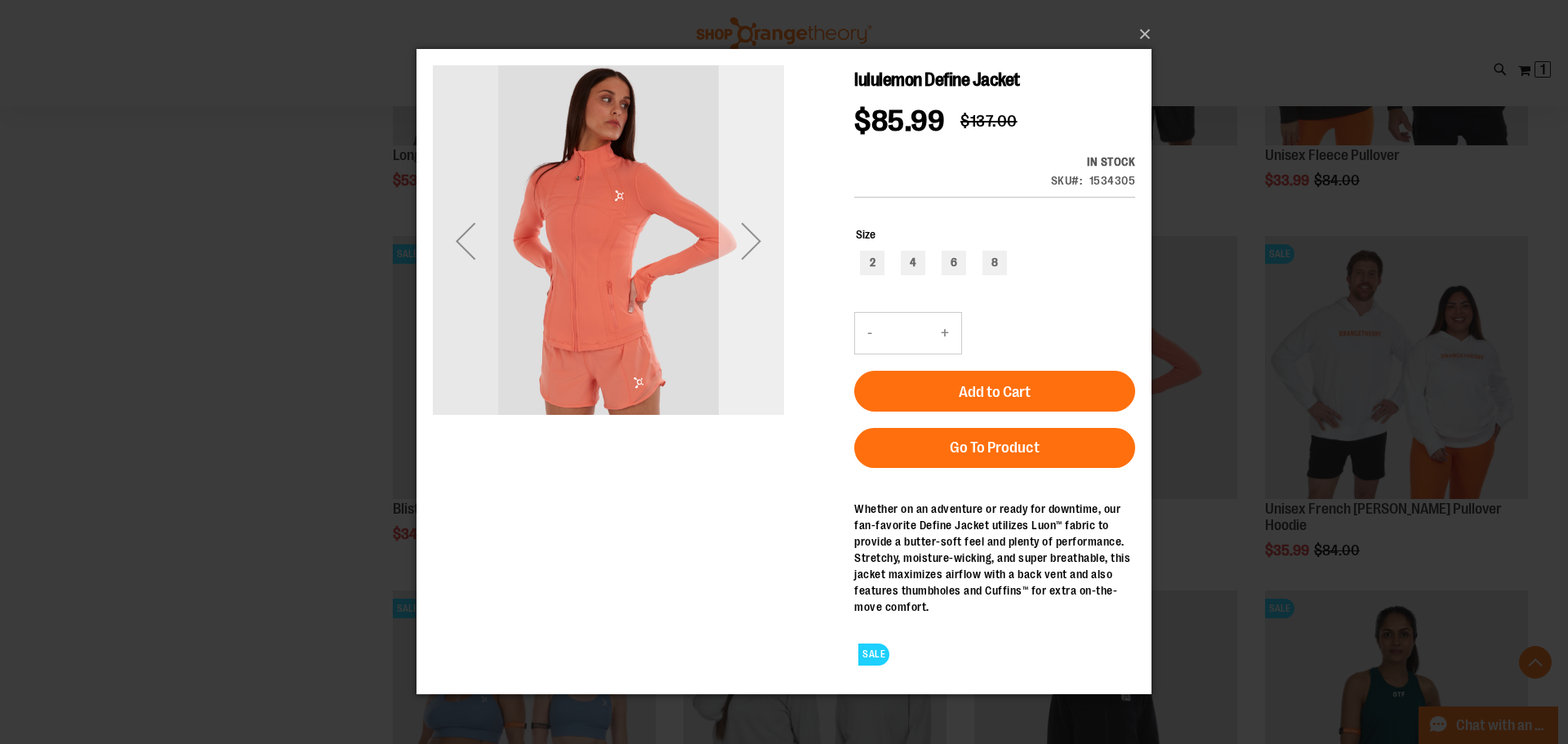
click at [768, 263] on div "Next" at bounding box center [752, 242] width 66 height 66
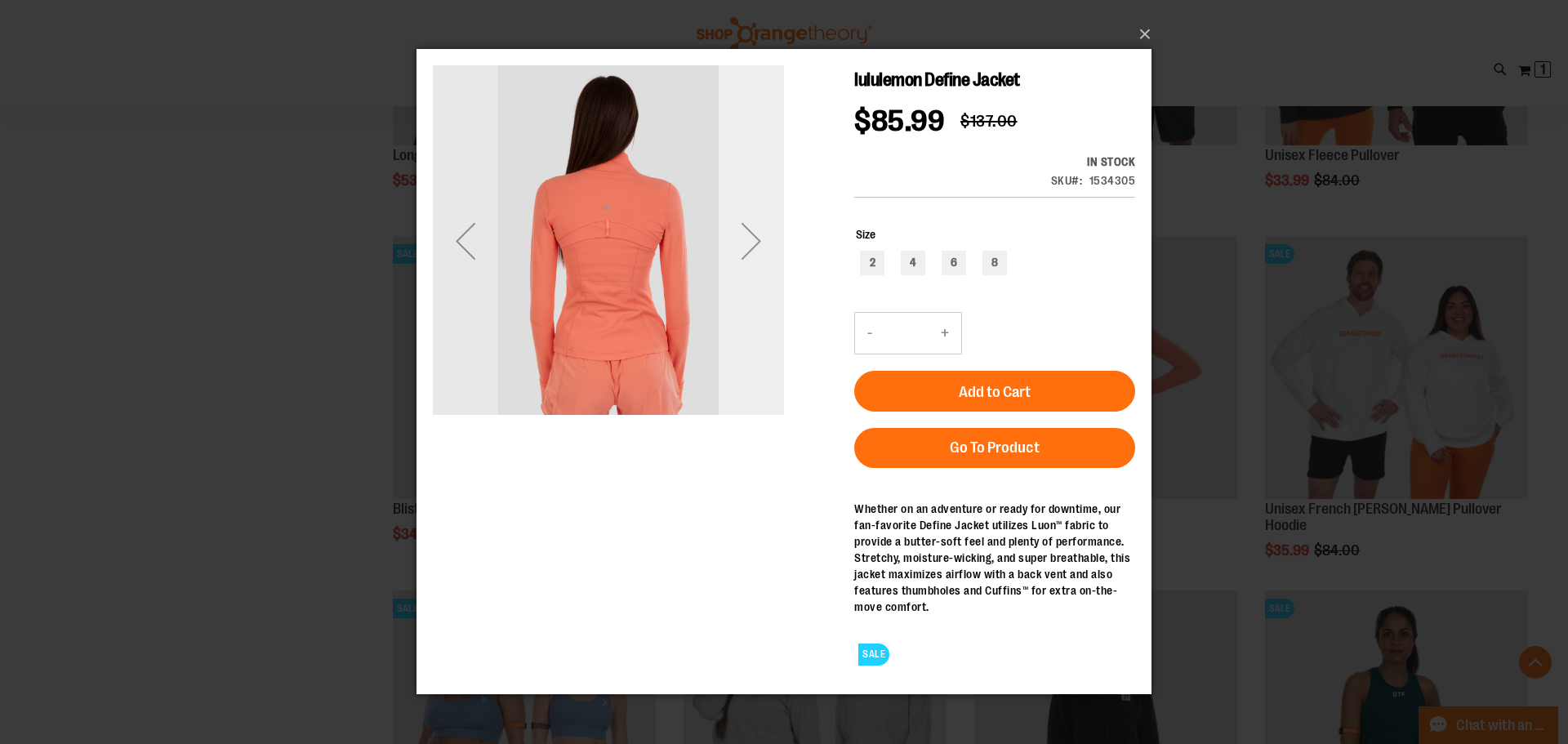
click at [754, 269] on div "Next" at bounding box center [752, 242] width 66 height 66
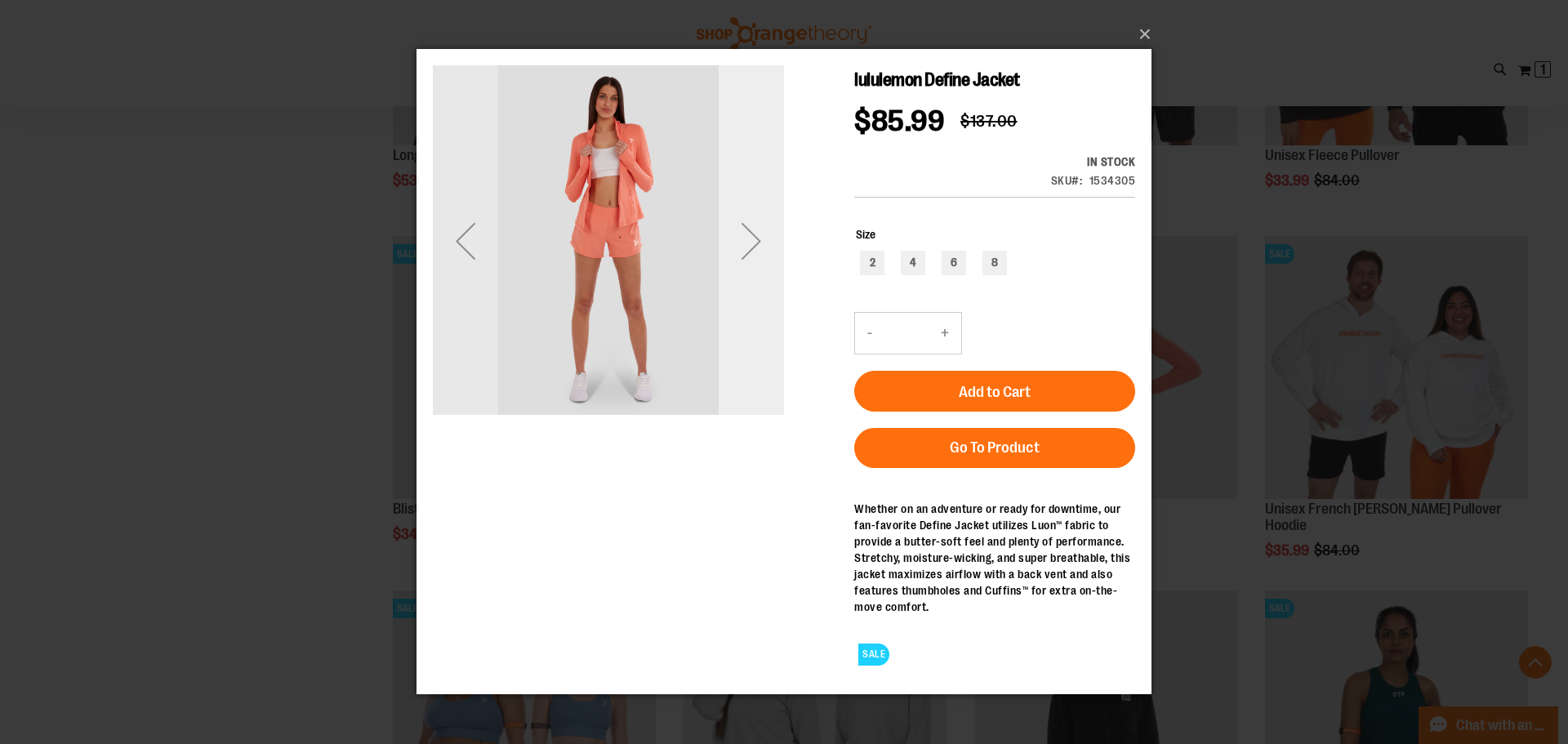
click at [754, 250] on div "Next" at bounding box center [752, 242] width 66 height 66
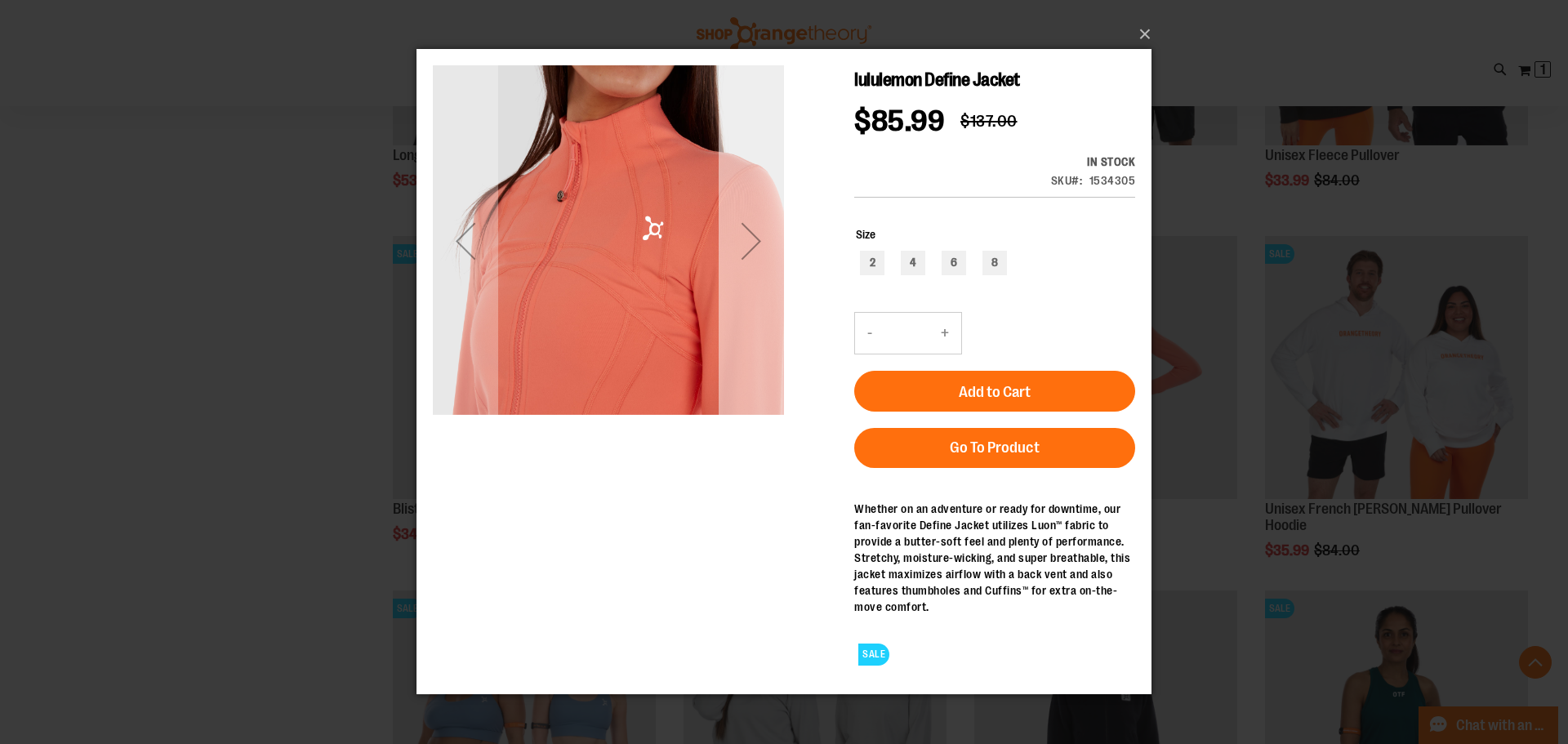
click at [747, 250] on div "Next" at bounding box center [752, 242] width 66 height 66
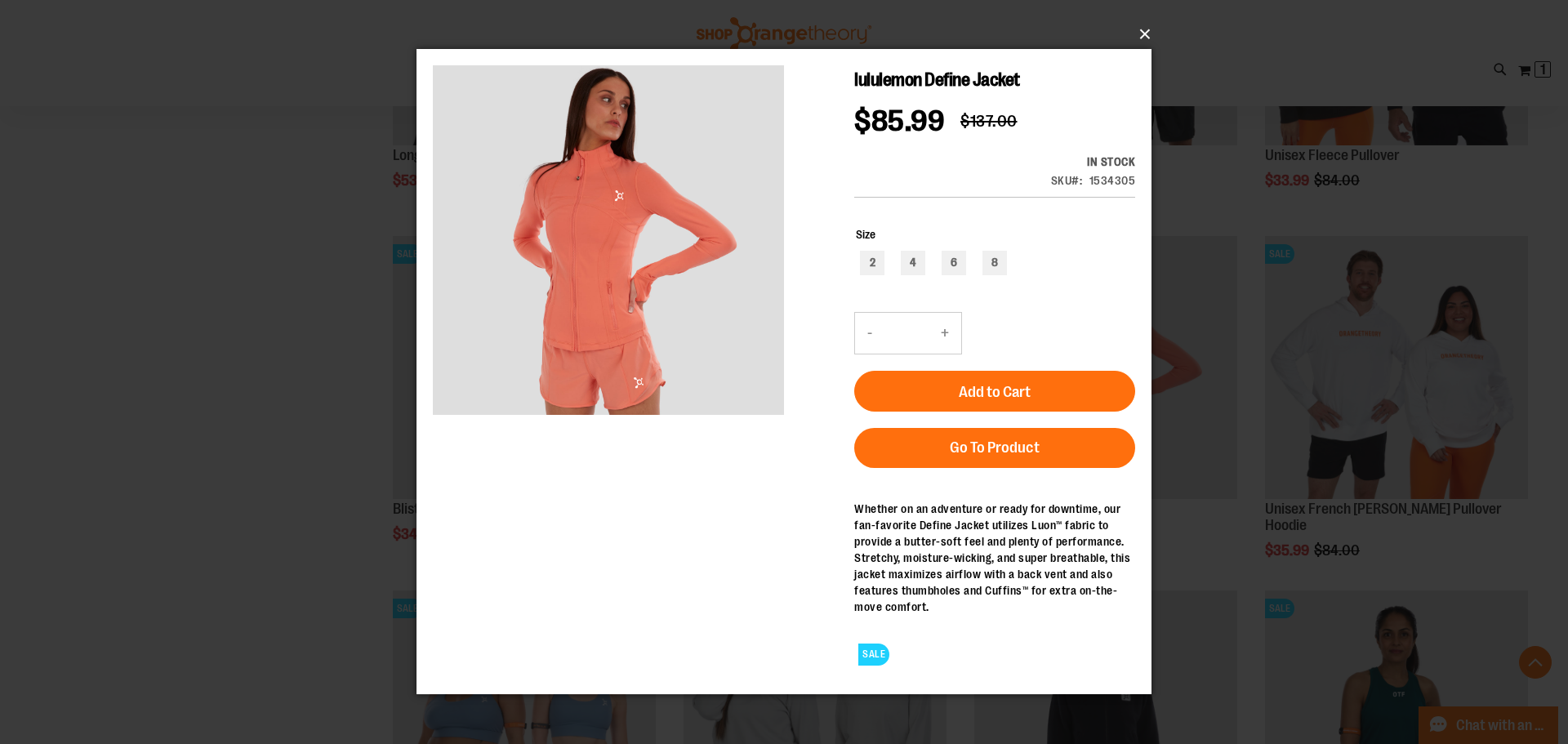
click at [1144, 33] on button "×" at bounding box center [788, 34] width 735 height 36
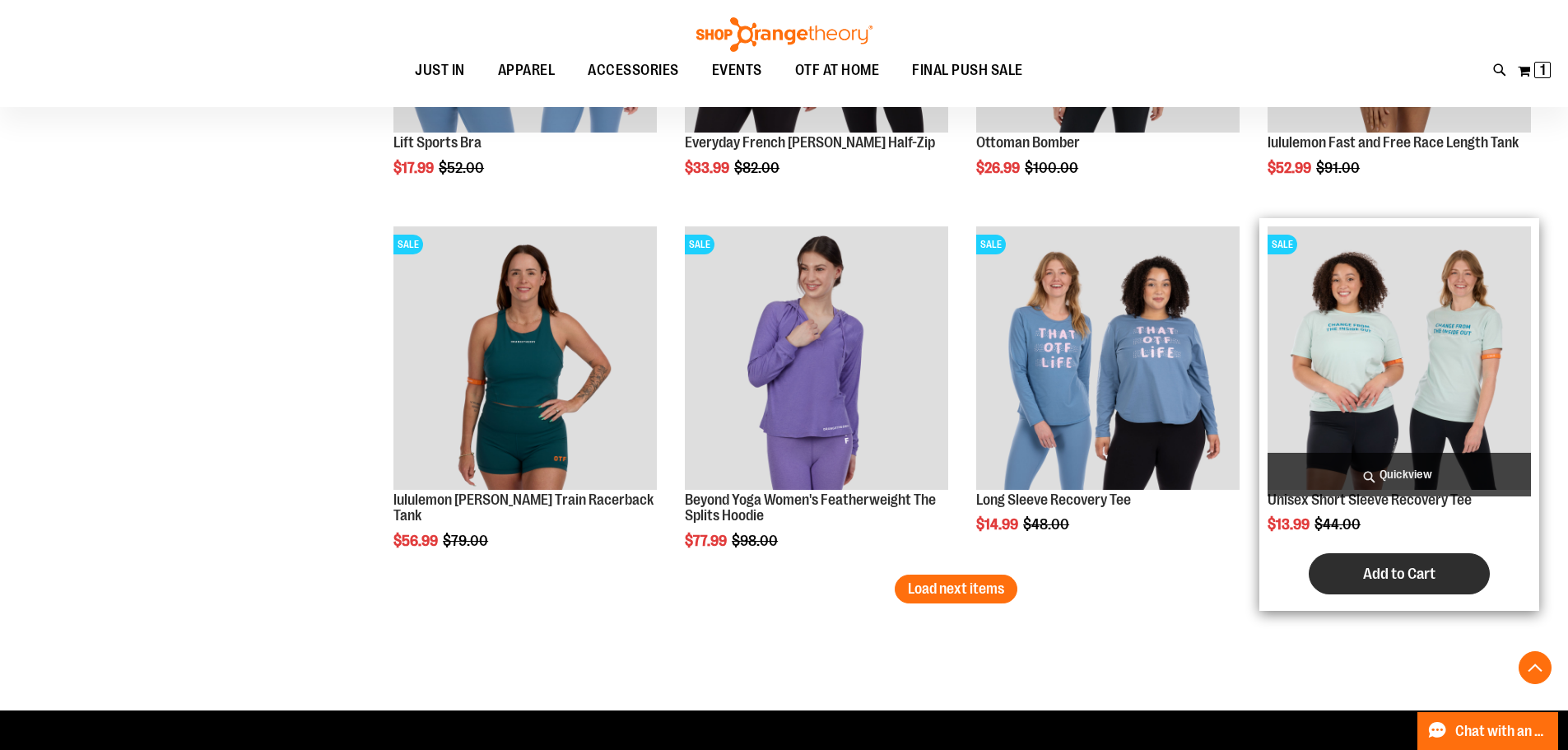
scroll to position [13732, 0]
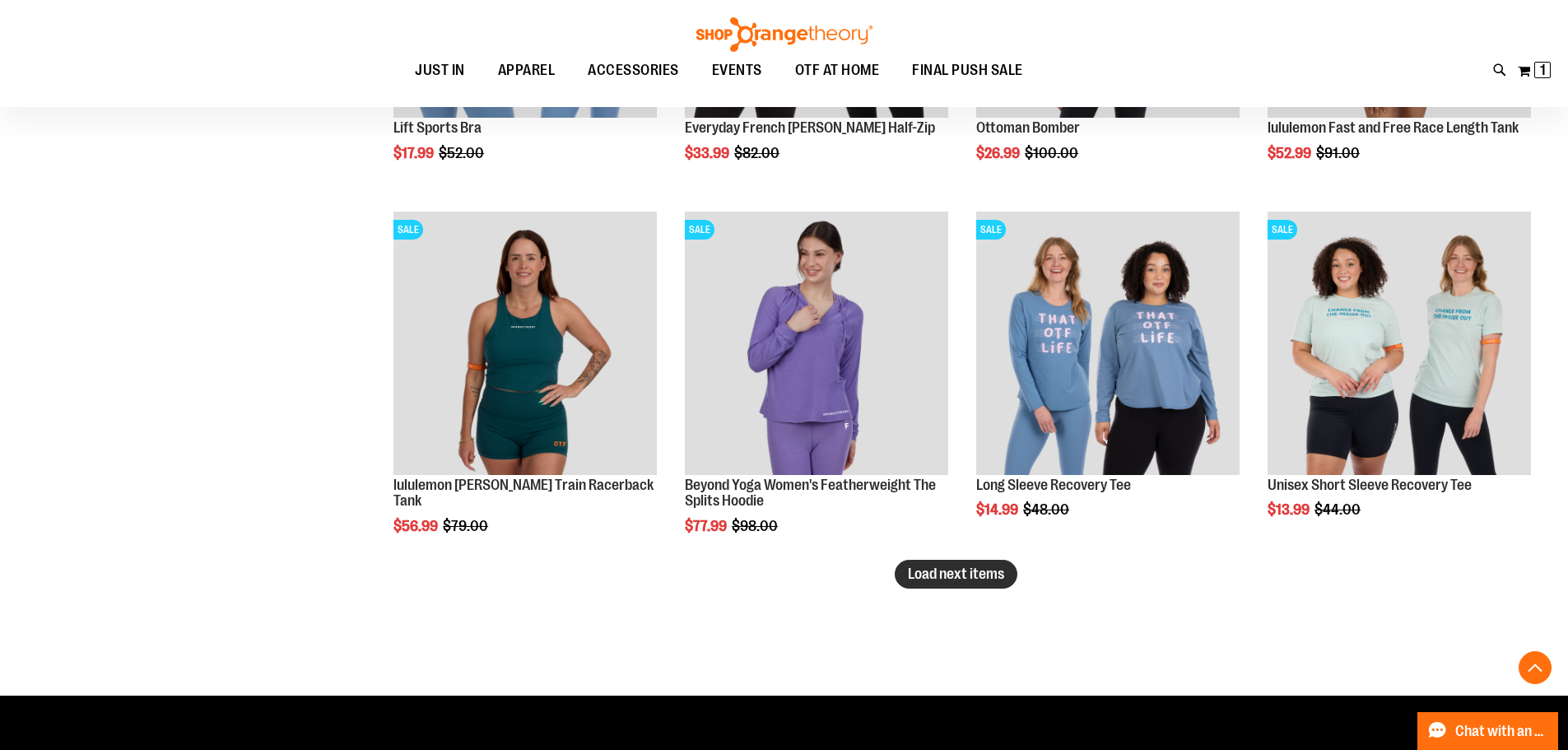
click at [960, 579] on span "Load next items" at bounding box center [955, 574] width 96 height 17
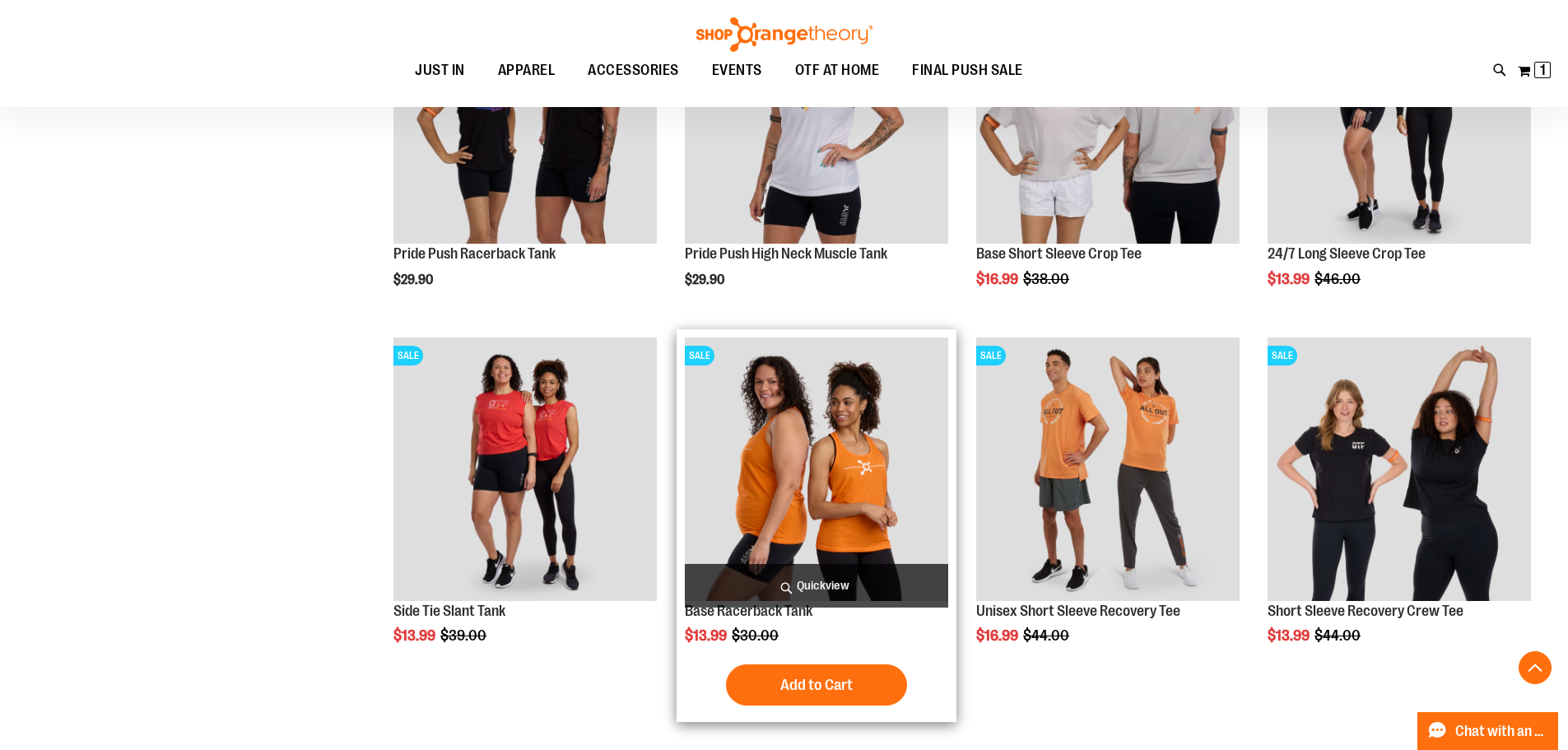
scroll to position [14719, 0]
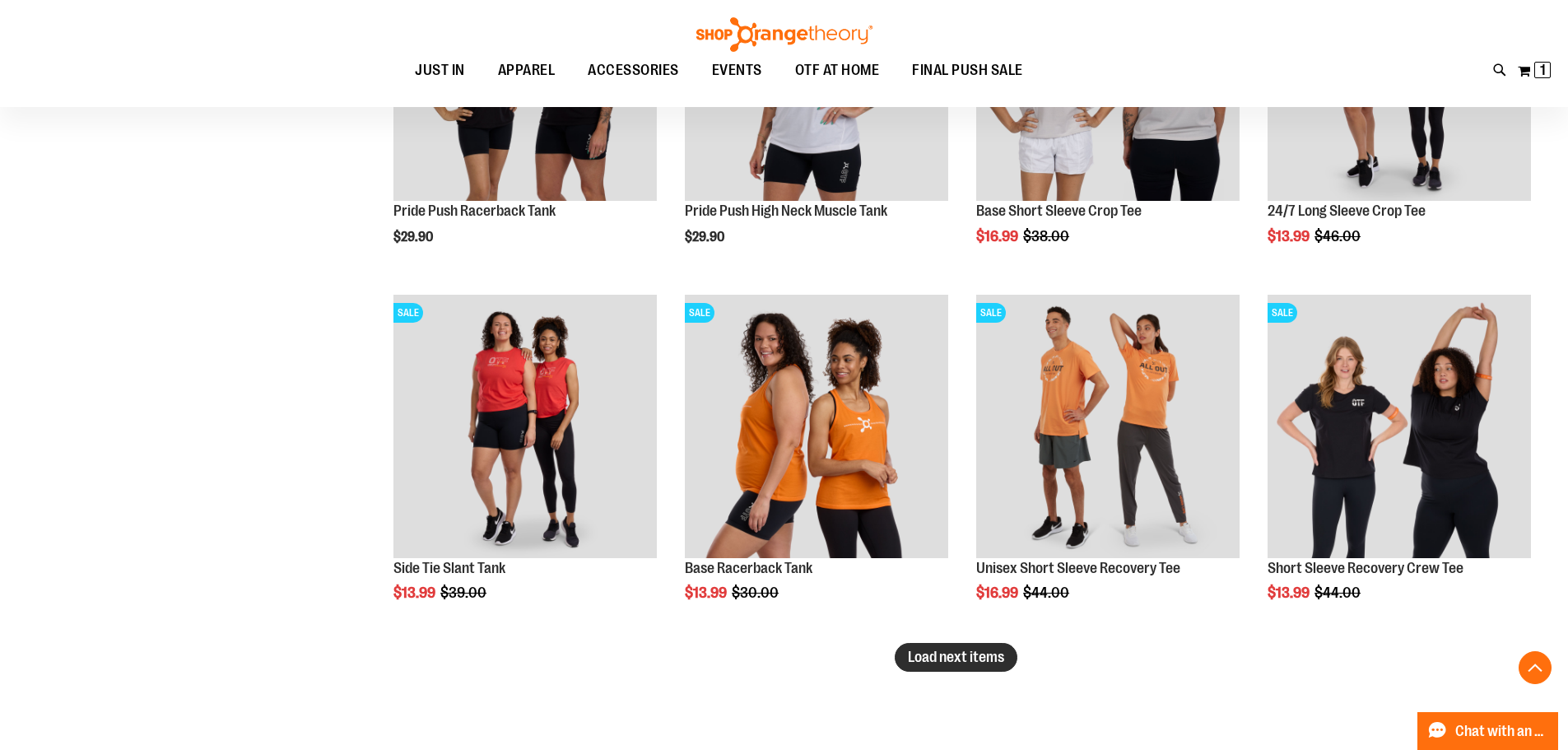
click at [954, 665] on span "Load next items" at bounding box center [955, 656] width 96 height 17
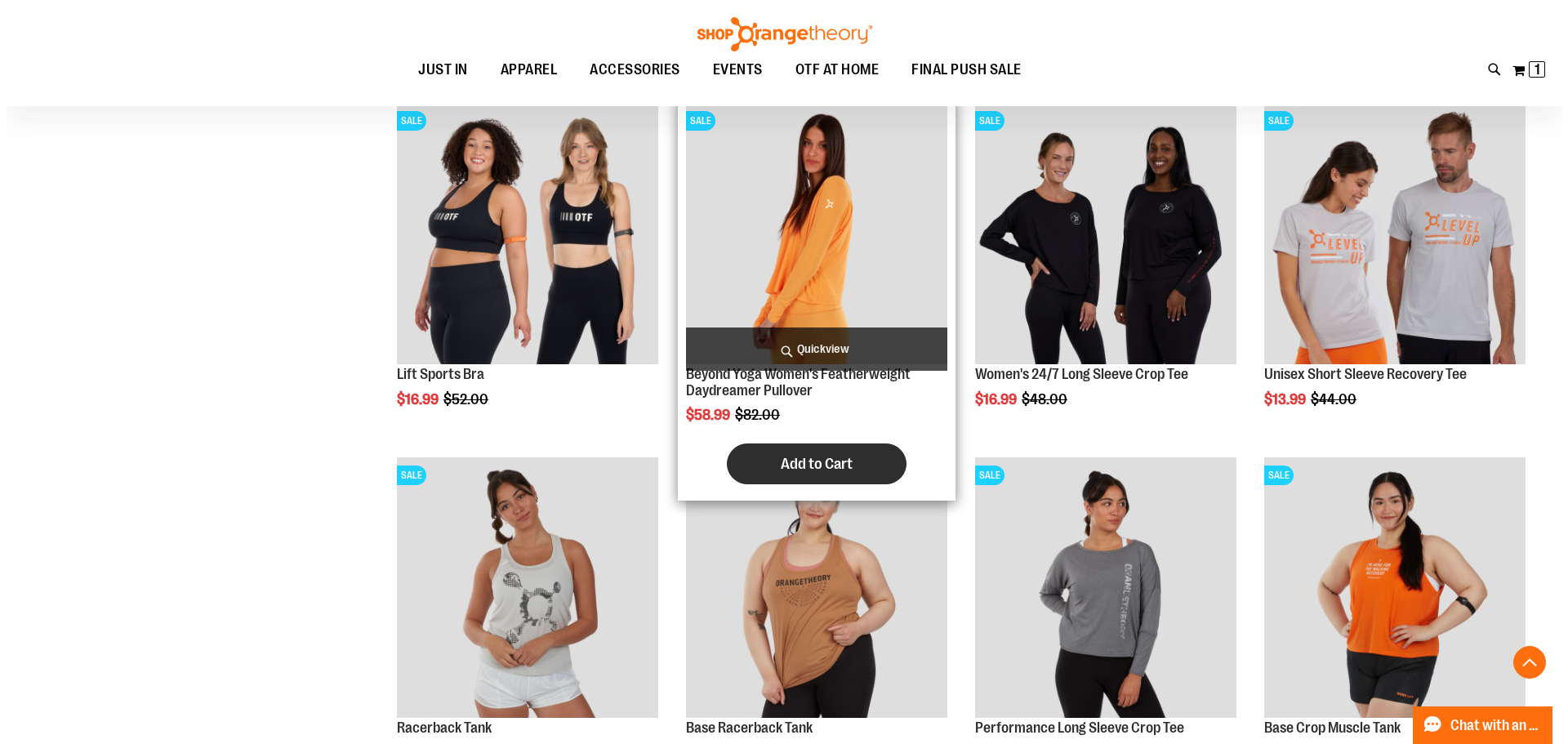
scroll to position [15500, 0]
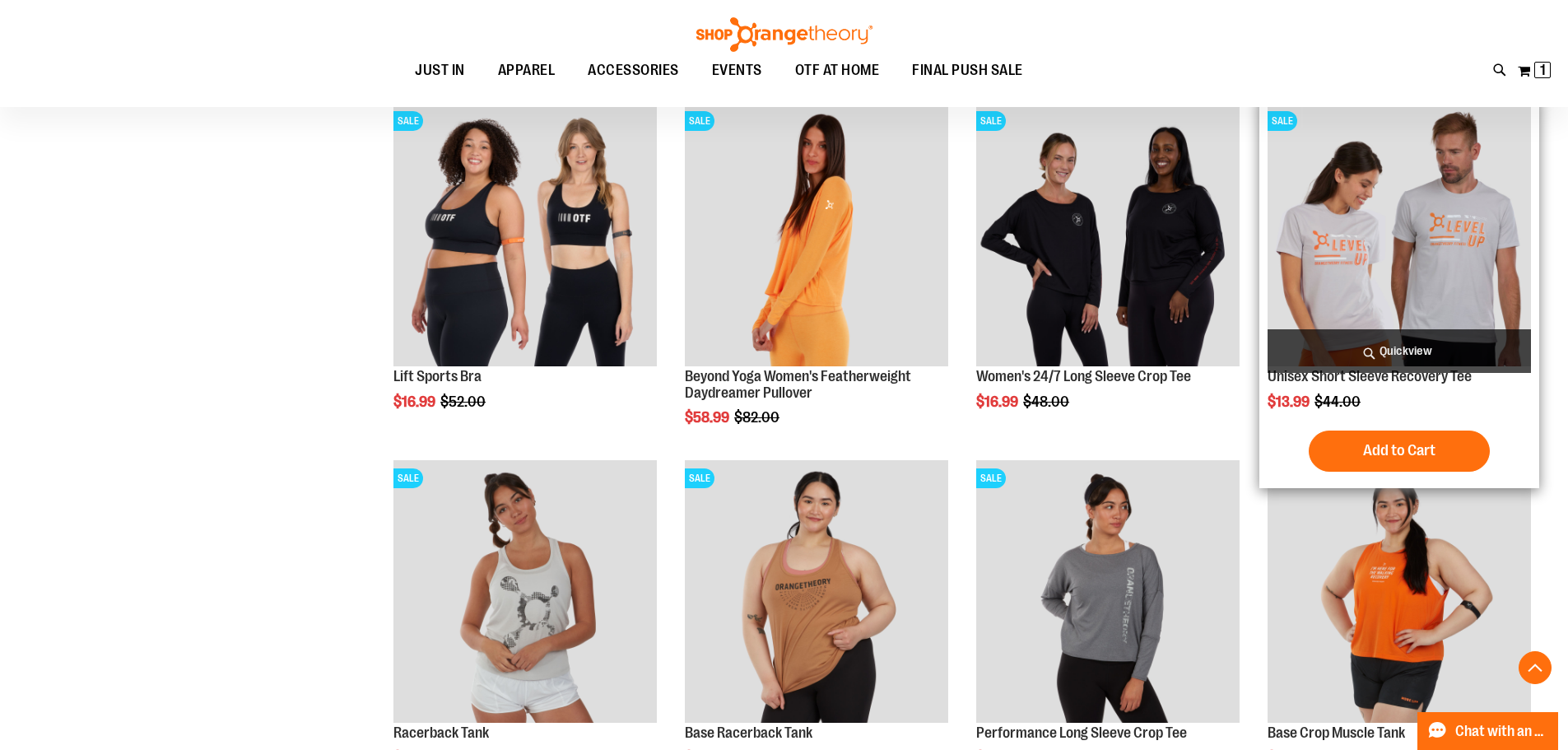
click at [1389, 351] on span "Quickview" at bounding box center [1400, 351] width 263 height 44
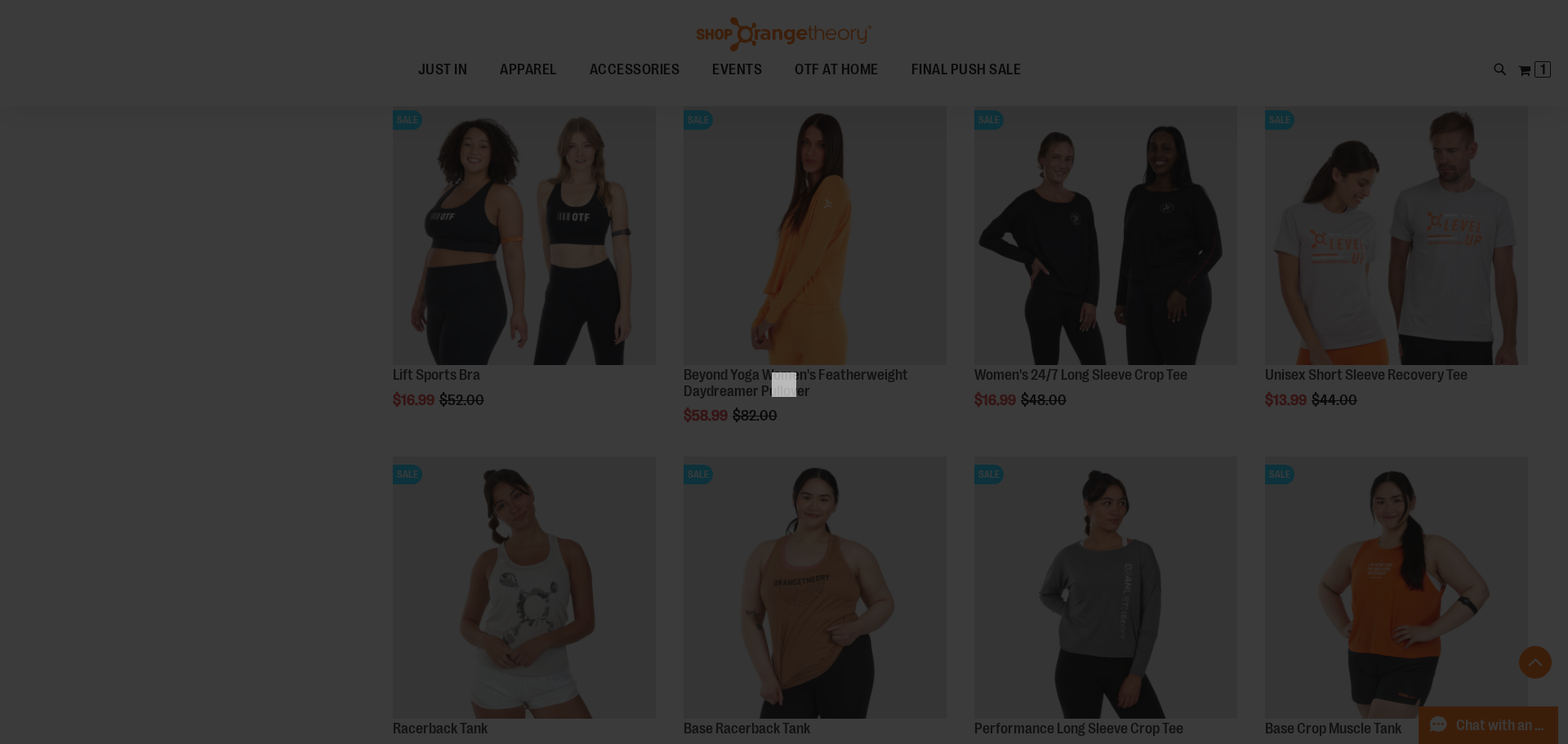
scroll to position [0, 0]
